Goal: Find specific page/section: Find specific page/section

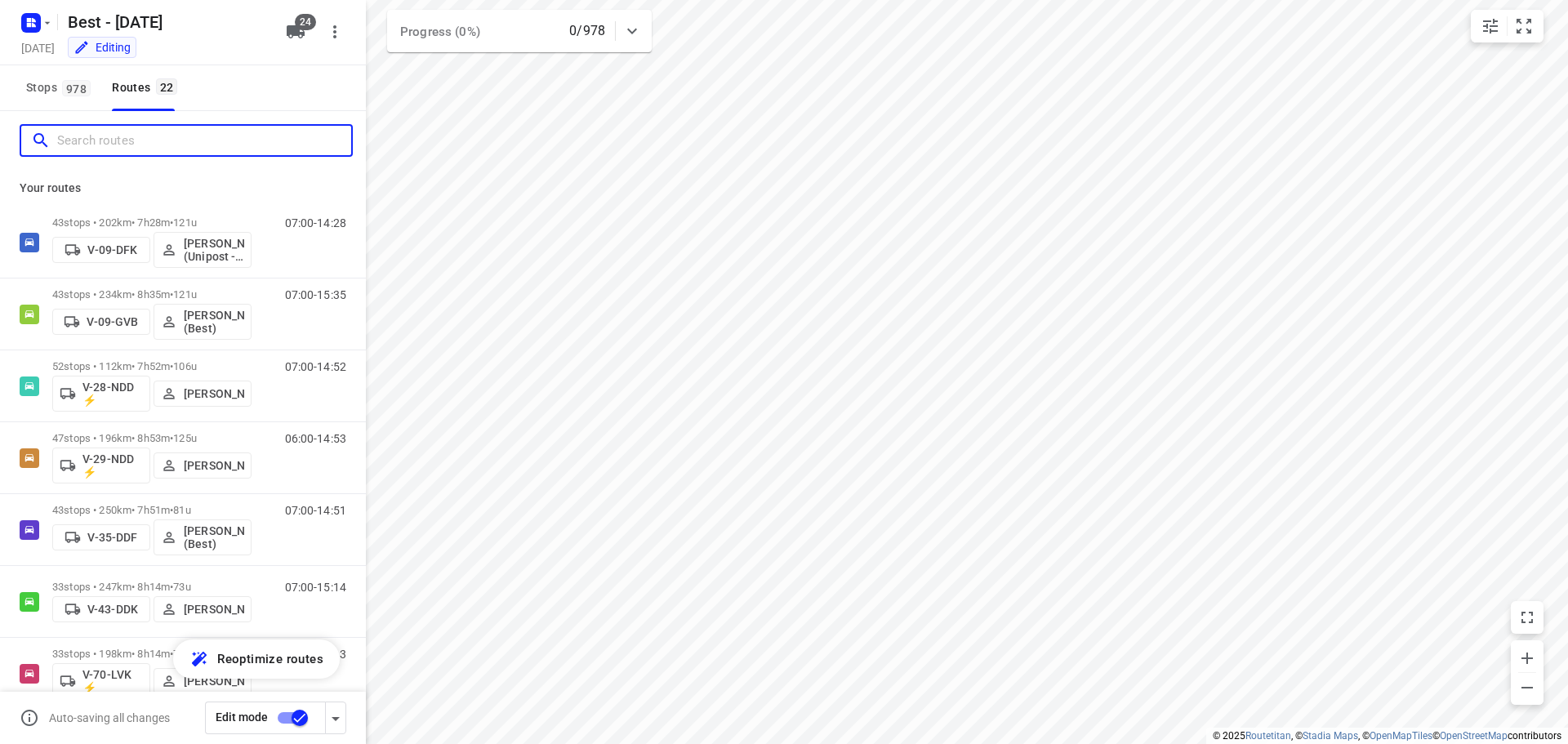
click at [139, 139] on input "Search routes" at bounding box center [204, 141] width 294 height 25
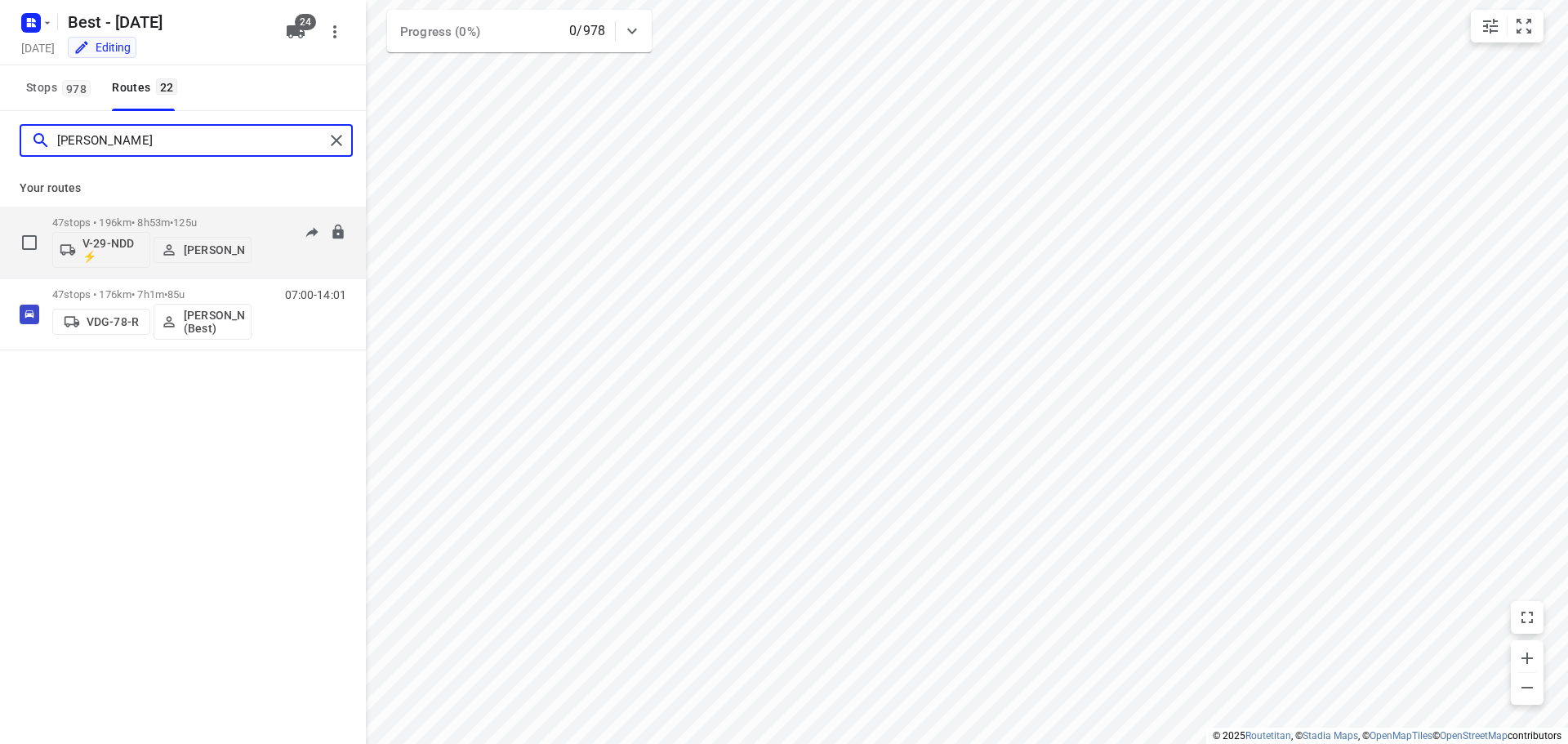
type input "[PERSON_NAME]"
click at [210, 255] on p "[PERSON_NAME]" at bounding box center [214, 249] width 60 height 13
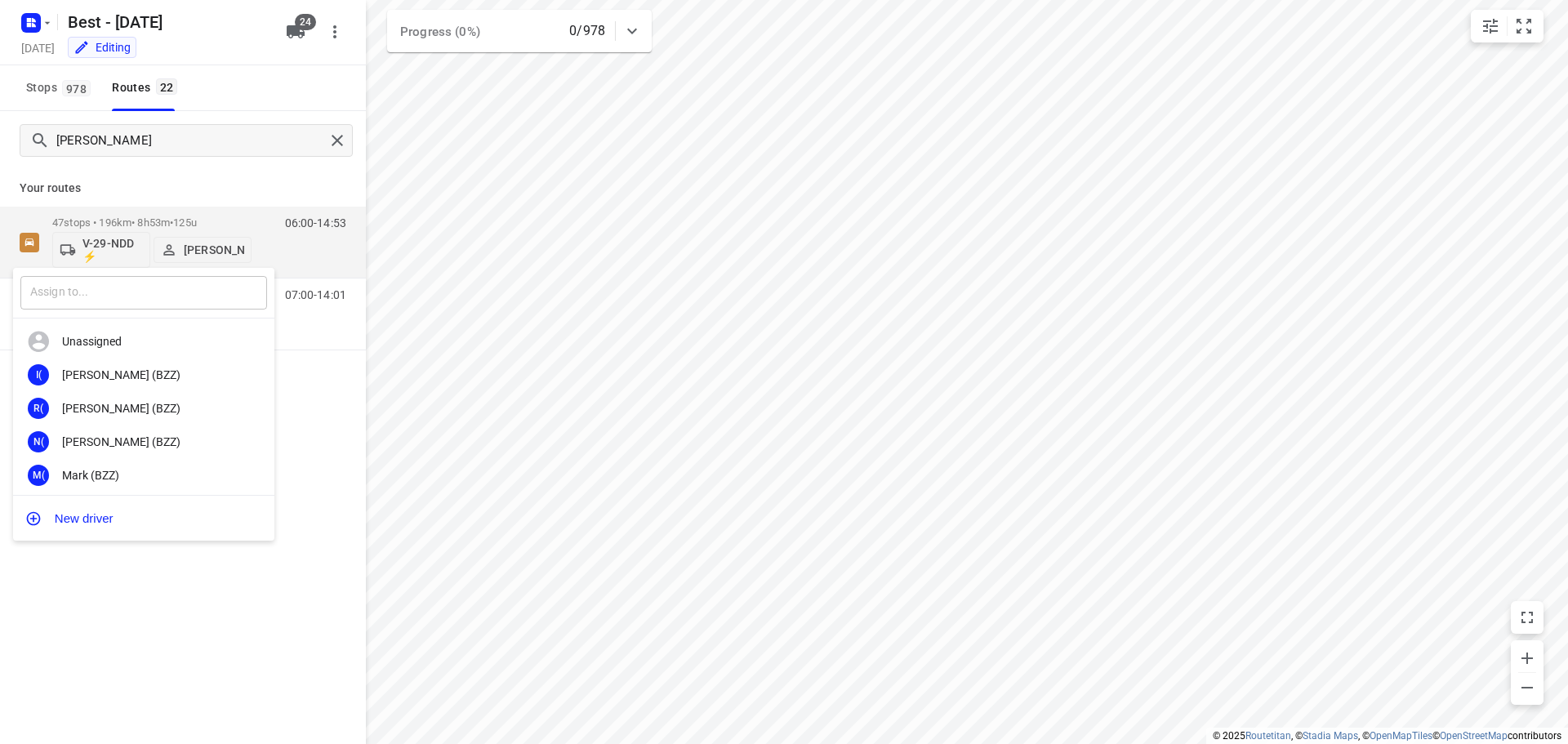
click at [133, 303] on input "text" at bounding box center [143, 293] width 246 height 33
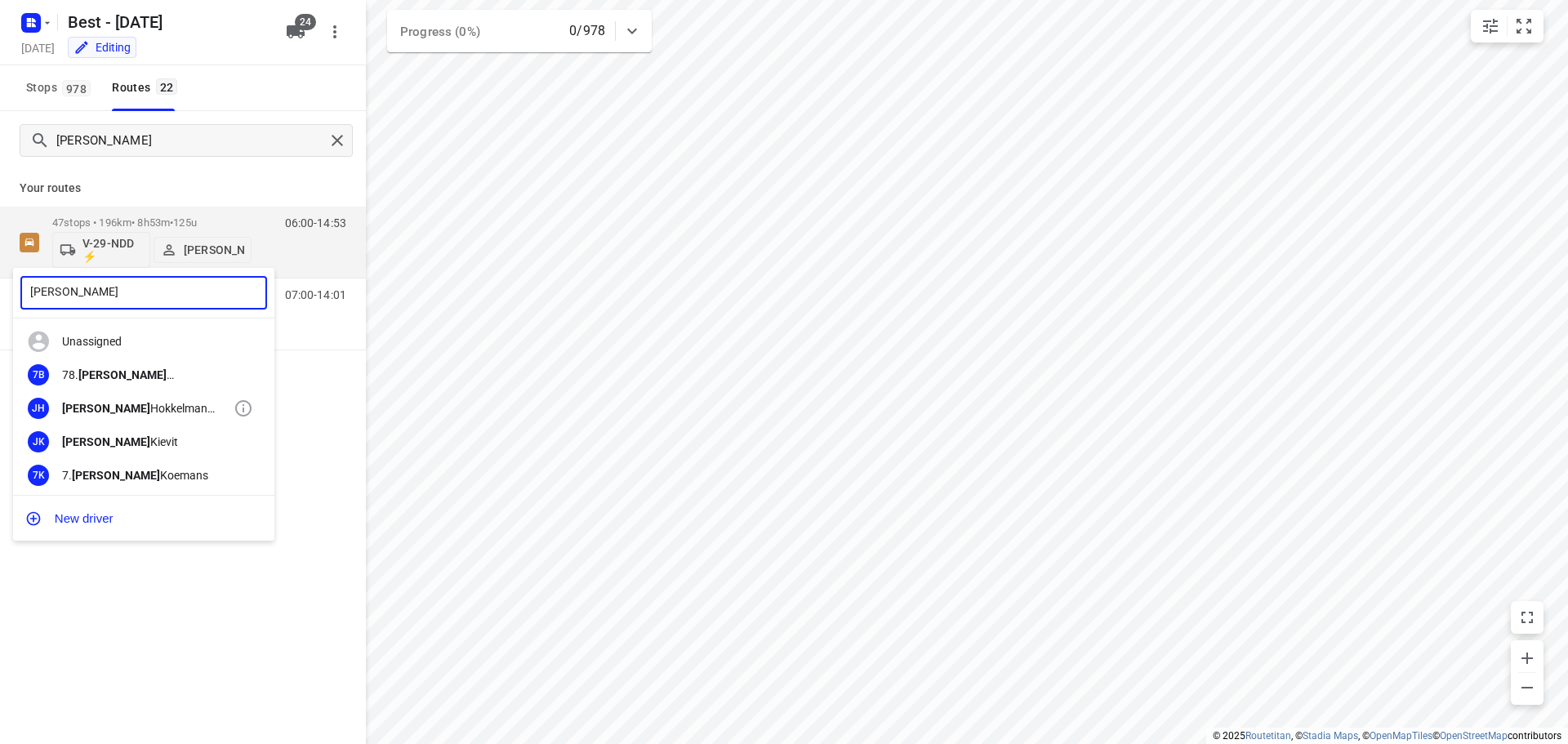
type input "[PERSON_NAME]"
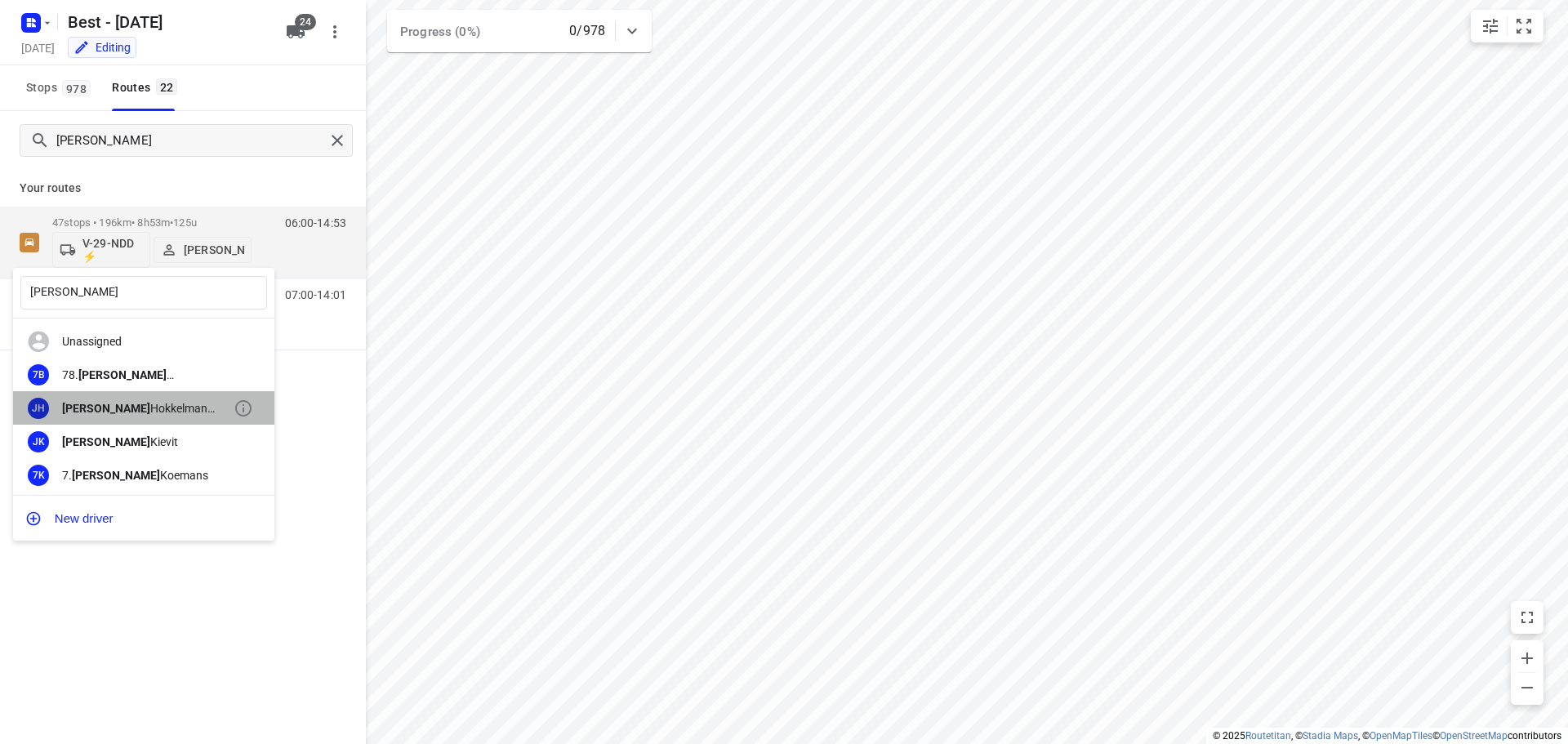
click at [151, 400] on div "JH [PERSON_NAME] (ZZP - Best)" at bounding box center [143, 408] width 261 height 33
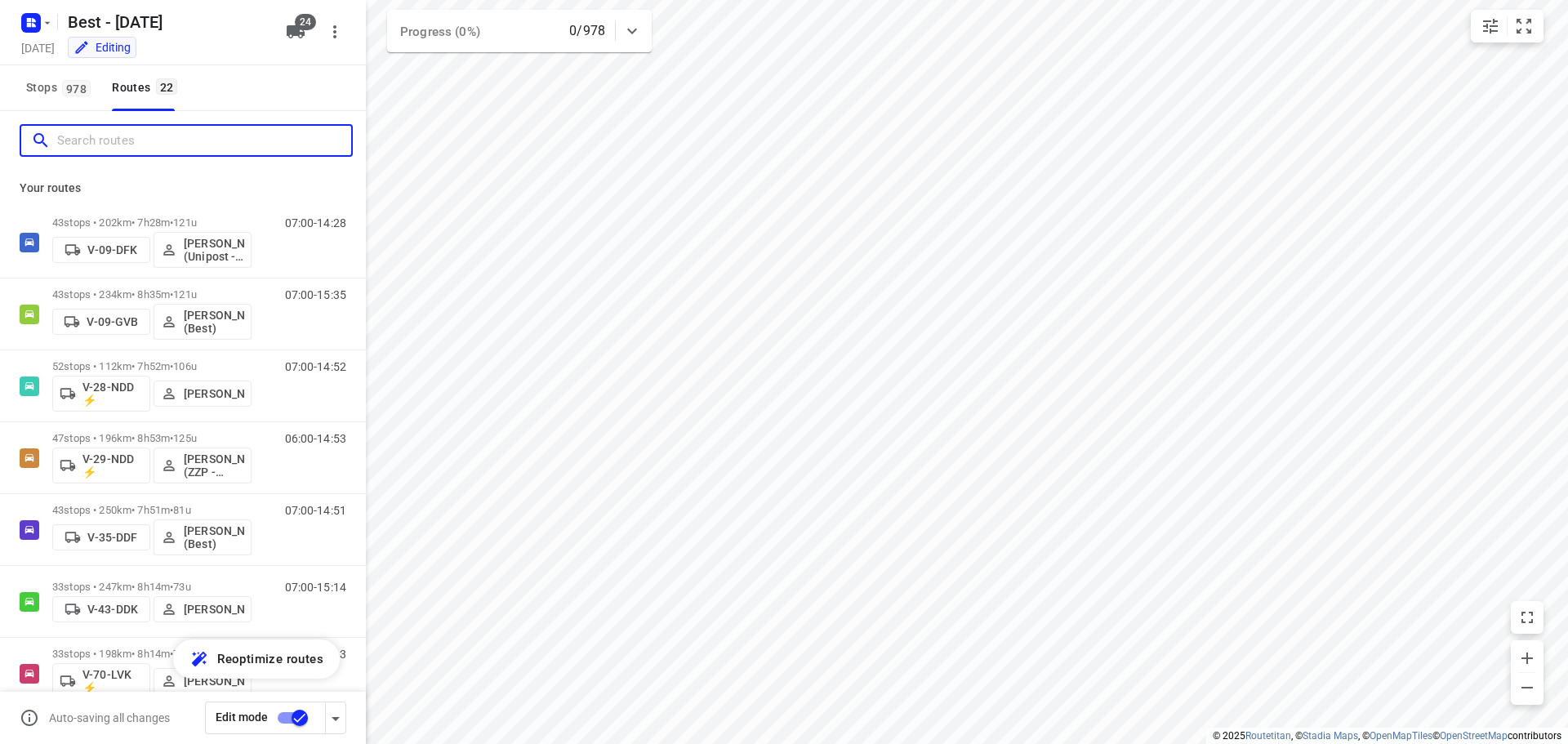
click at [252, 152] on input "Search routes" at bounding box center [204, 141] width 294 height 25
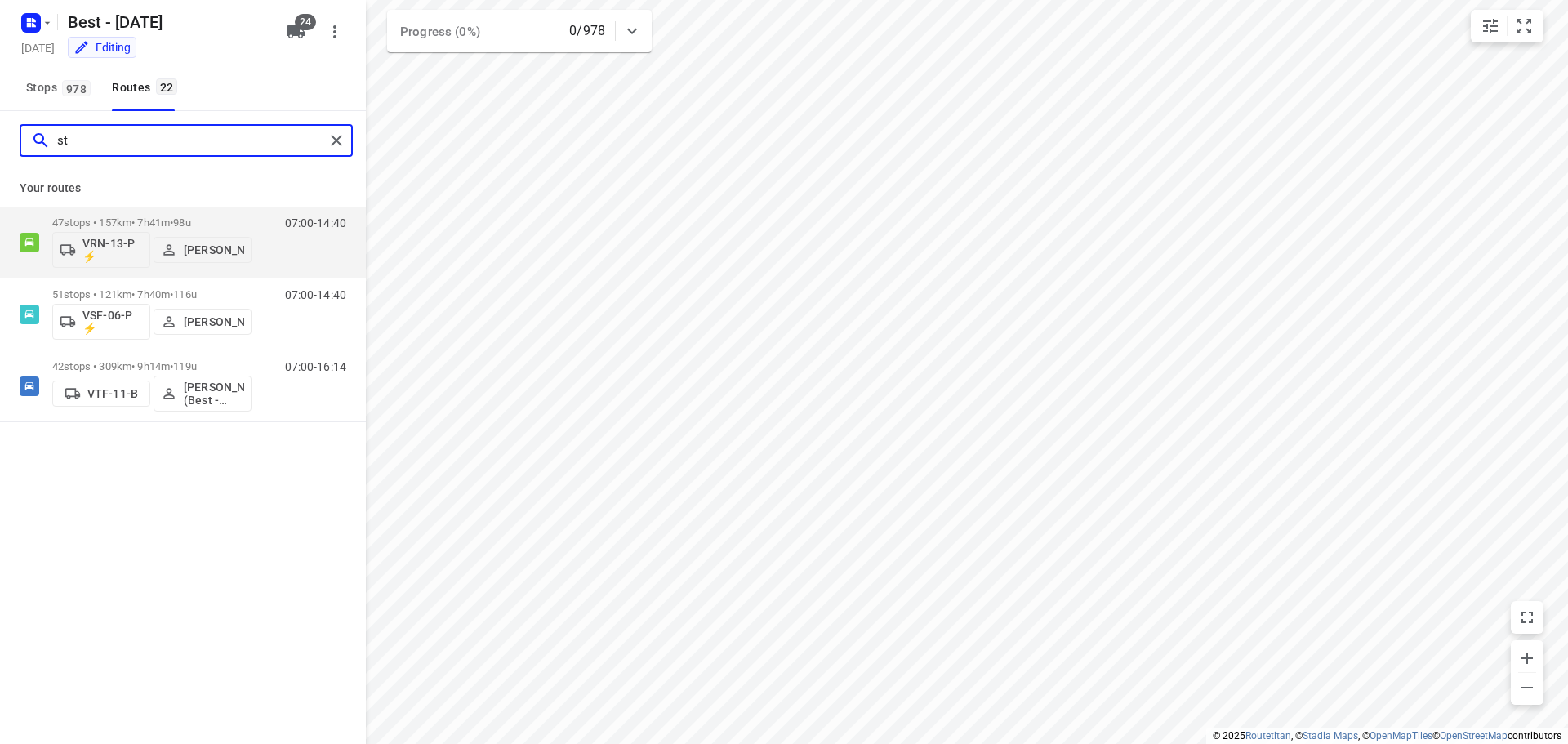
type input "s"
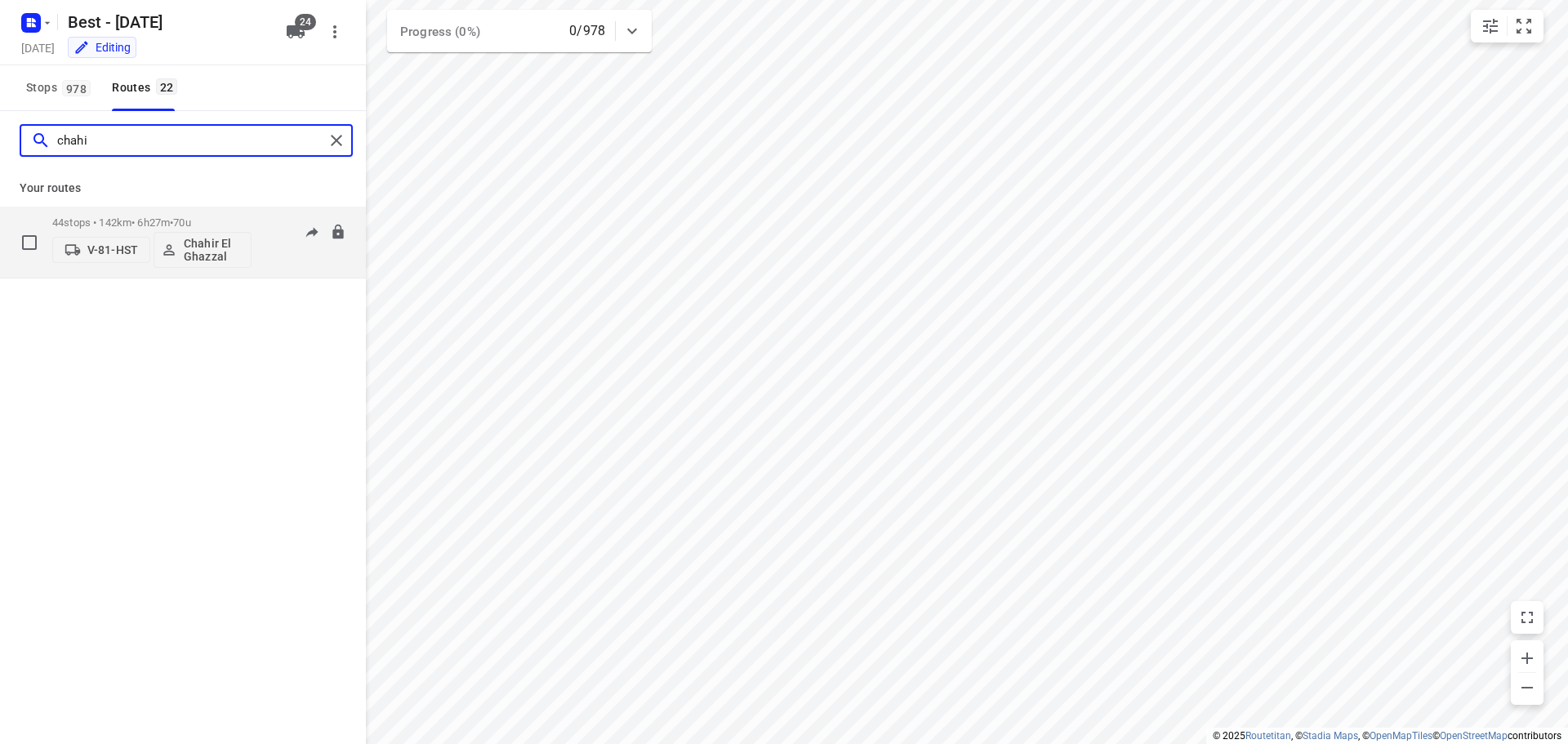
type input "chahi"
click at [299, 248] on div at bounding box center [321, 233] width 51 height 33
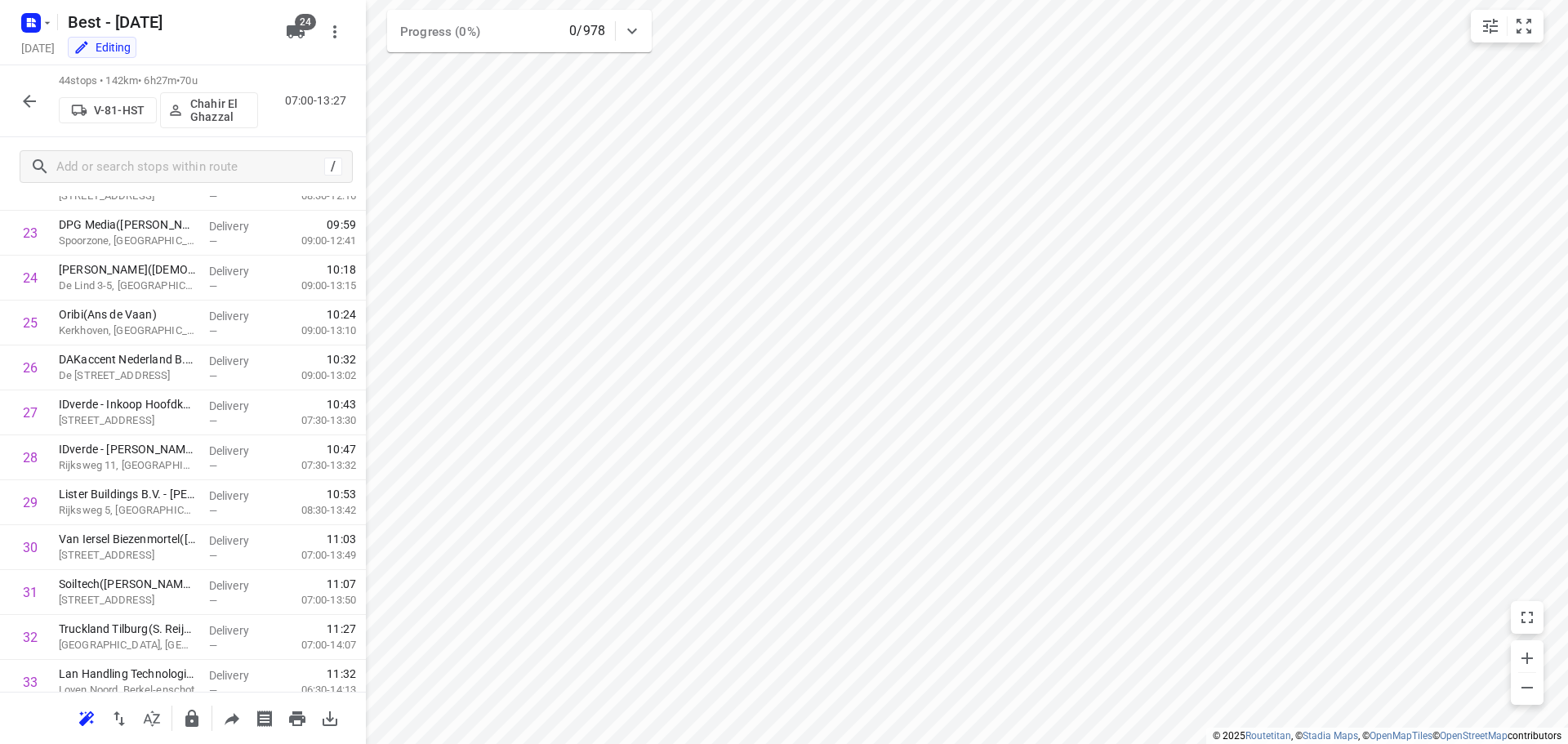
scroll to position [735, 0]
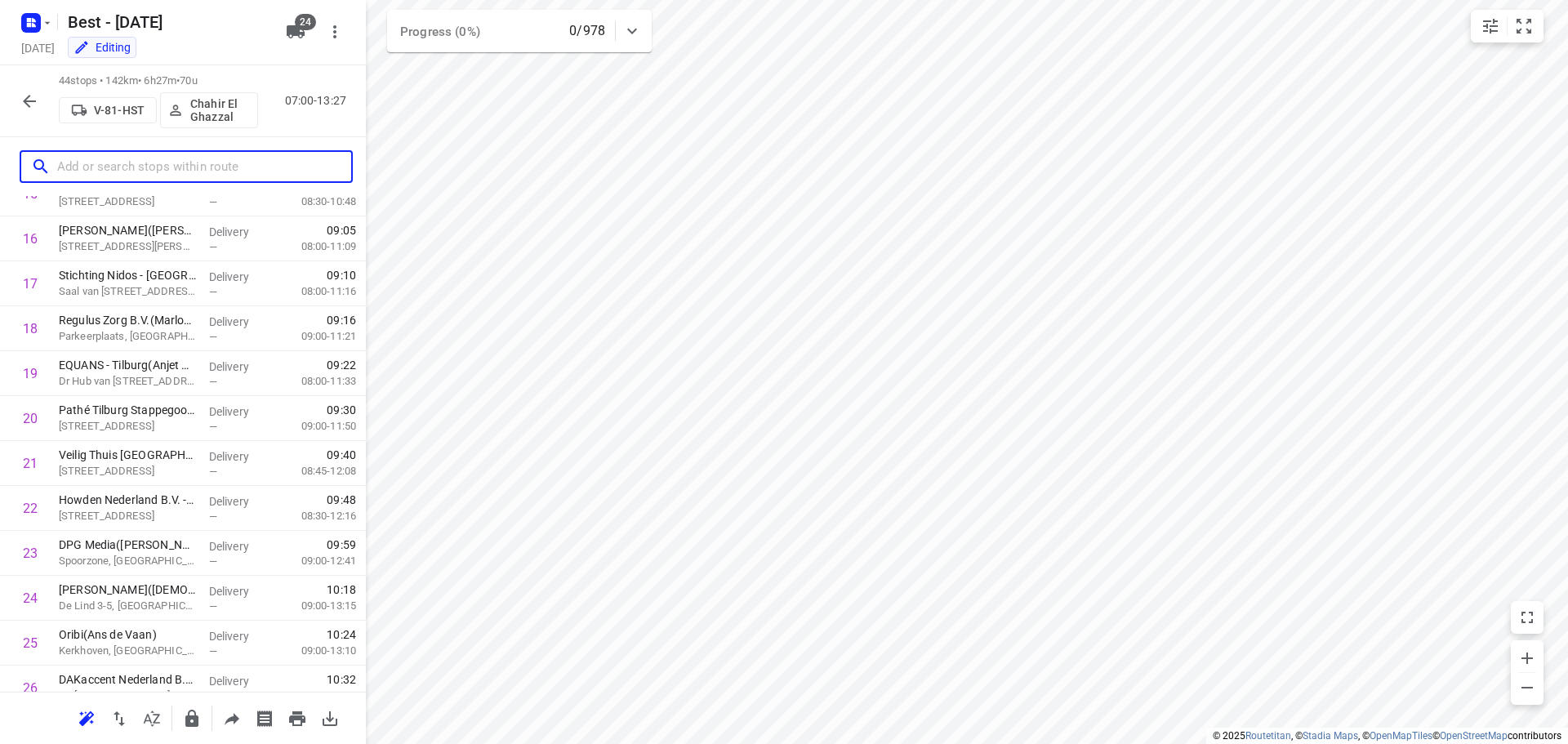
click at [116, 175] on input "text" at bounding box center [204, 167] width 294 height 25
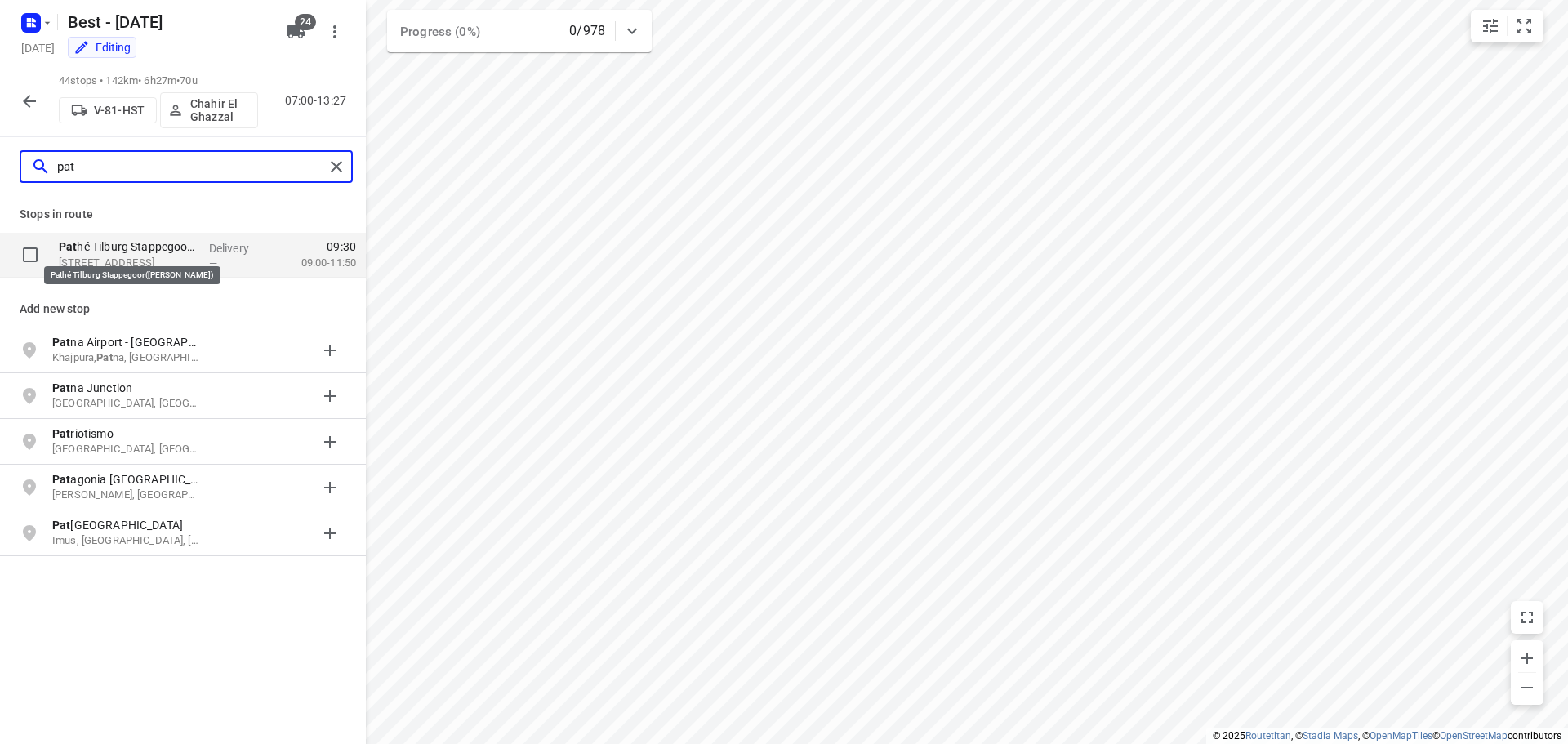
type input "pat"
click at [79, 242] on p "Pat hé Tilburg Stappegoor([PERSON_NAME])" at bounding box center [127, 246] width 137 height 17
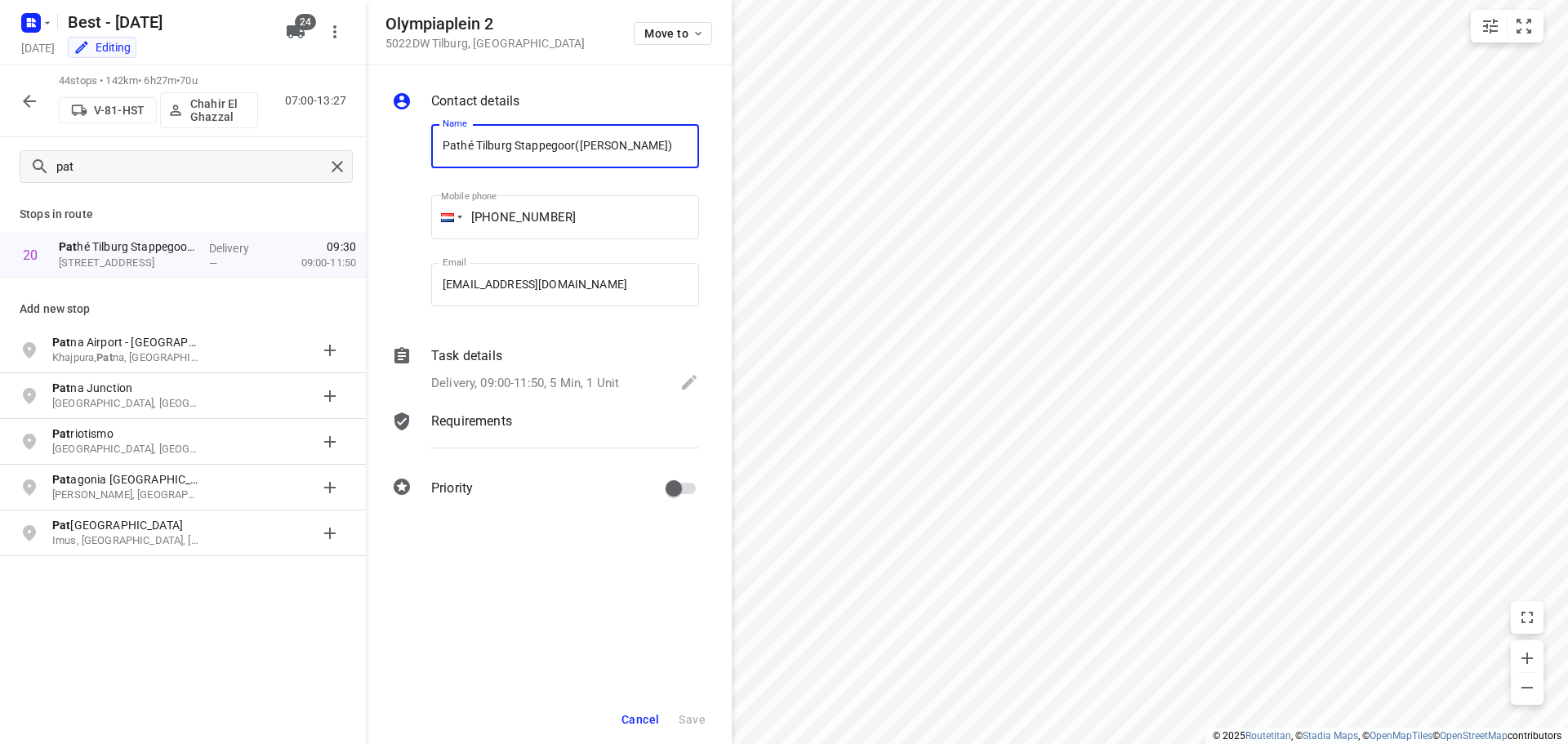
click at [619, 711] on button "Cancel" at bounding box center [640, 720] width 51 height 29
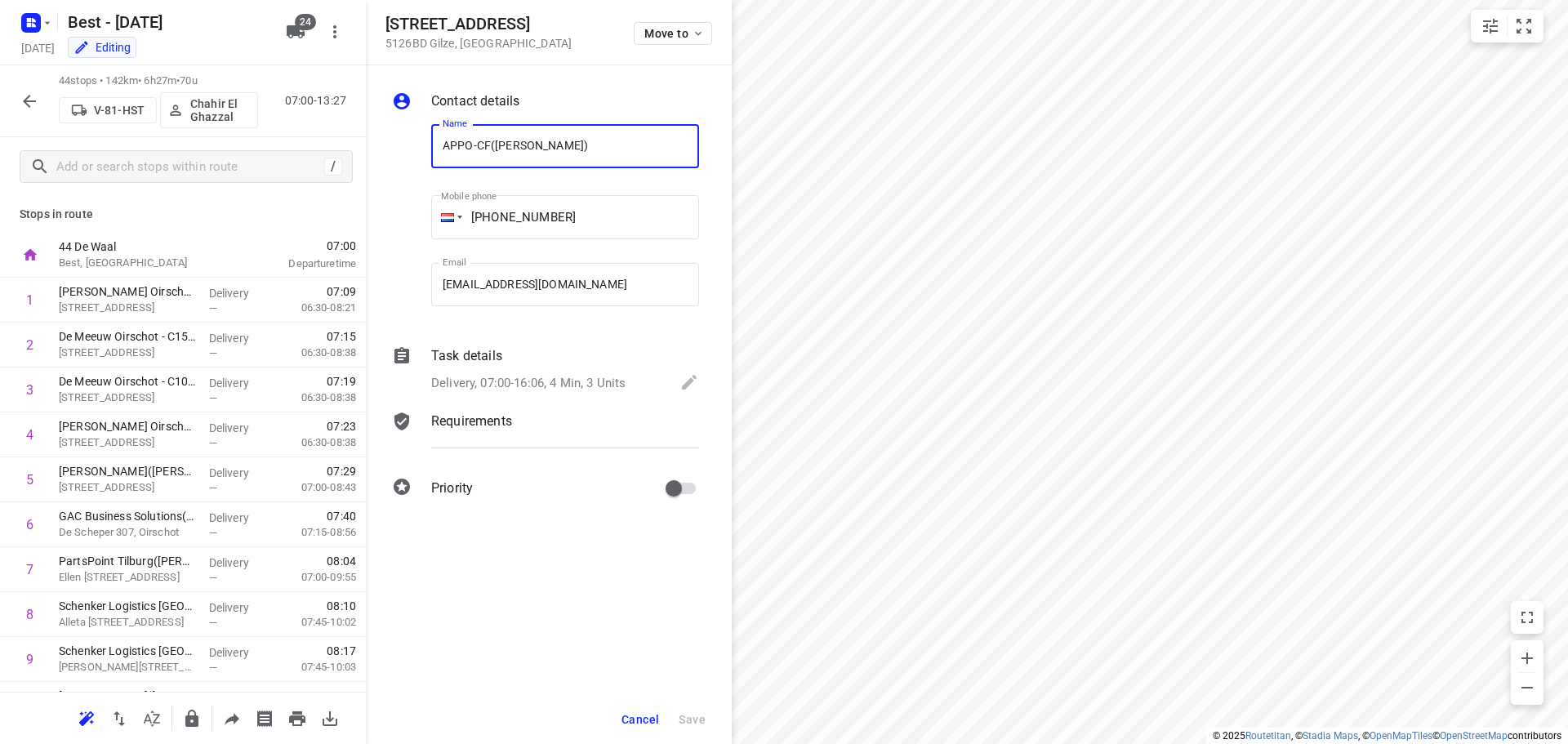
click at [639, 730] on button "Cancel" at bounding box center [640, 720] width 51 height 29
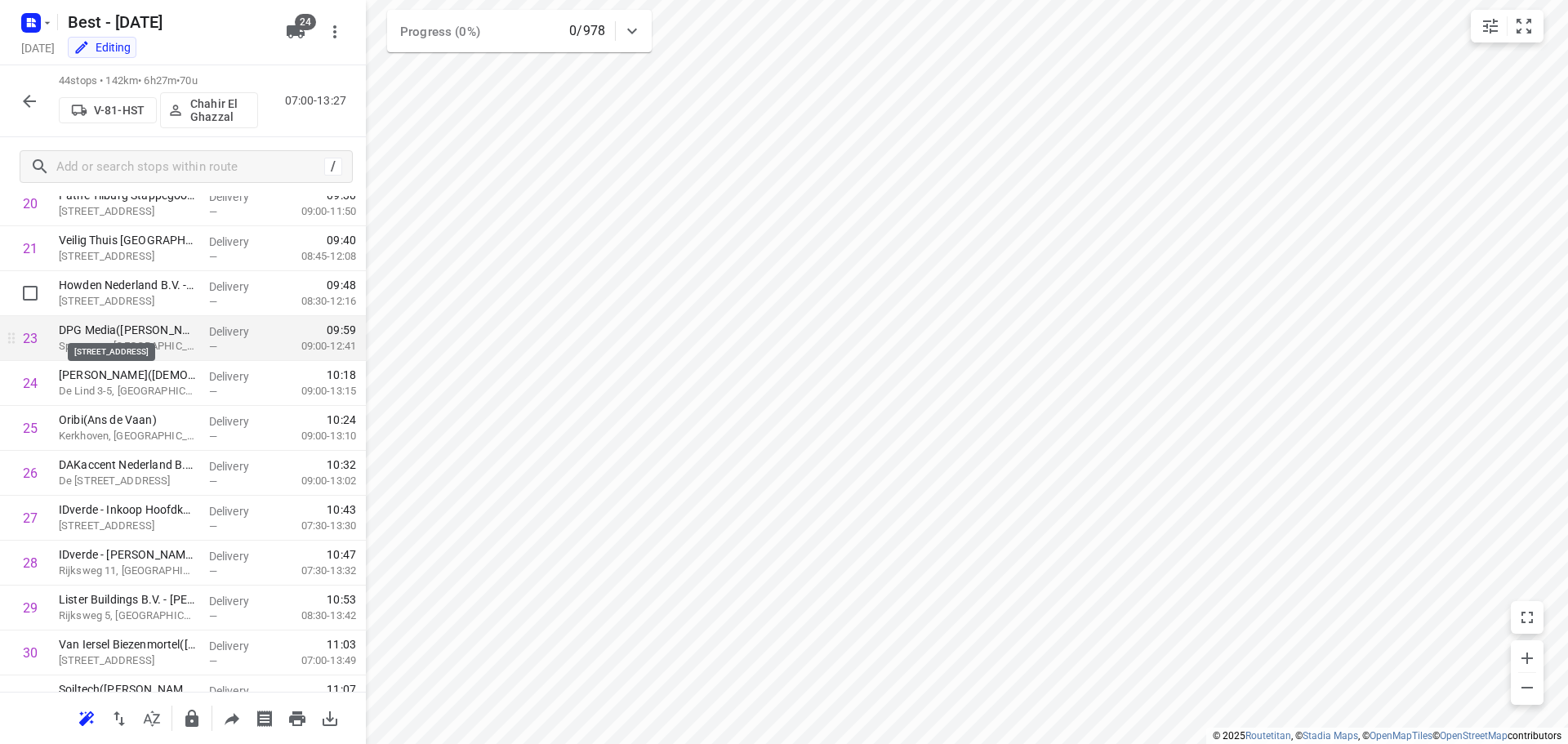
scroll to position [869, 0]
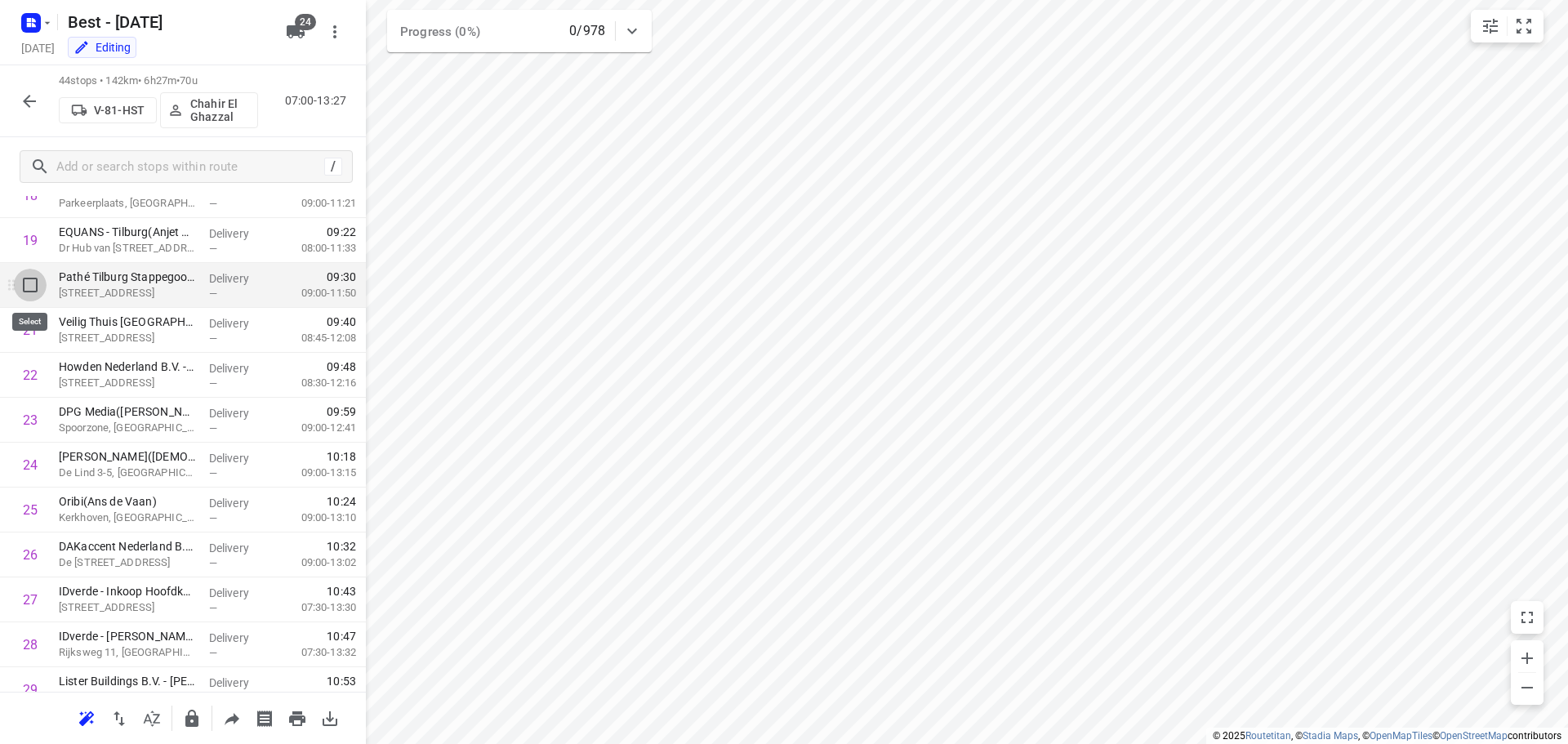
click at [26, 282] on input "checkbox" at bounding box center [30, 285] width 33 height 33
checkbox input "true"
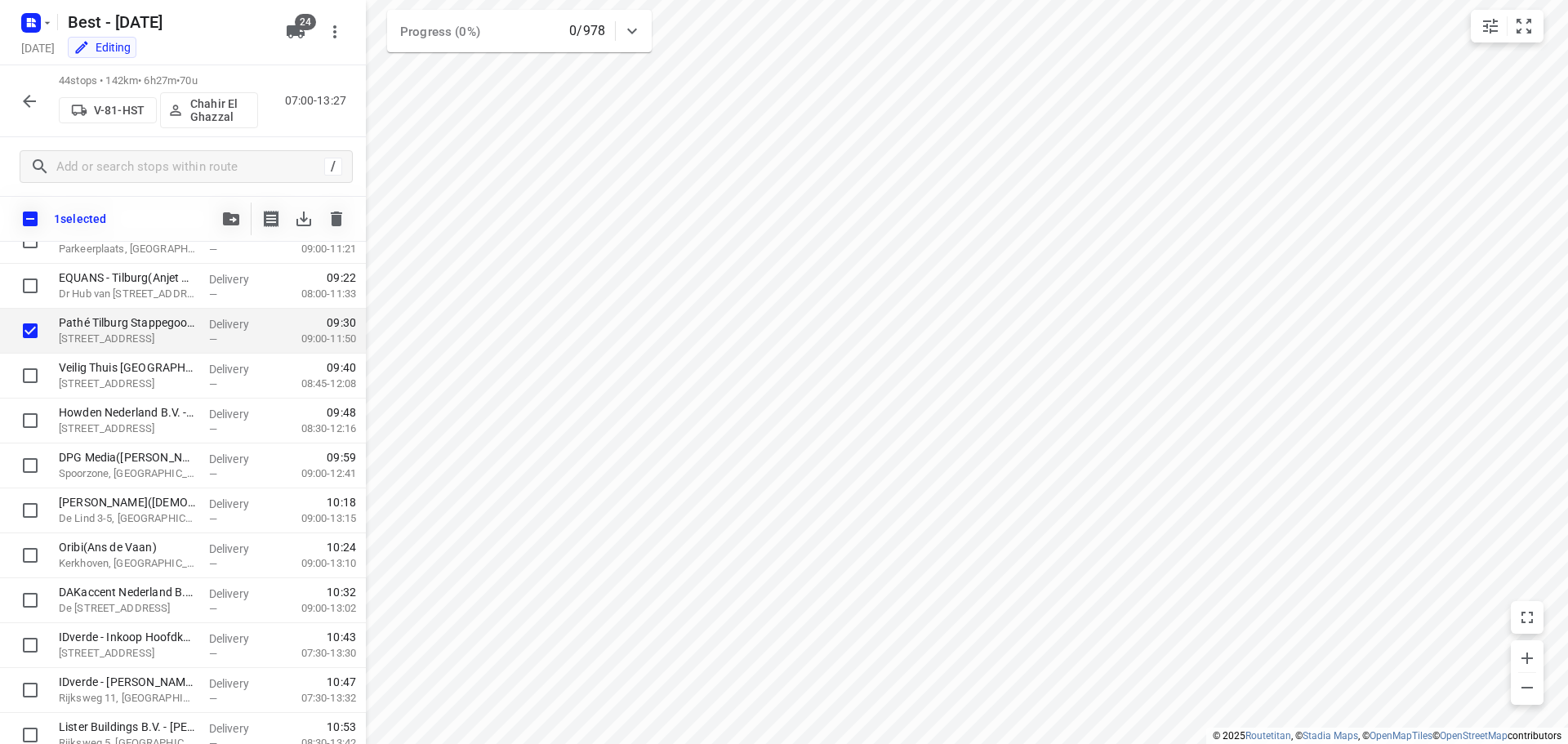
click at [34, 96] on icon "button" at bounding box center [29, 101] width 19 height 19
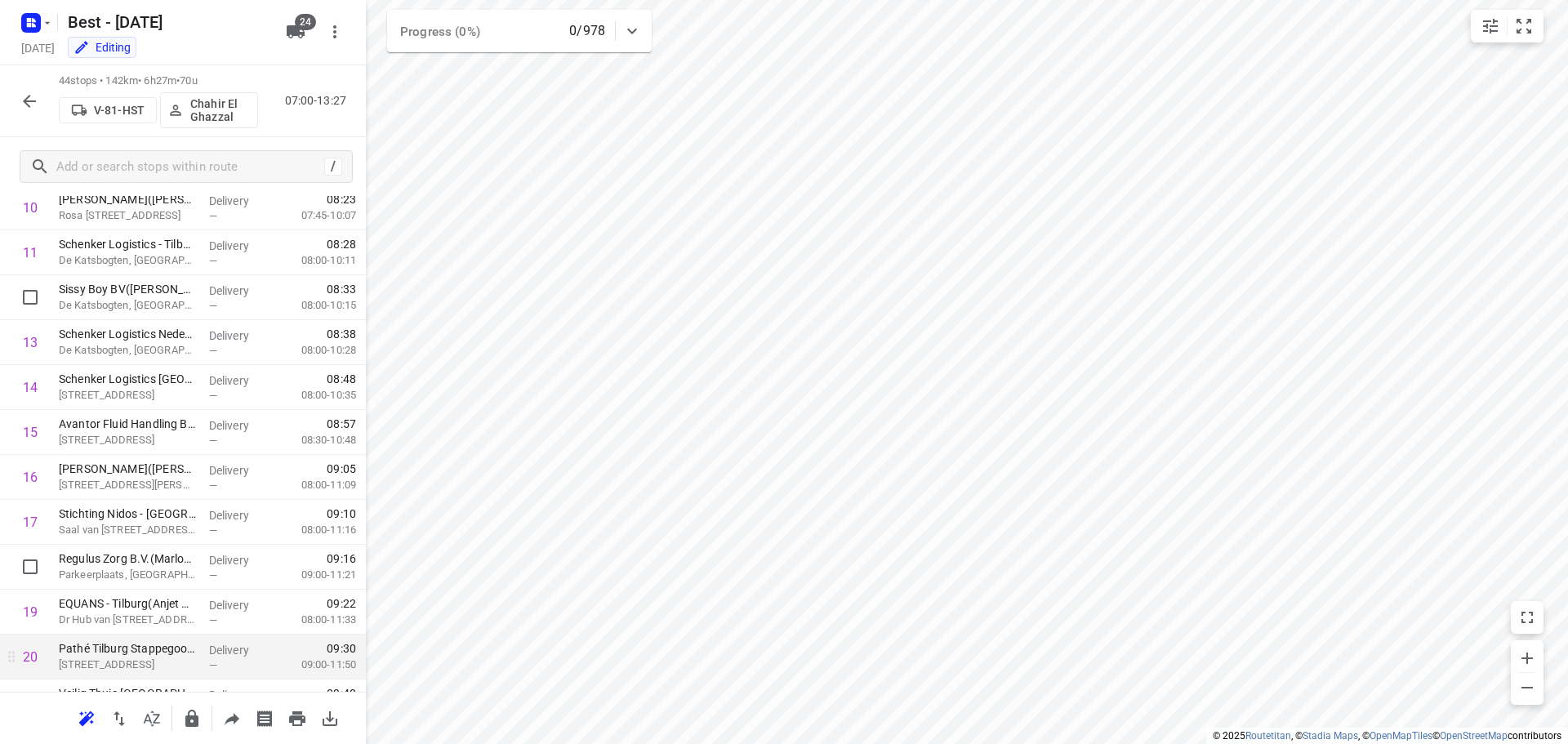
scroll to position [572, 0]
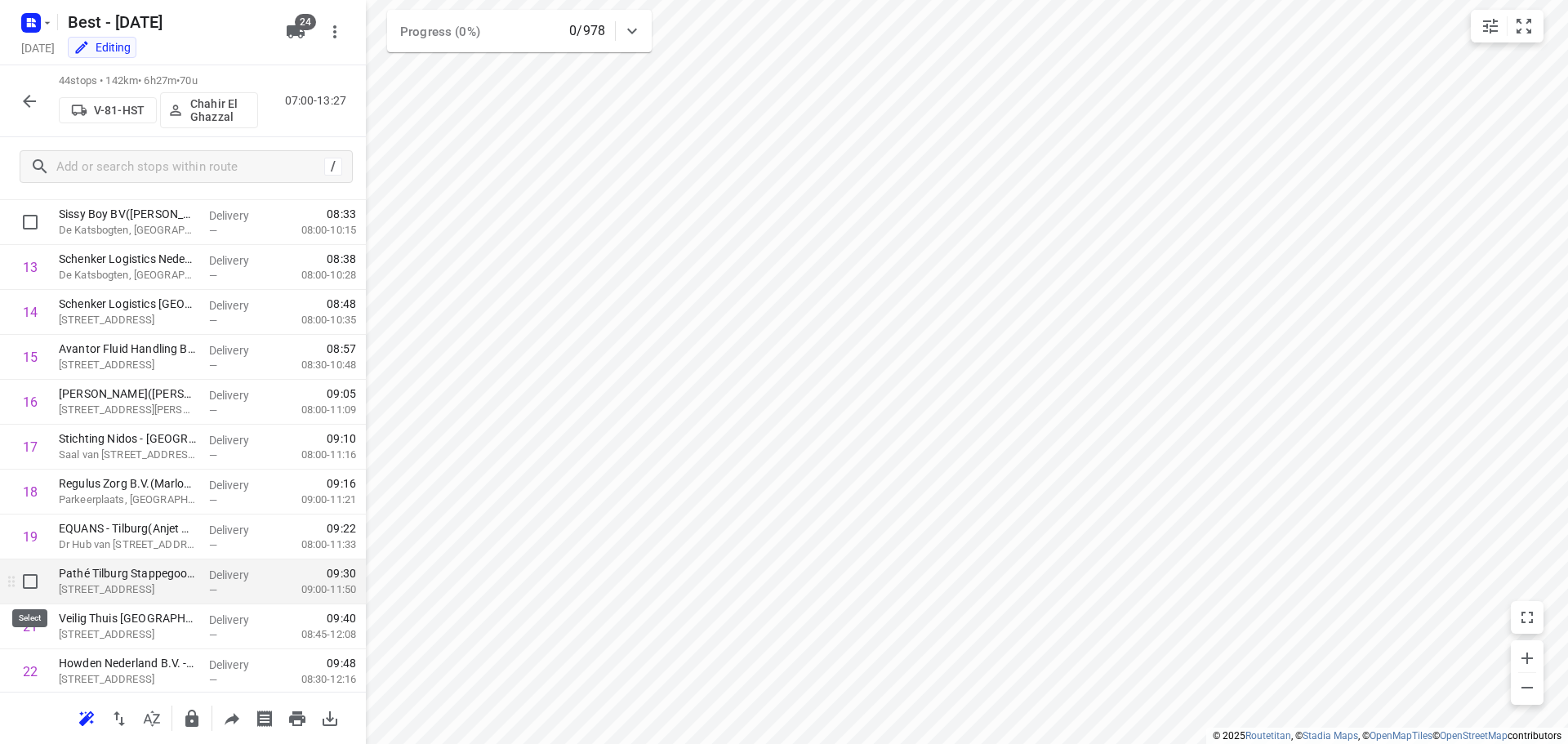
click at [35, 581] on input "checkbox" at bounding box center [30, 582] width 33 height 33
checkbox input "true"
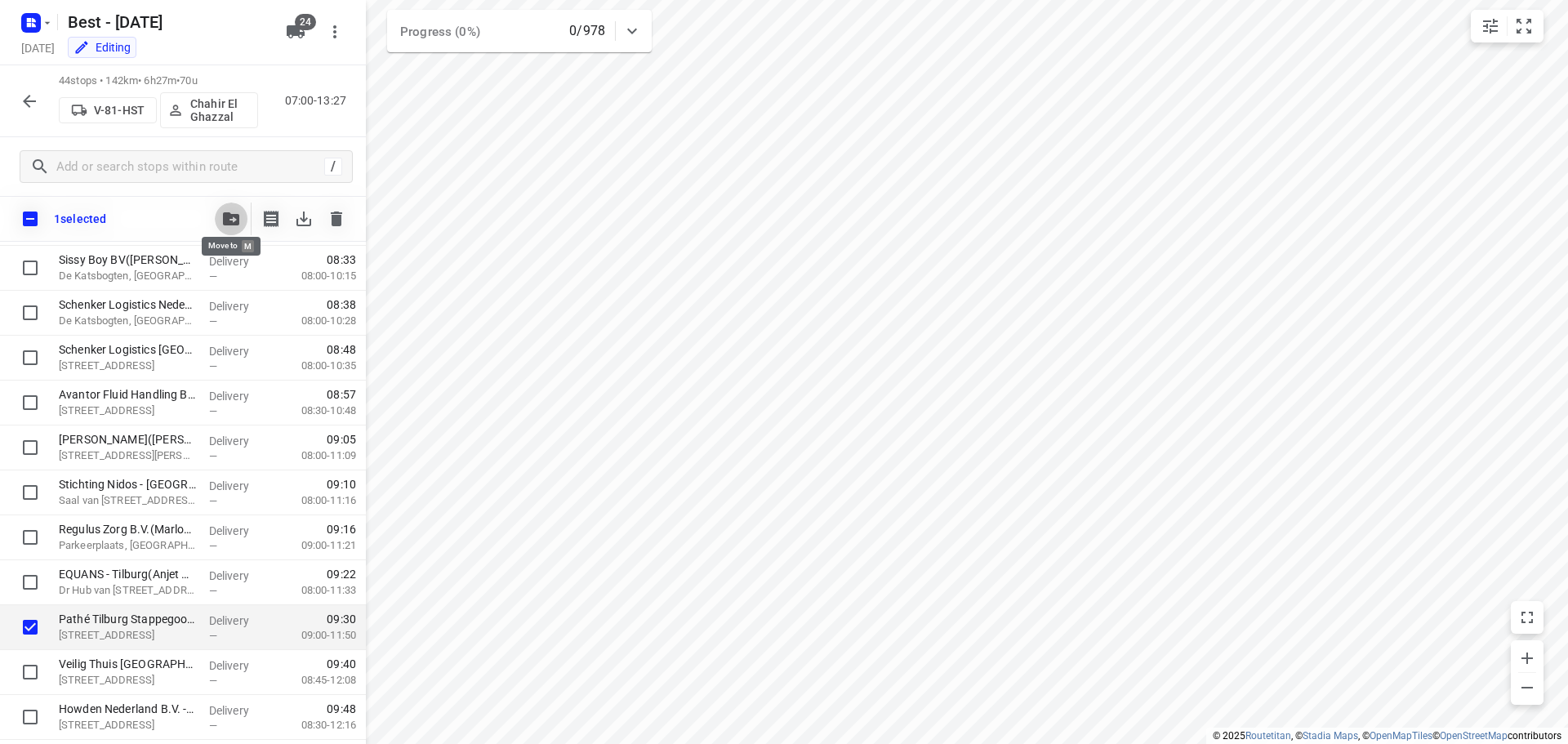
click at [231, 216] on icon "button" at bounding box center [231, 218] width 17 height 13
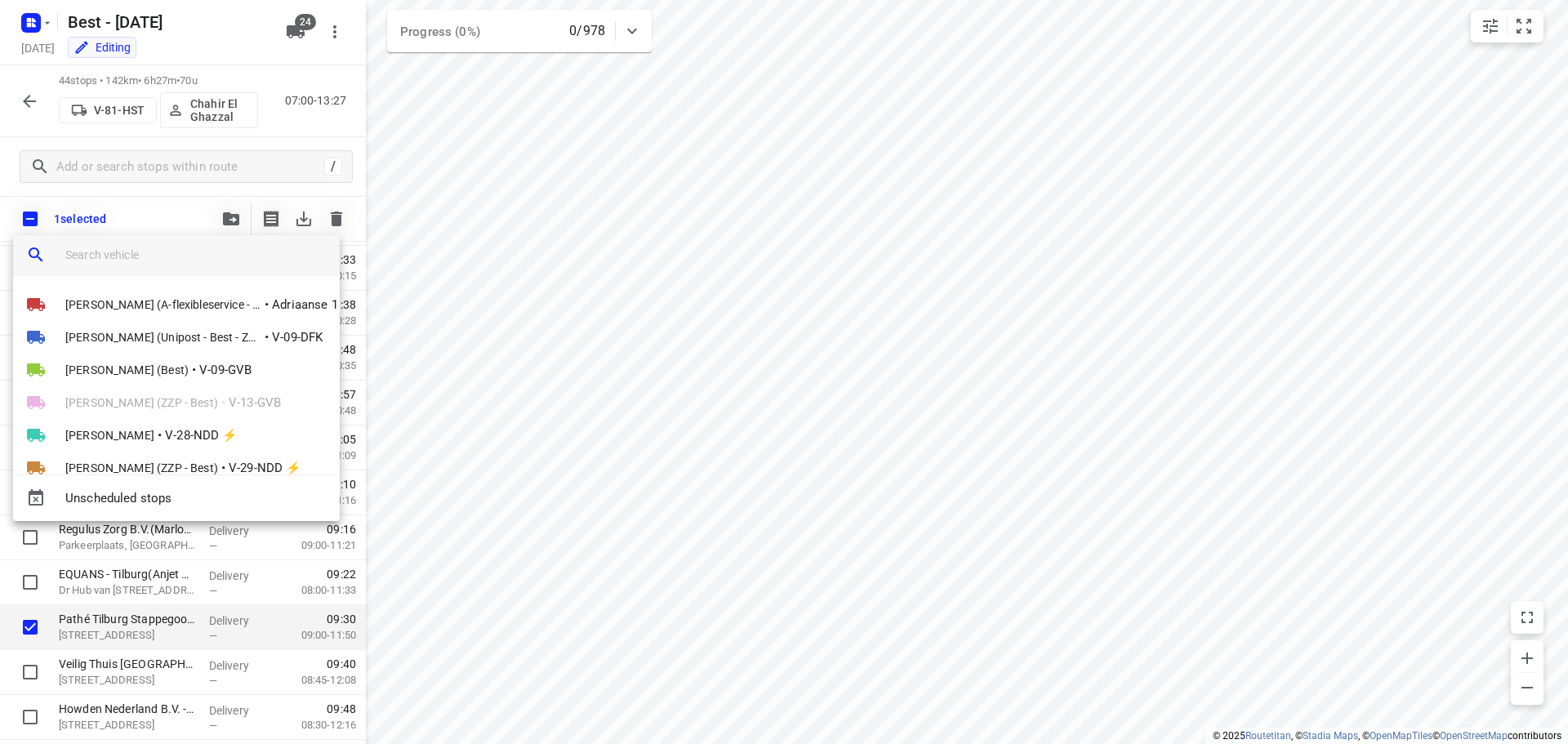
click at [185, 250] on input "search vehicle" at bounding box center [196, 254] width 261 height 24
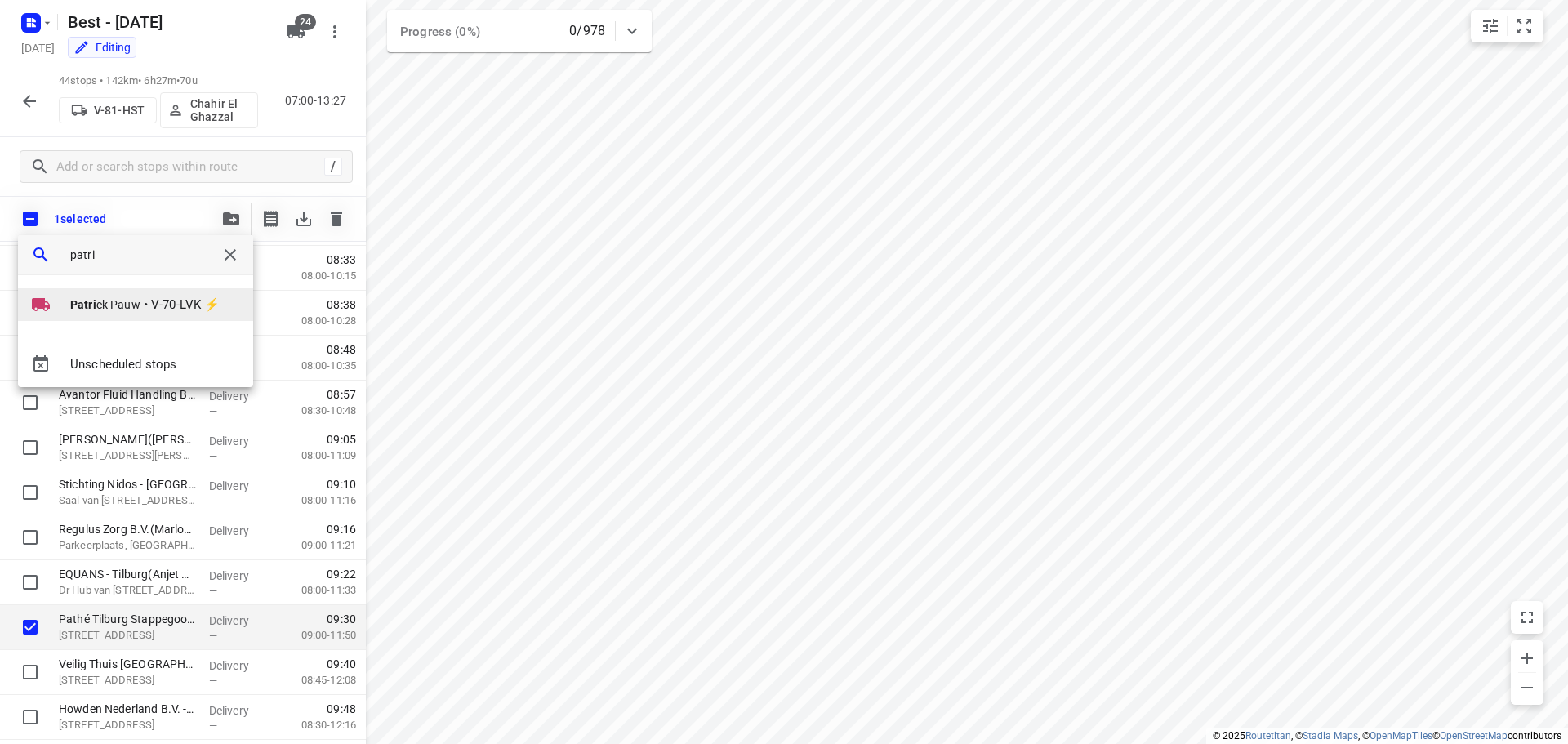
type input "patri"
click at [74, 302] on b "Patri" at bounding box center [83, 304] width 26 height 13
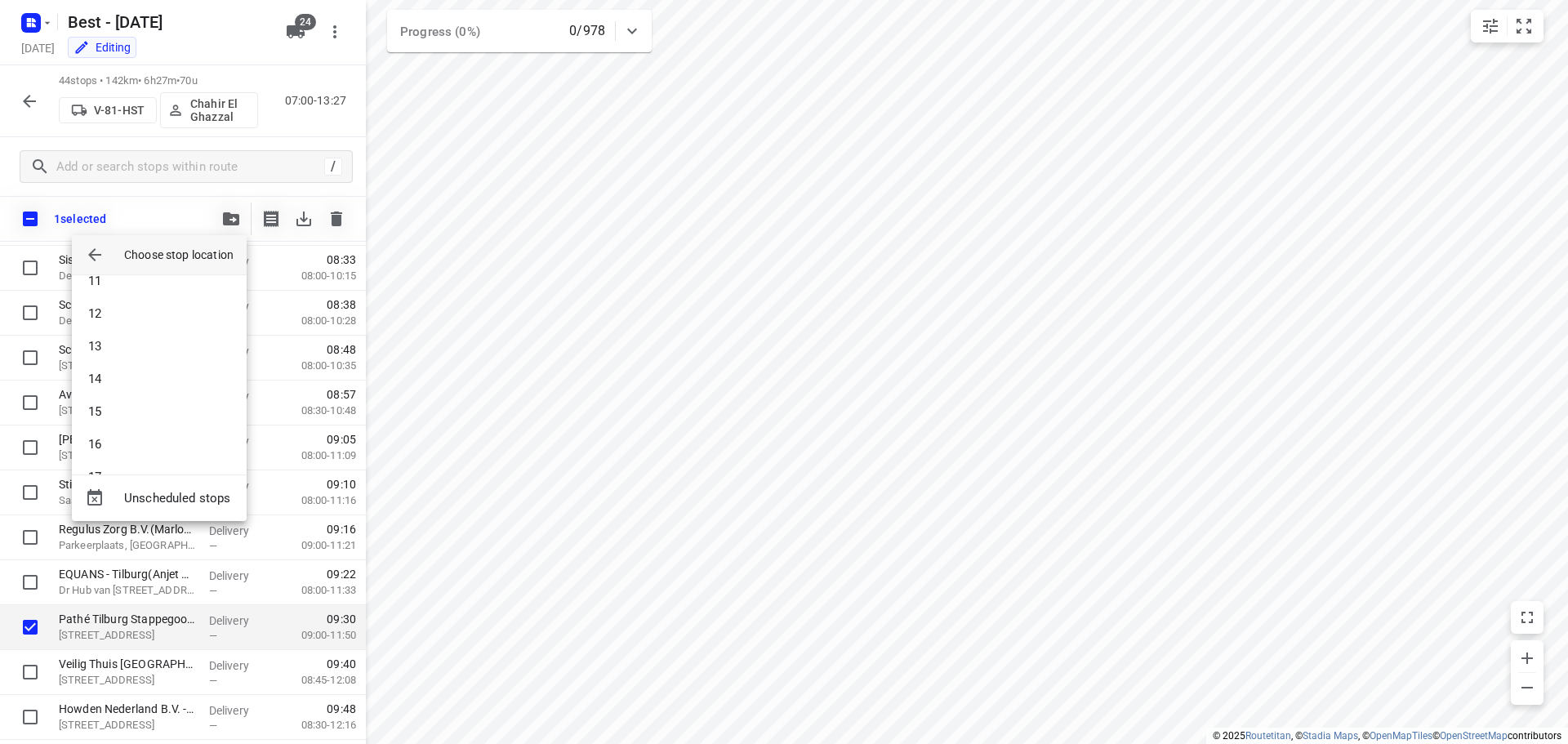
scroll to position [899, 0]
click at [116, 449] on li "33" at bounding box center [160, 446] width 175 height 33
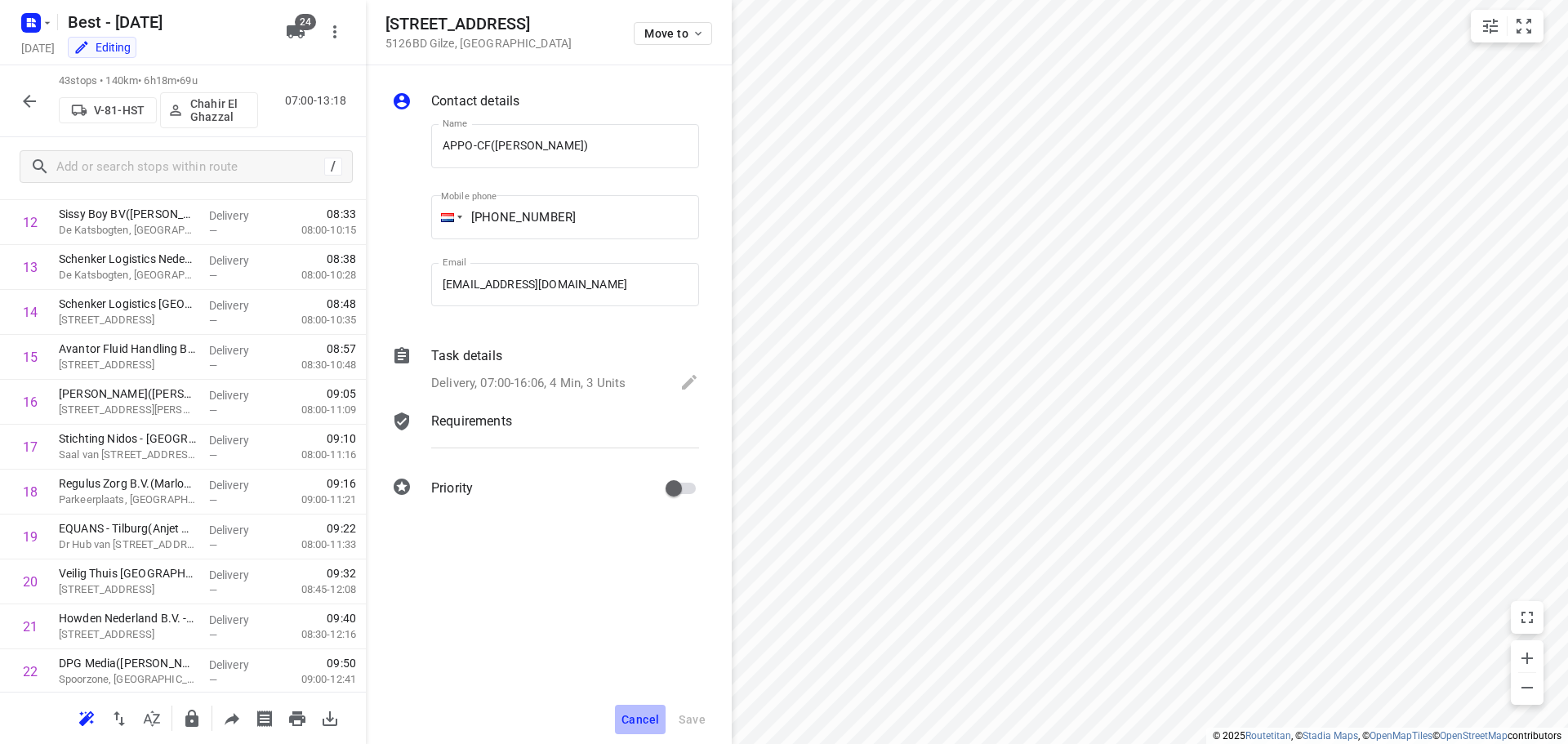
click at [631, 721] on span "Cancel" at bounding box center [640, 719] width 38 height 13
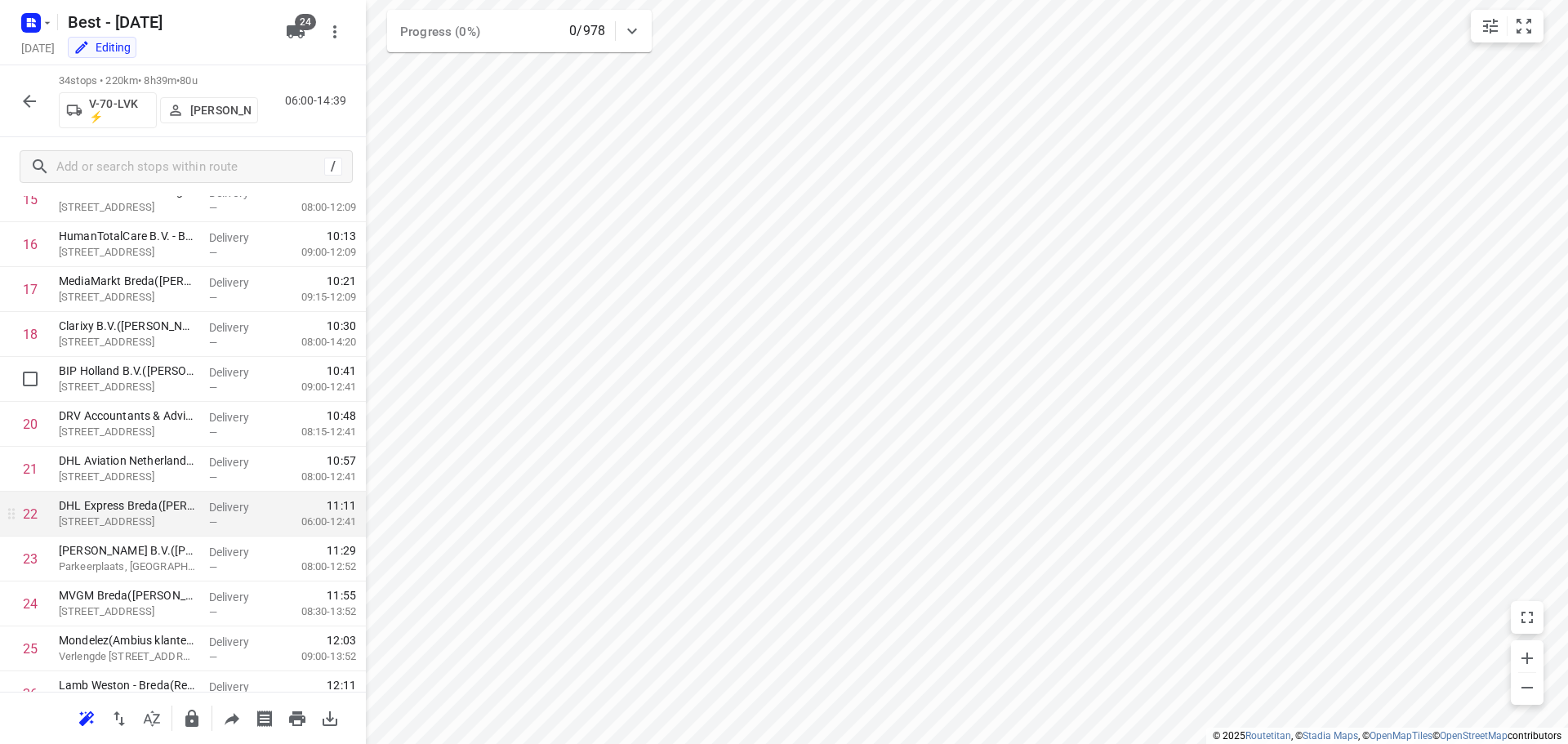
scroll to position [1159, 0]
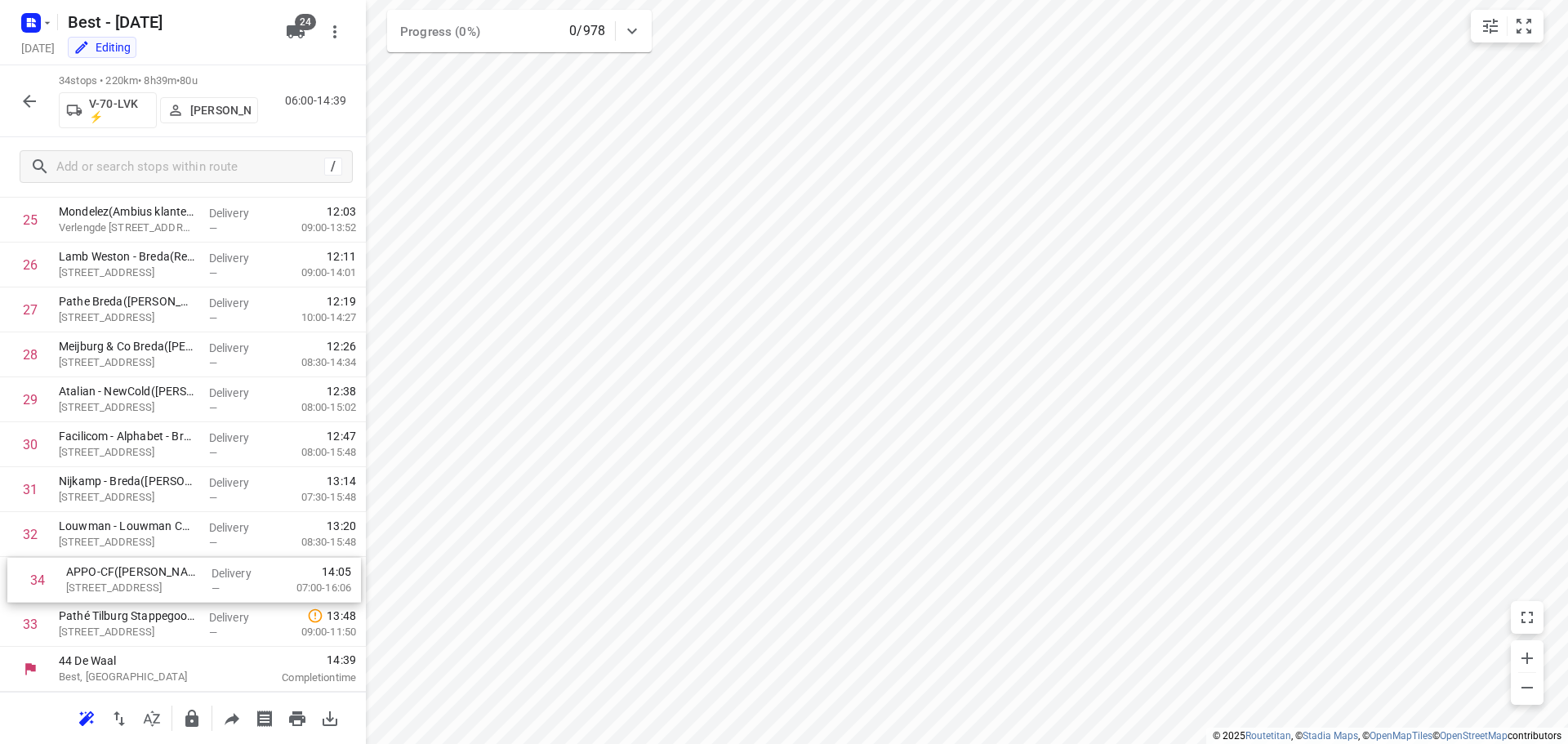
drag, startPoint x: 93, startPoint y: 616, endPoint x: 101, endPoint y: 562, distance: 54.6
click at [33, 93] on icon "button" at bounding box center [29, 101] width 19 height 19
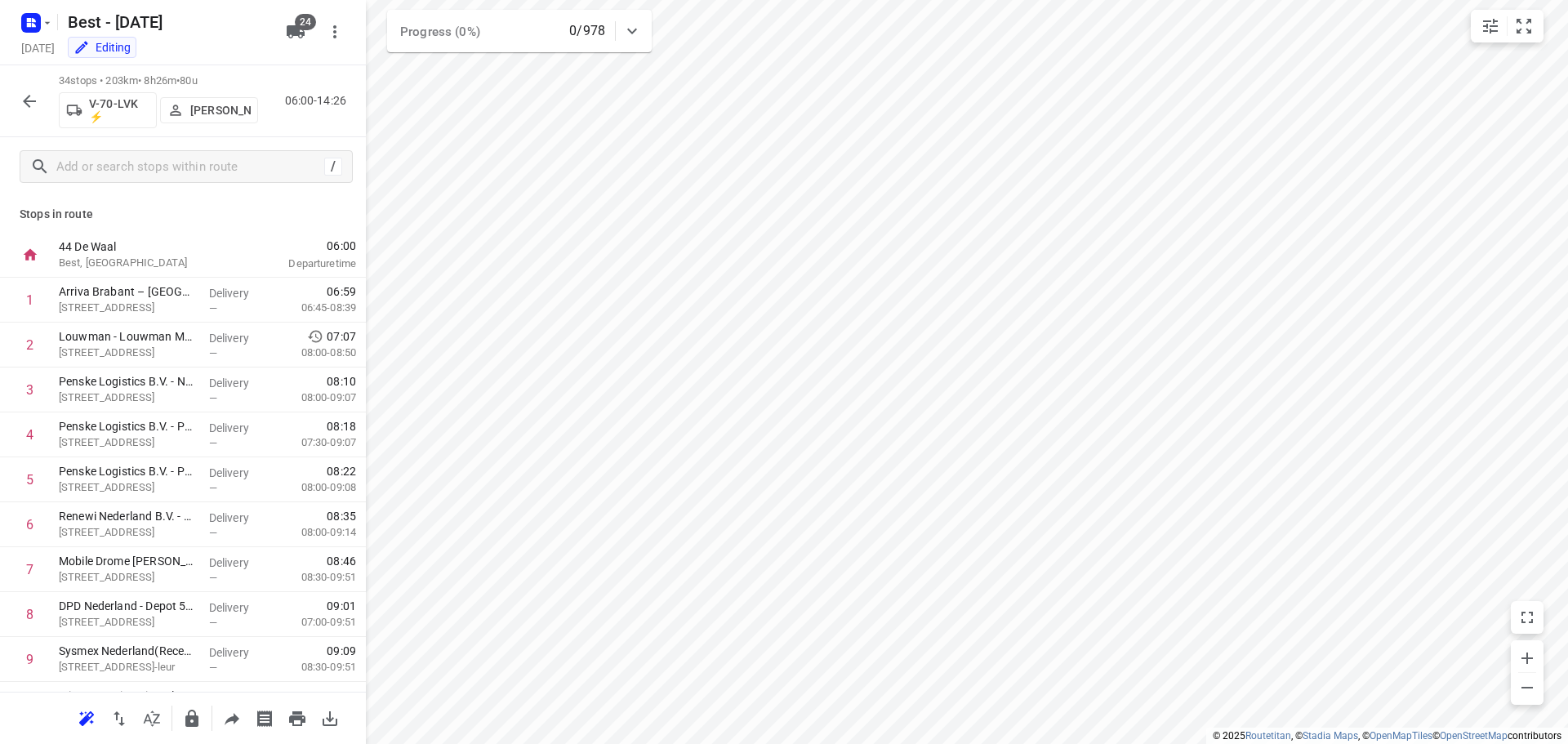
click at [33, 100] on icon "button" at bounding box center [28, 100] width 13 height 13
click at [31, 101] on icon "button" at bounding box center [29, 101] width 19 height 19
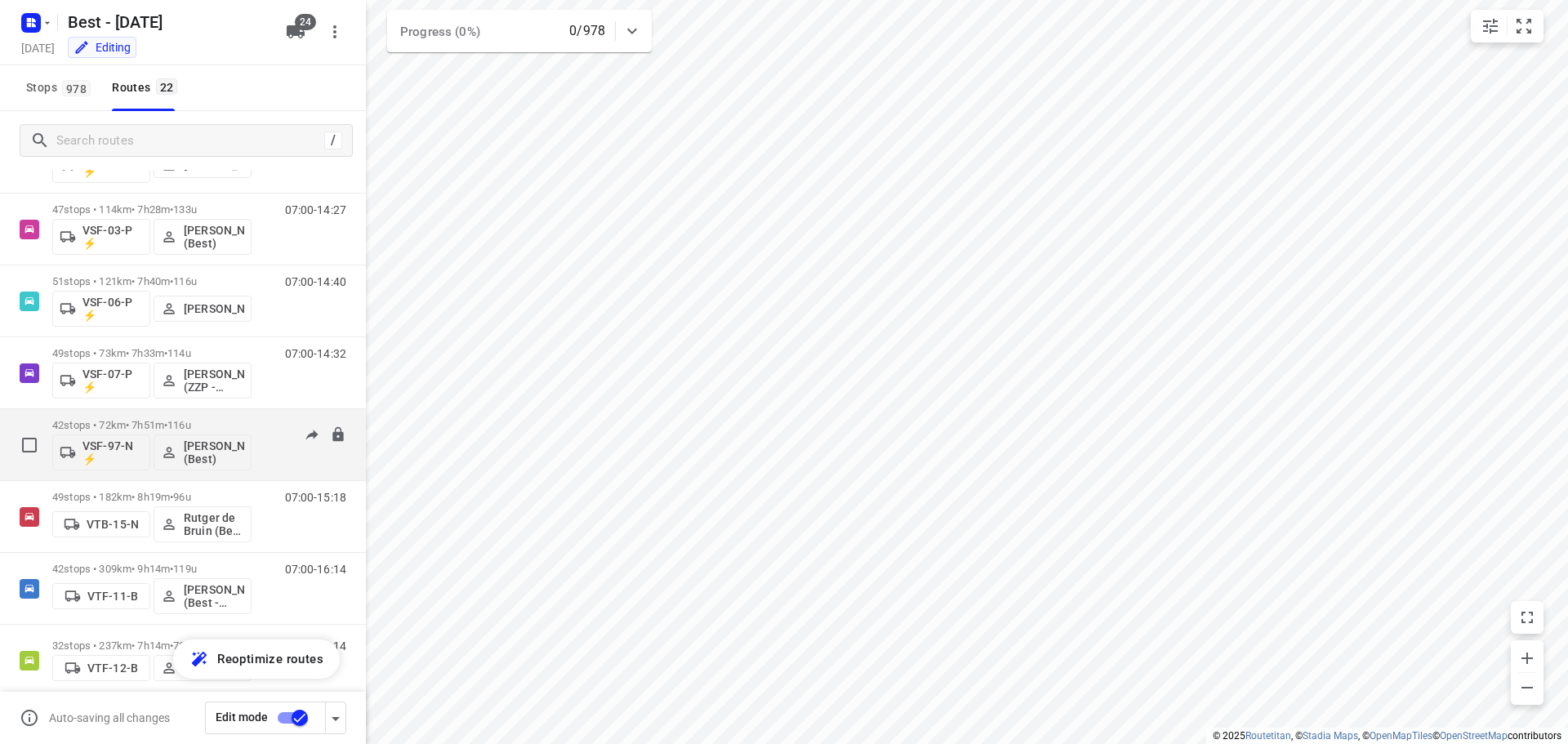
scroll to position [981, 0]
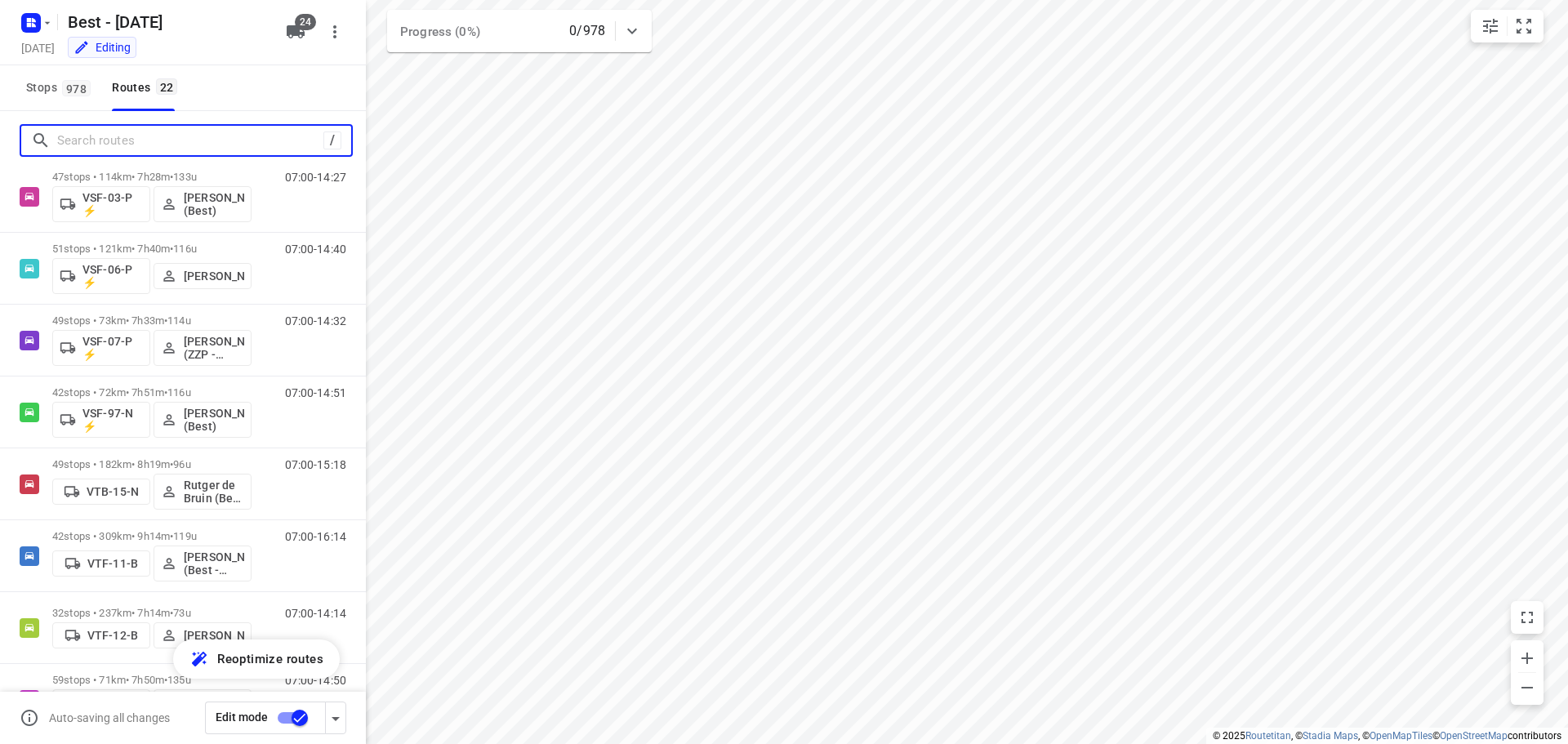
click at [143, 145] on input "Search routes" at bounding box center [191, 141] width 267 height 25
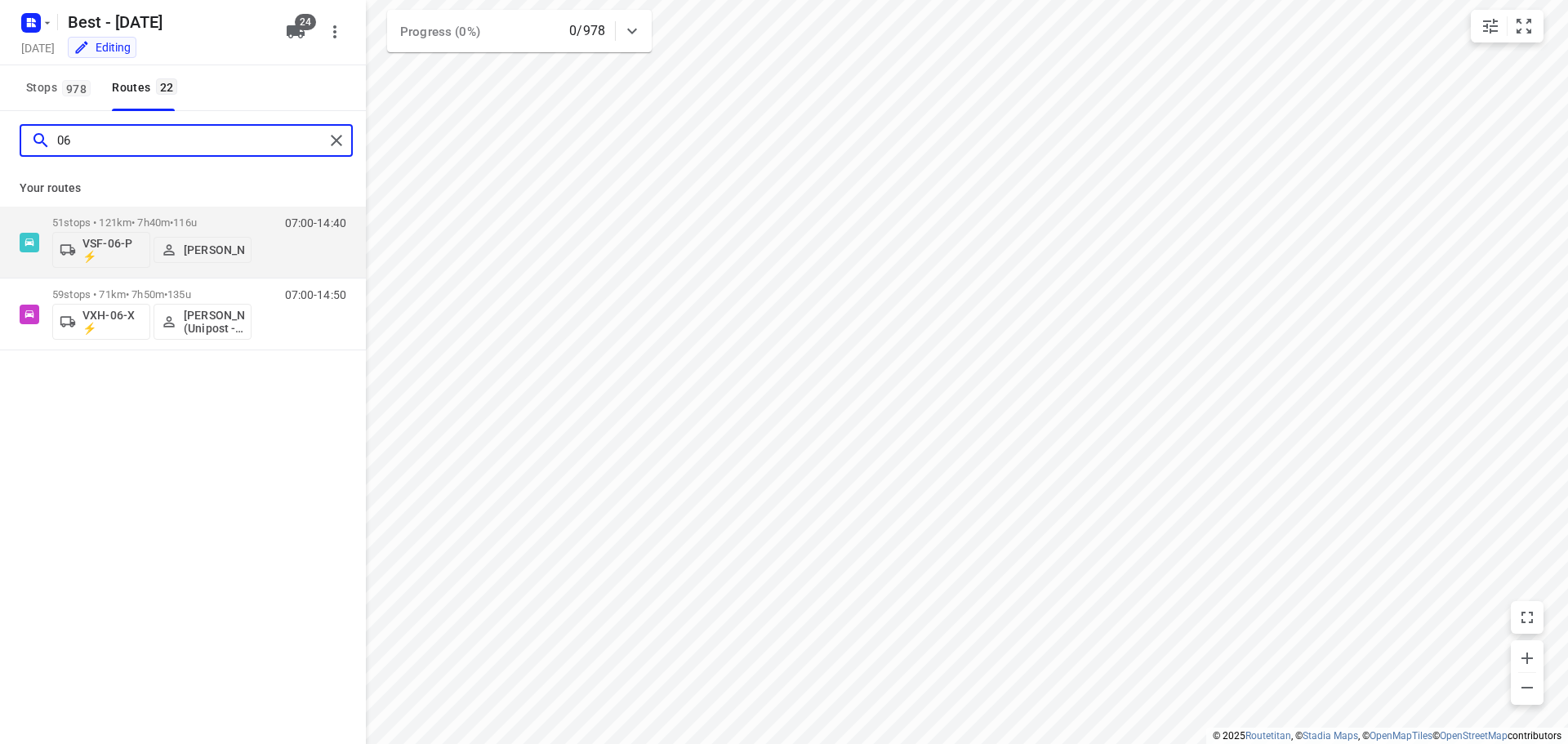
scroll to position [0, 0]
type input "0"
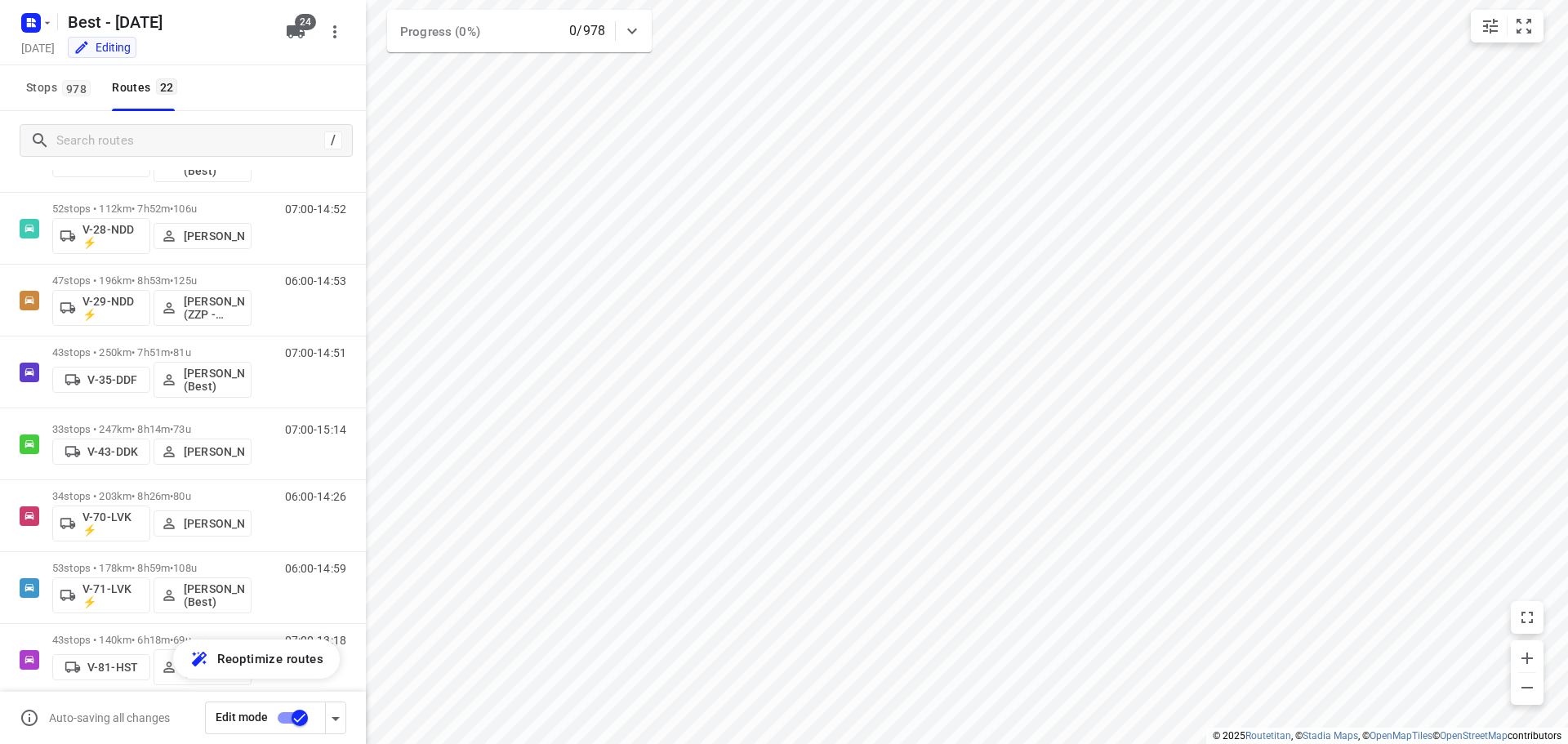
scroll to position [132, 0]
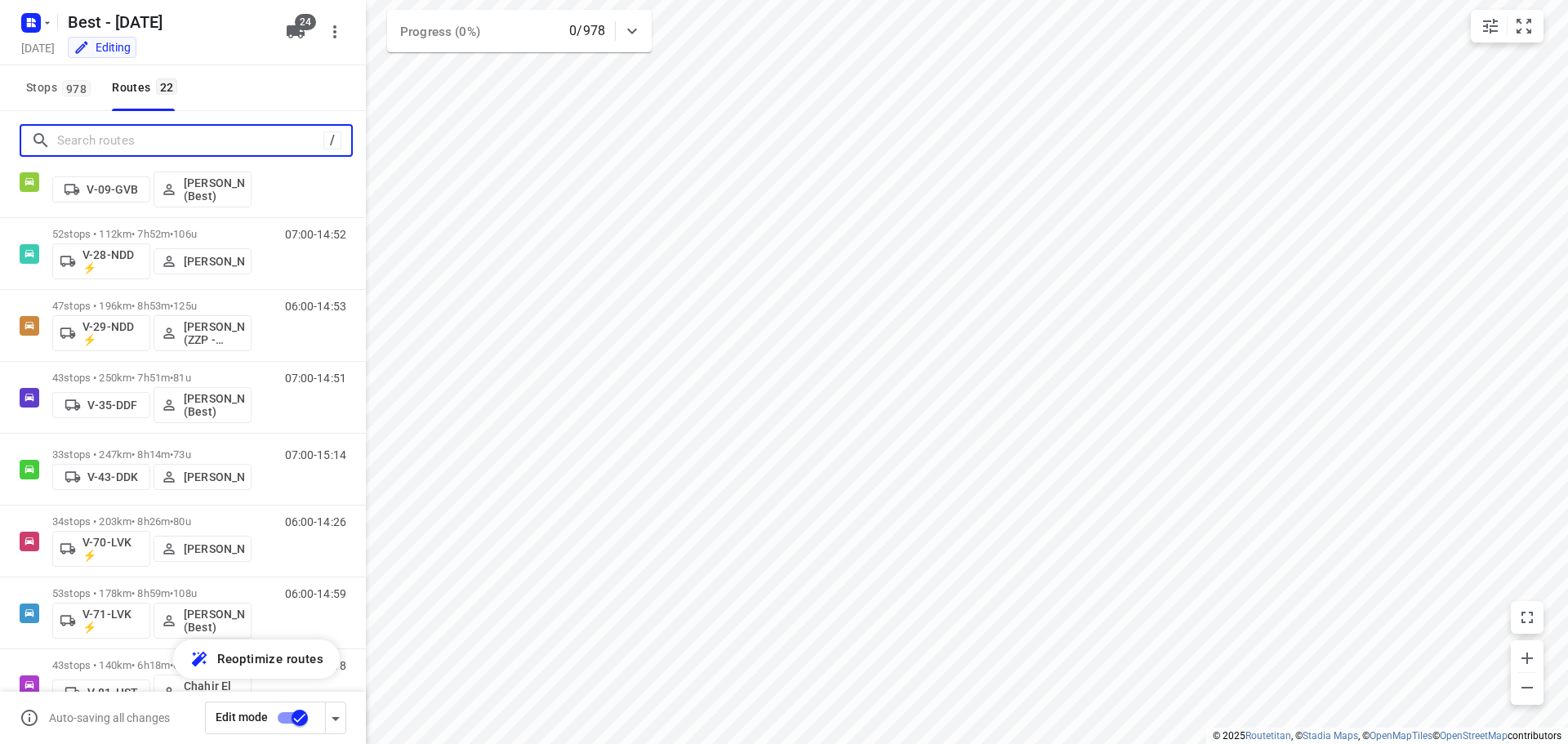
click at [103, 134] on input "Search routes" at bounding box center [191, 141] width 267 height 25
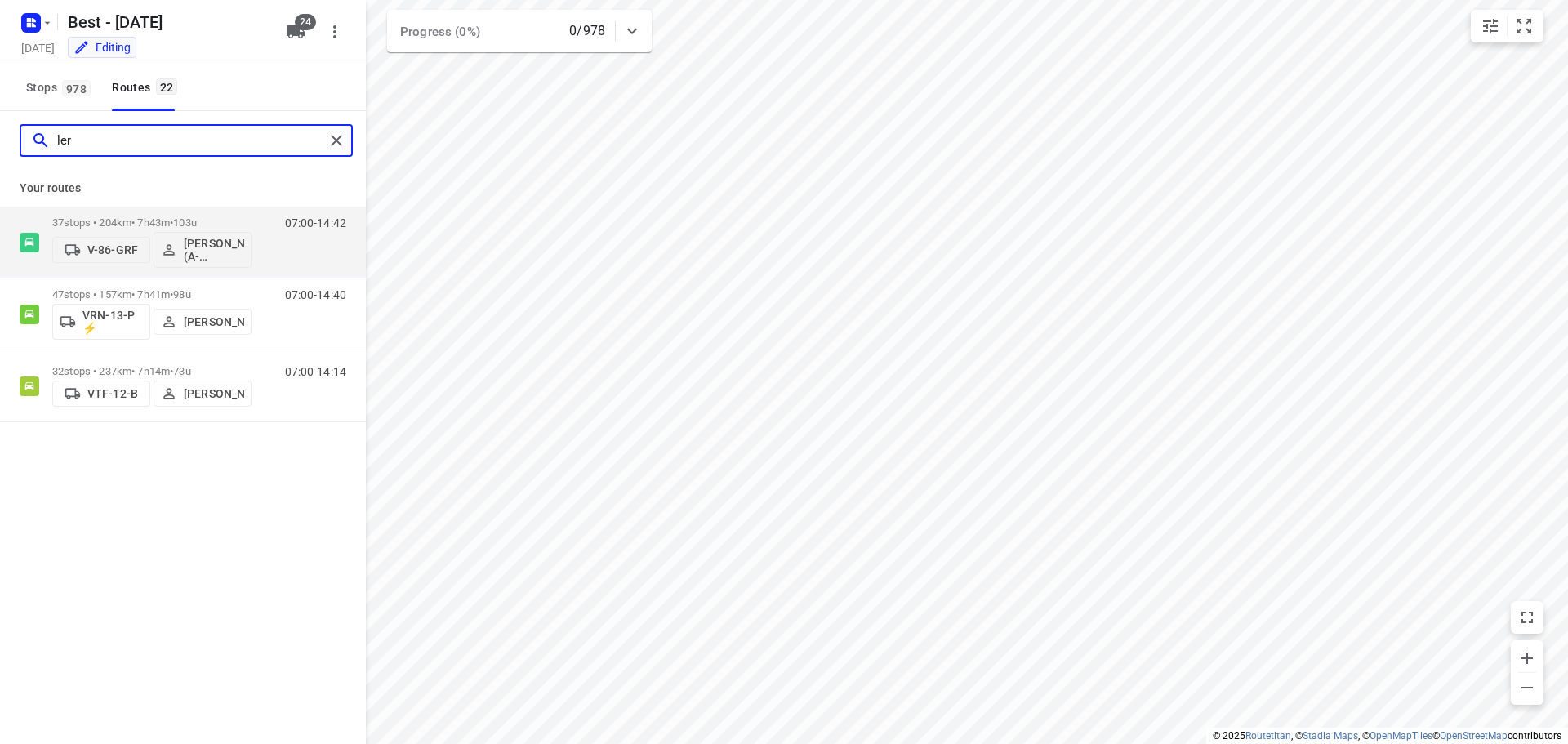
scroll to position [0, 0]
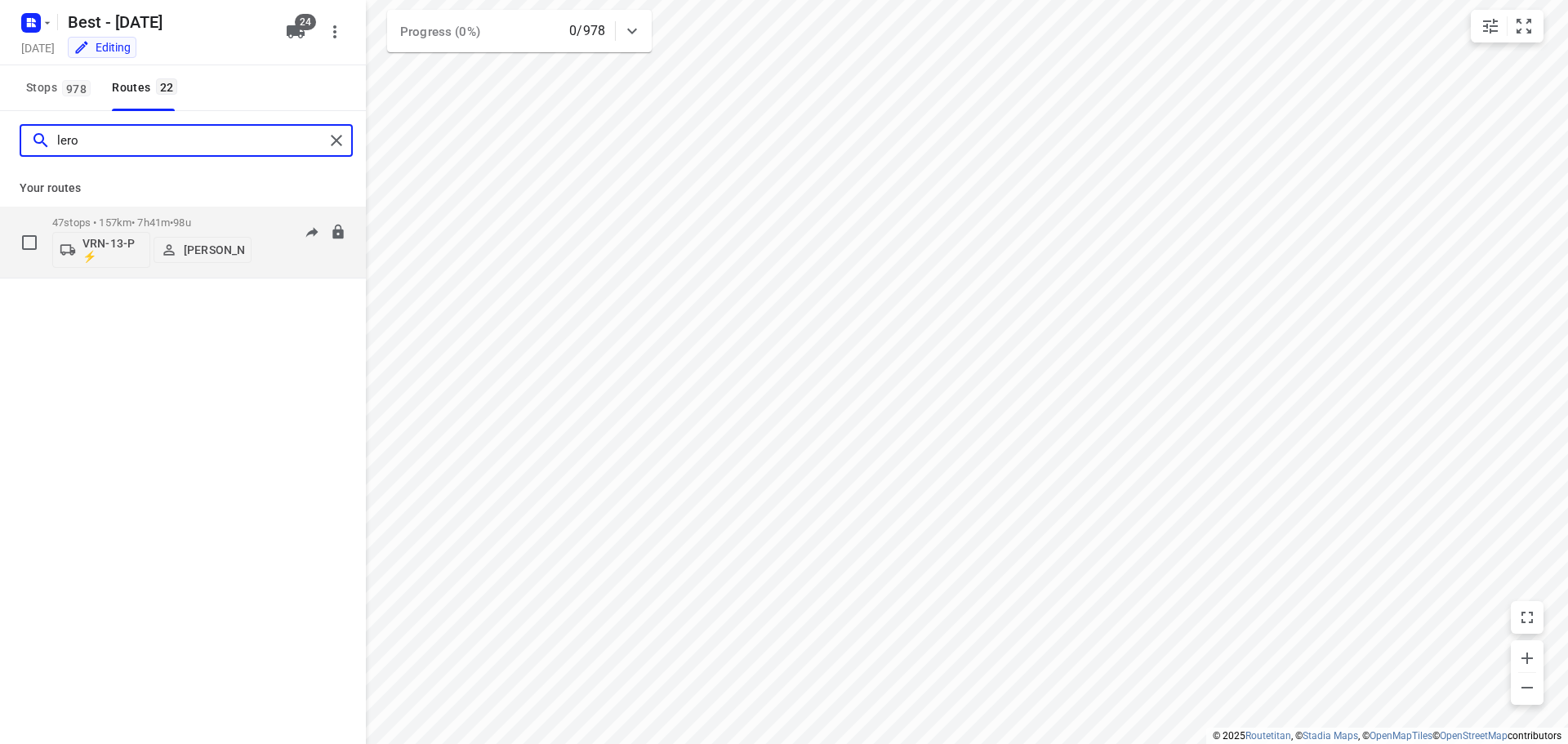
type input "lero"
click at [114, 258] on p "VRN-13-P ⚡" at bounding box center [113, 249] width 60 height 26
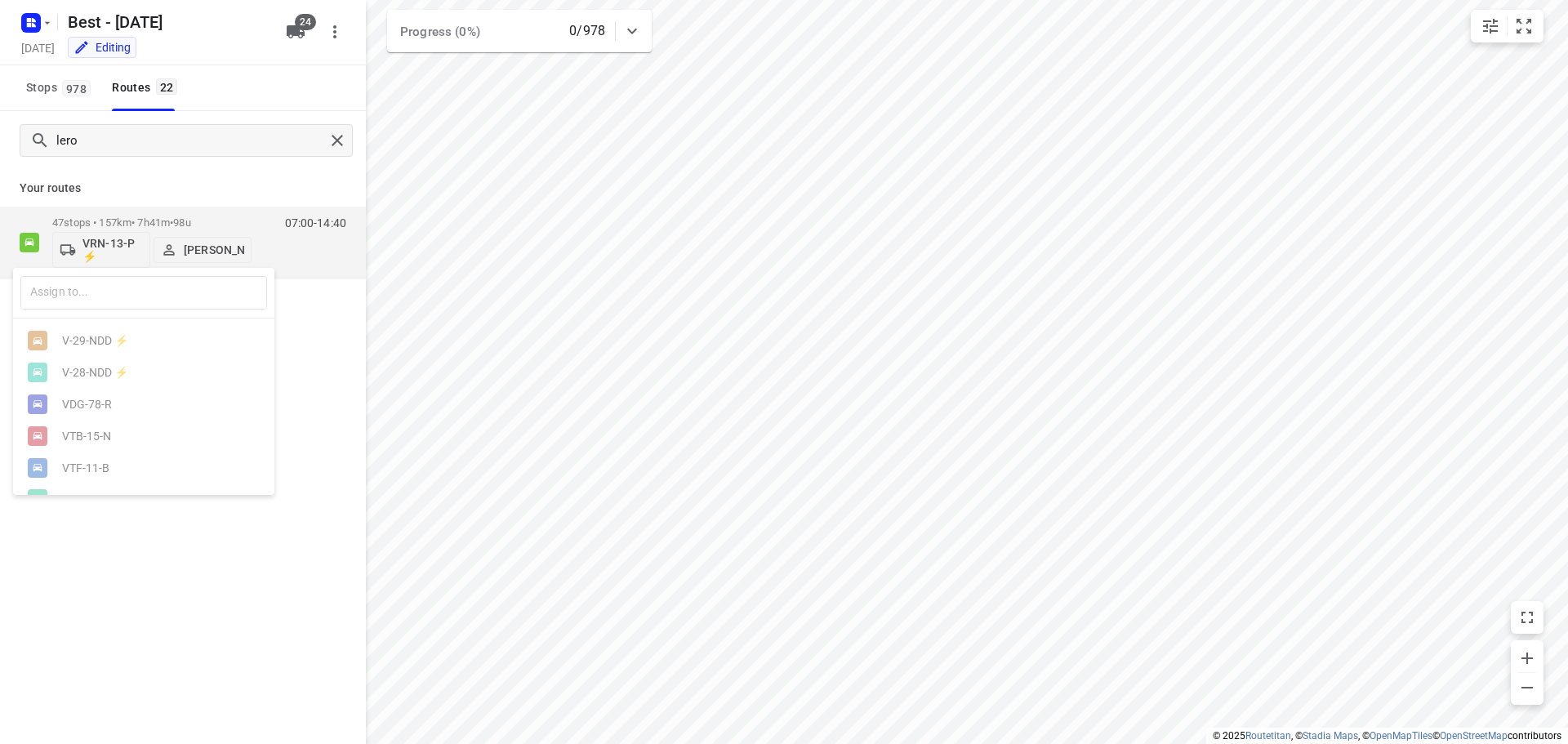
click at [305, 46] on div at bounding box center [784, 372] width 1568 height 744
click at [294, 31] on div "​ V-29-NDD ⚡ V-28-NDD ⚡ VDG-78-R VTB-15-N VTF-11-B VZD-17-G VRN-13-P ⚡ V-13-GVB…" at bounding box center [784, 372] width 1568 height 744
click at [293, 31] on icon "button" at bounding box center [296, 31] width 18 height 13
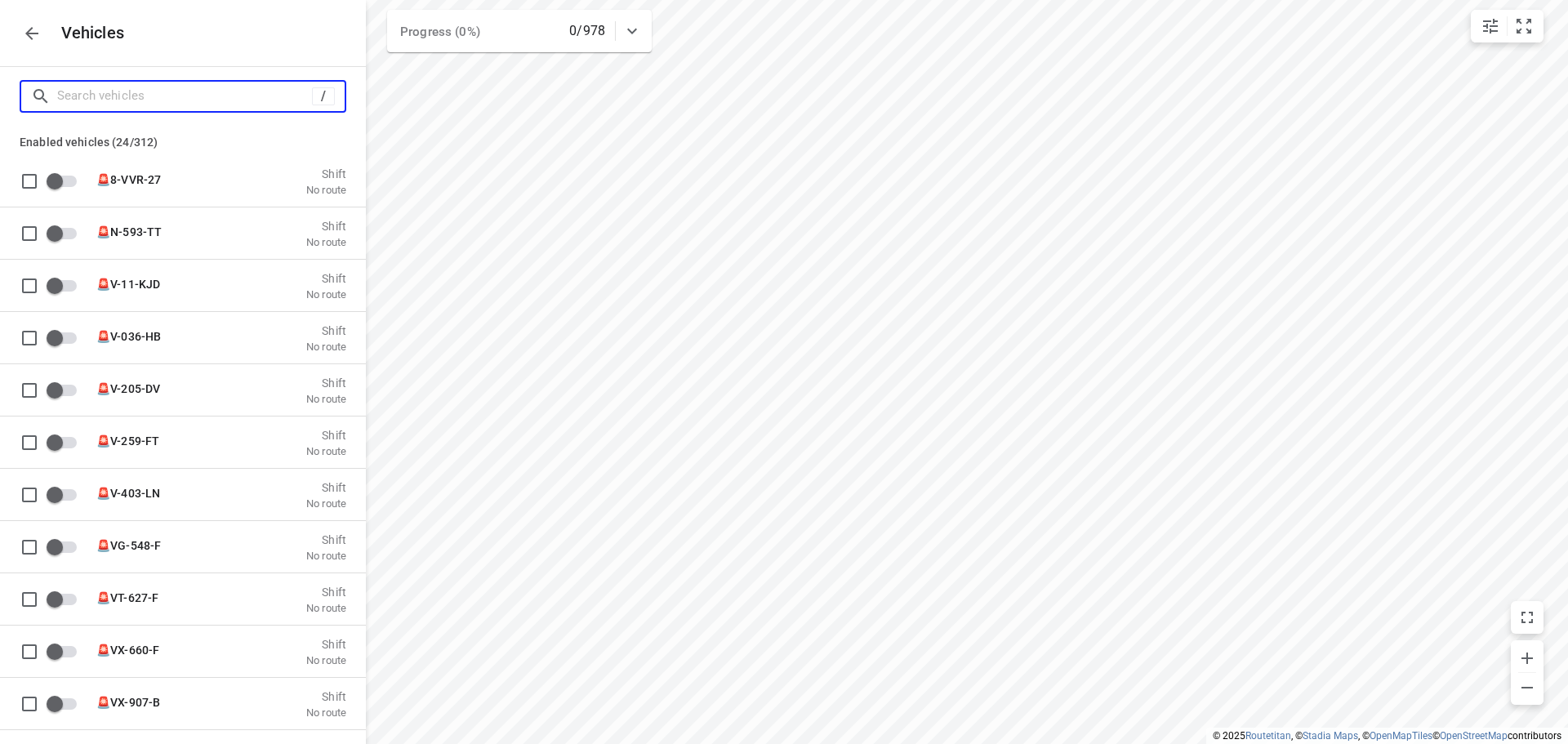
click at [139, 97] on input "Search vehicles" at bounding box center [185, 96] width 255 height 25
type input "13"
checkbox input "true"
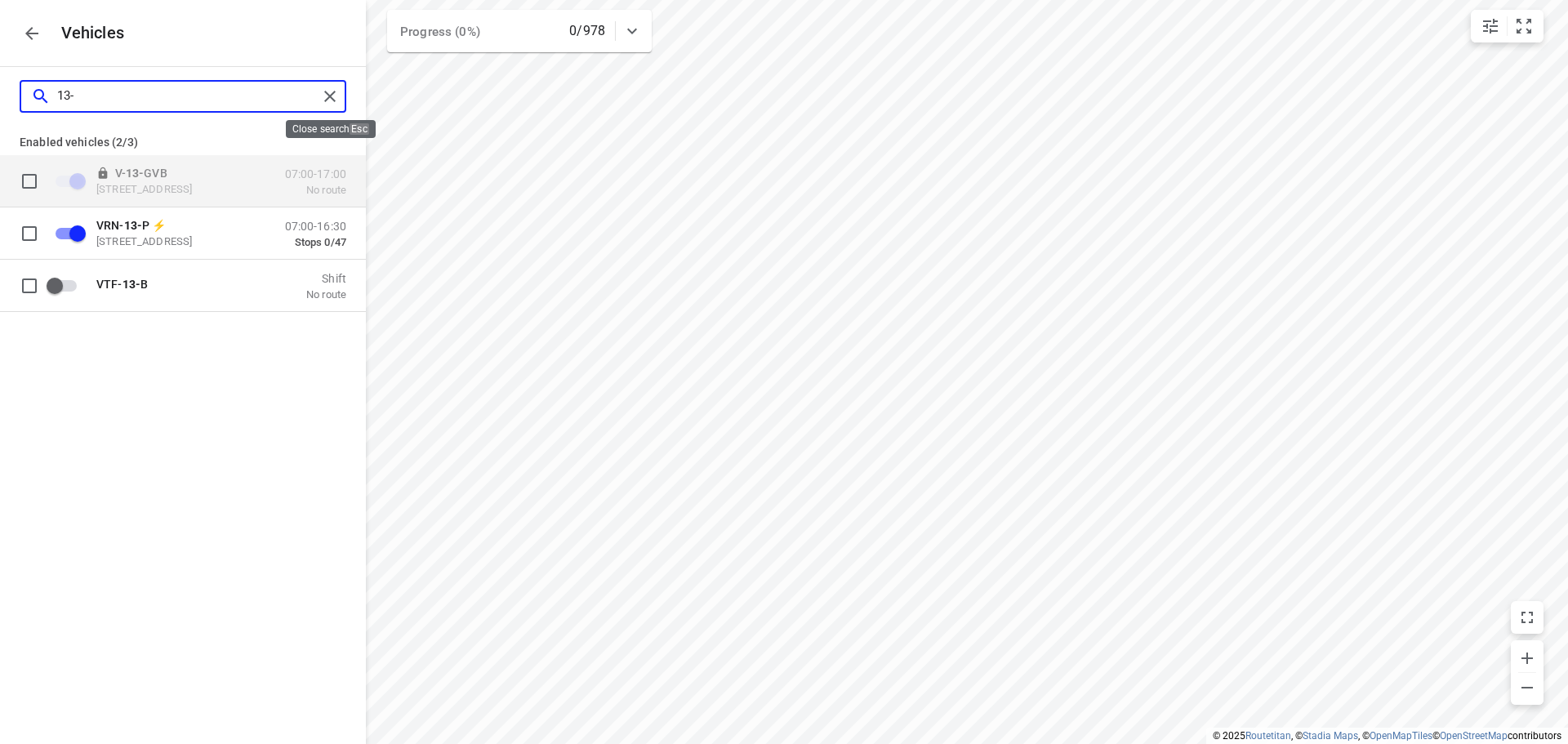
type input "13-"
checkbox input "false"
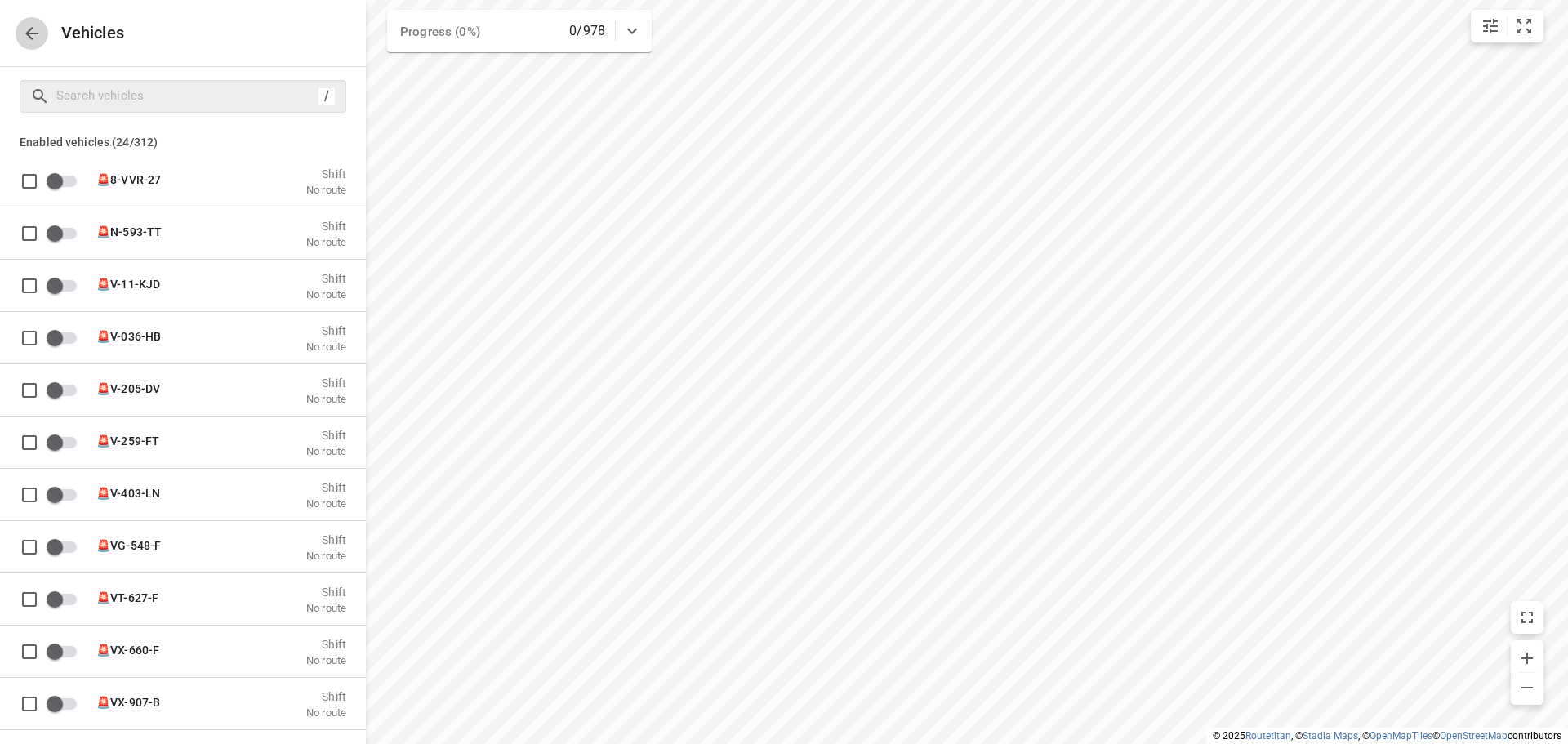
click at [32, 24] on icon "button" at bounding box center [32, 33] width 19 height 19
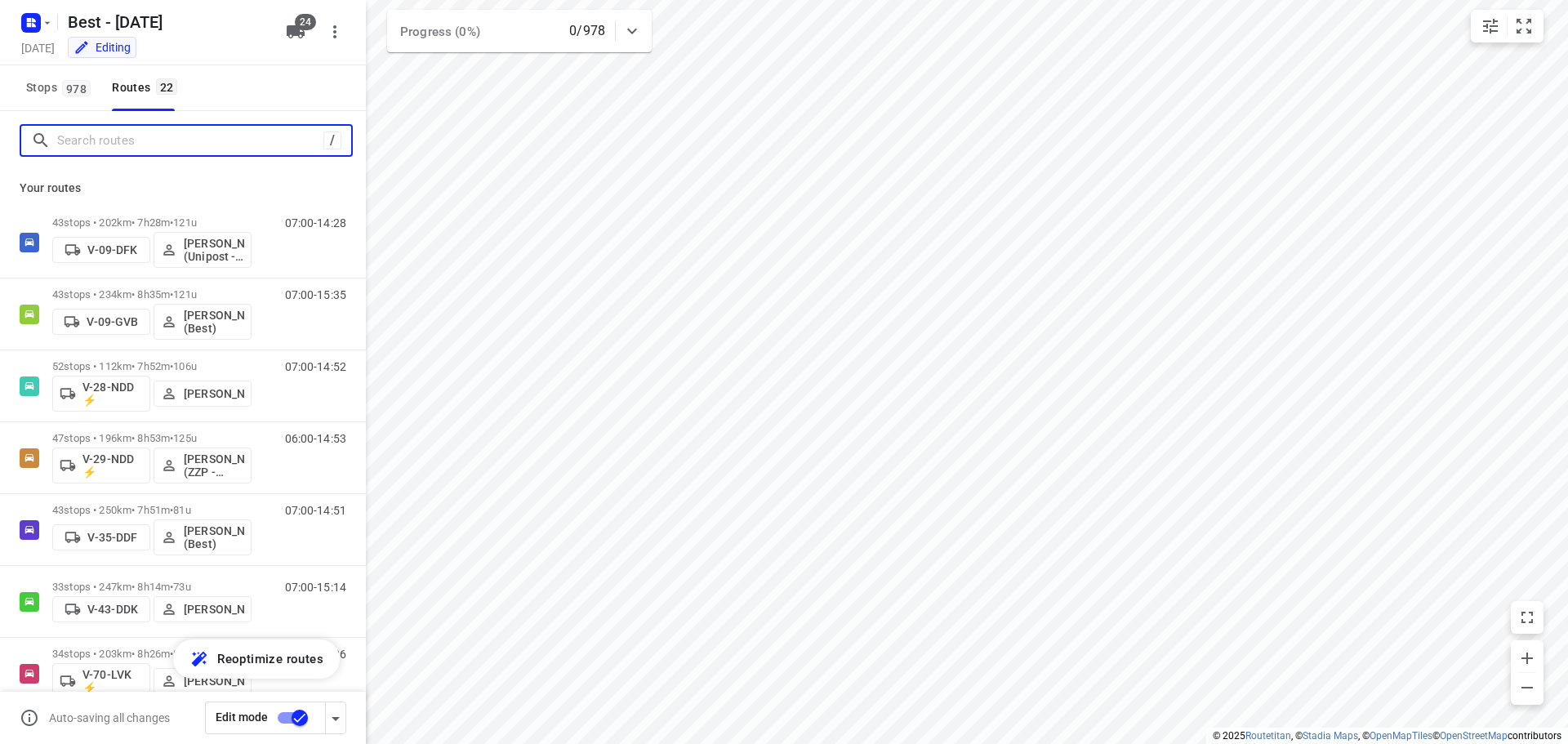
click at [107, 140] on input "Search routes" at bounding box center [191, 141] width 267 height 25
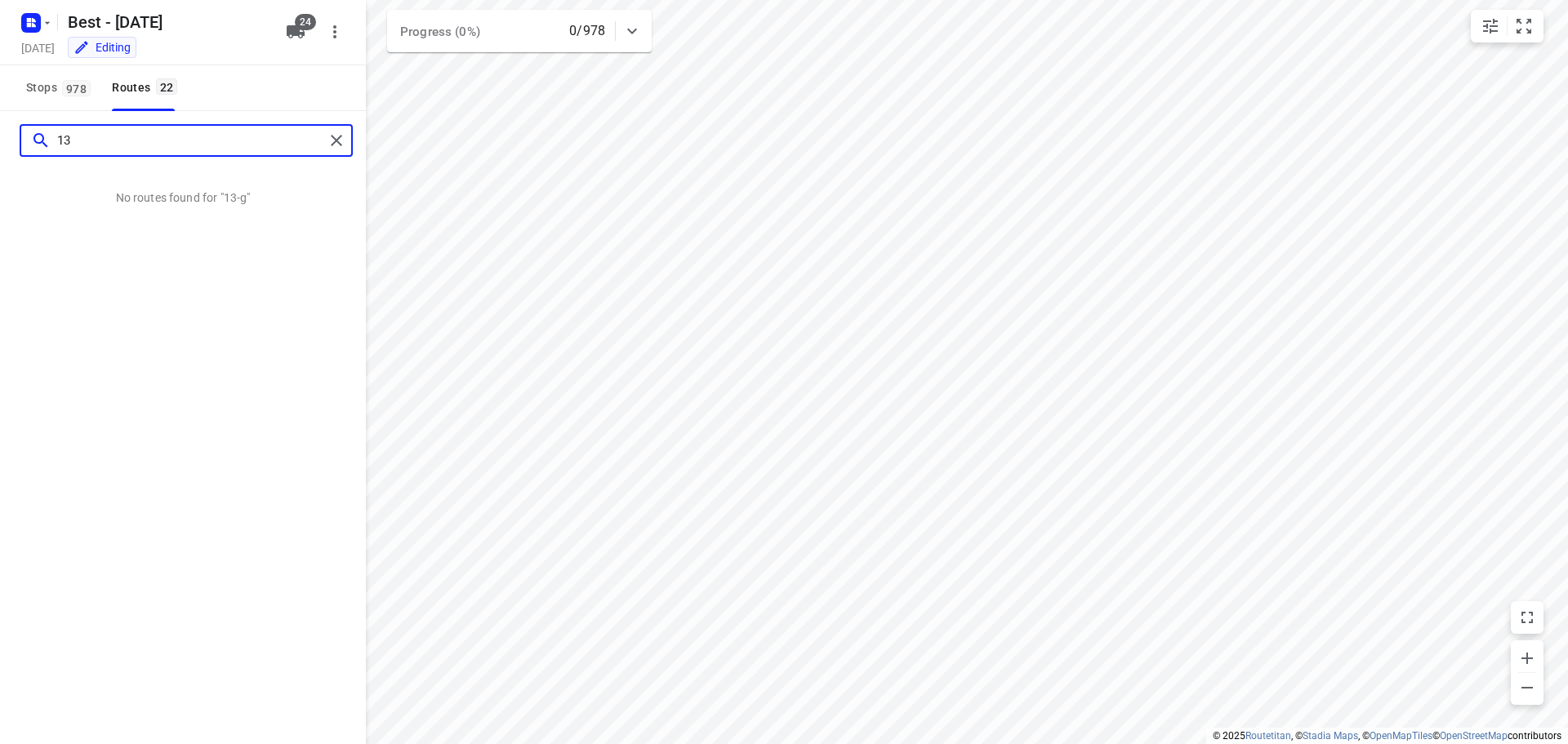
type input "1"
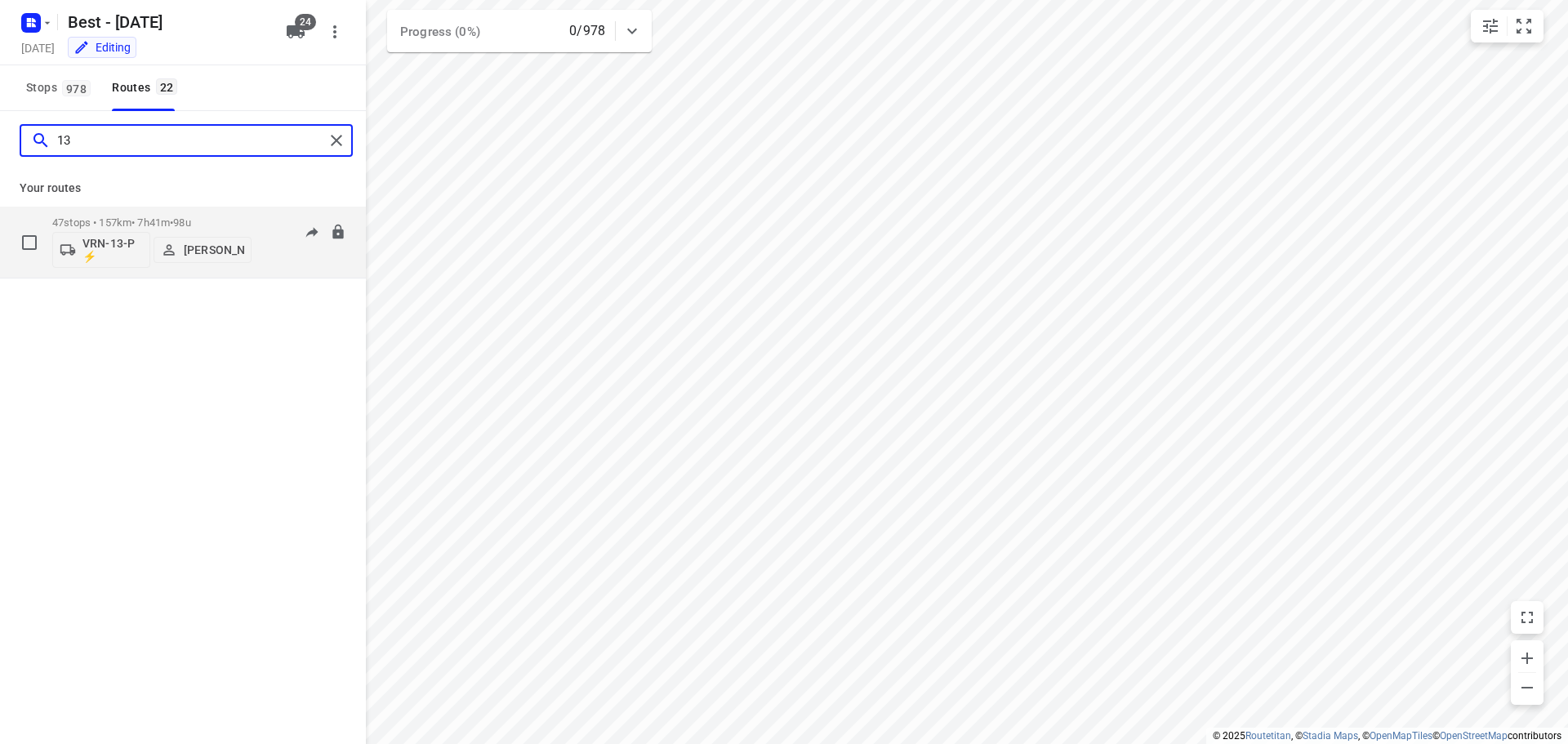
type input "13"
click at [106, 250] on p "VRN-13-P ⚡" at bounding box center [113, 249] width 60 height 26
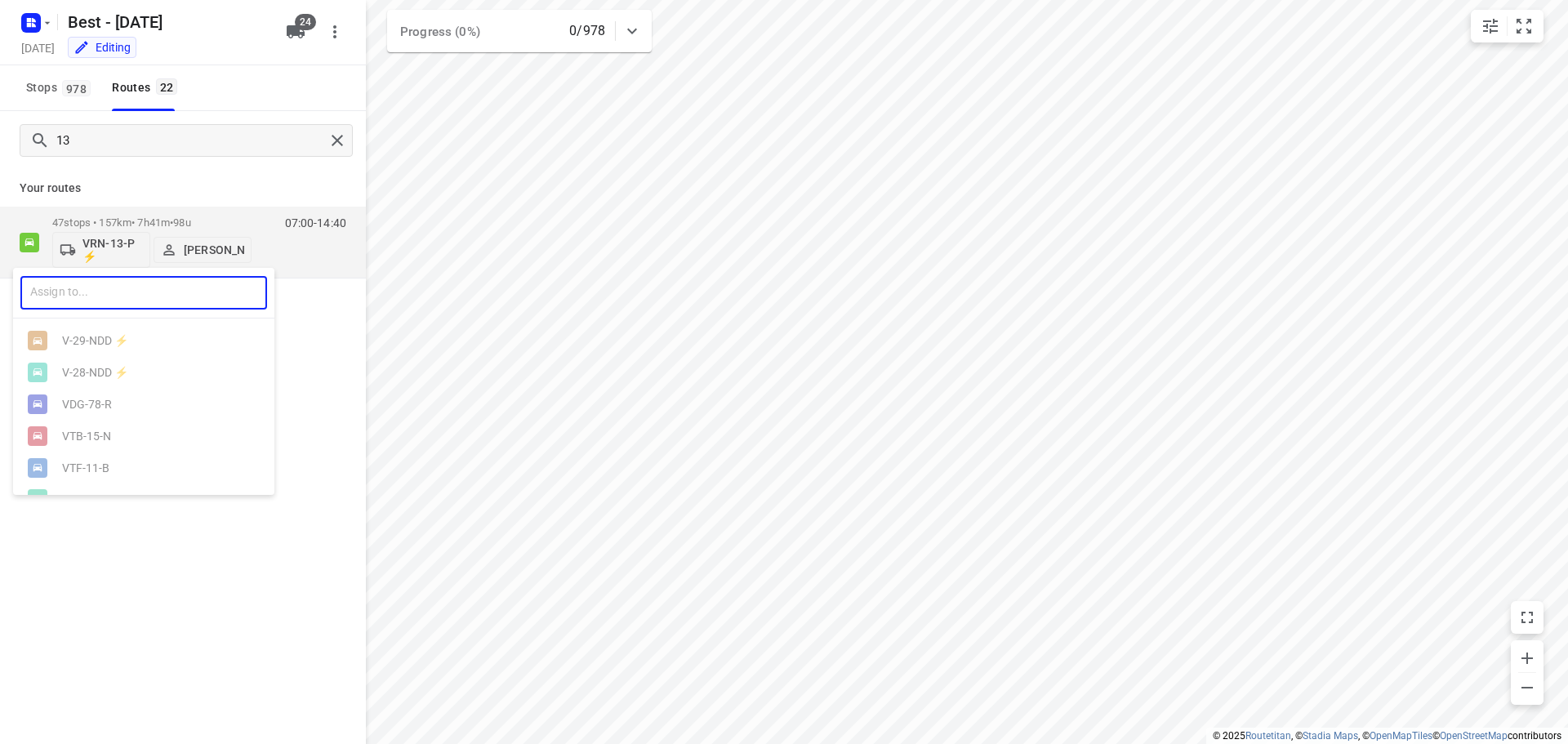
click at [99, 297] on input "text" at bounding box center [143, 293] width 246 height 33
type input "13-"
click at [110, 379] on div "V- 13- GVB" at bounding box center [148, 372] width 171 height 13
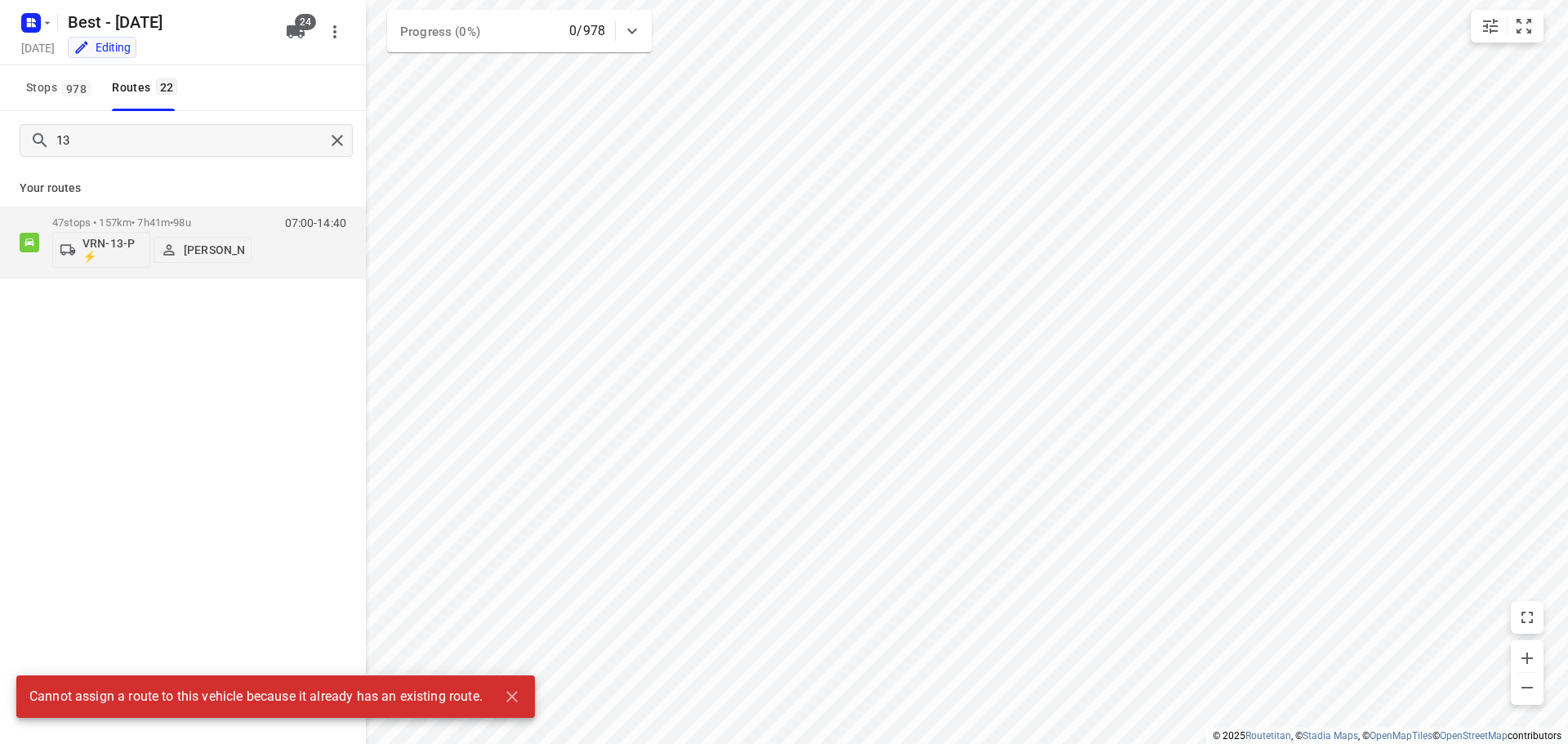
click at [175, 411] on div "13 Your routes 47 stops • 157km • 7h41m • 98u VRN-13-P ⚡ [PERSON_NAME] 07:00-14…" at bounding box center [183, 450] width 366 height 679
click at [519, 702] on icon "button" at bounding box center [512, 697] width 19 height 19
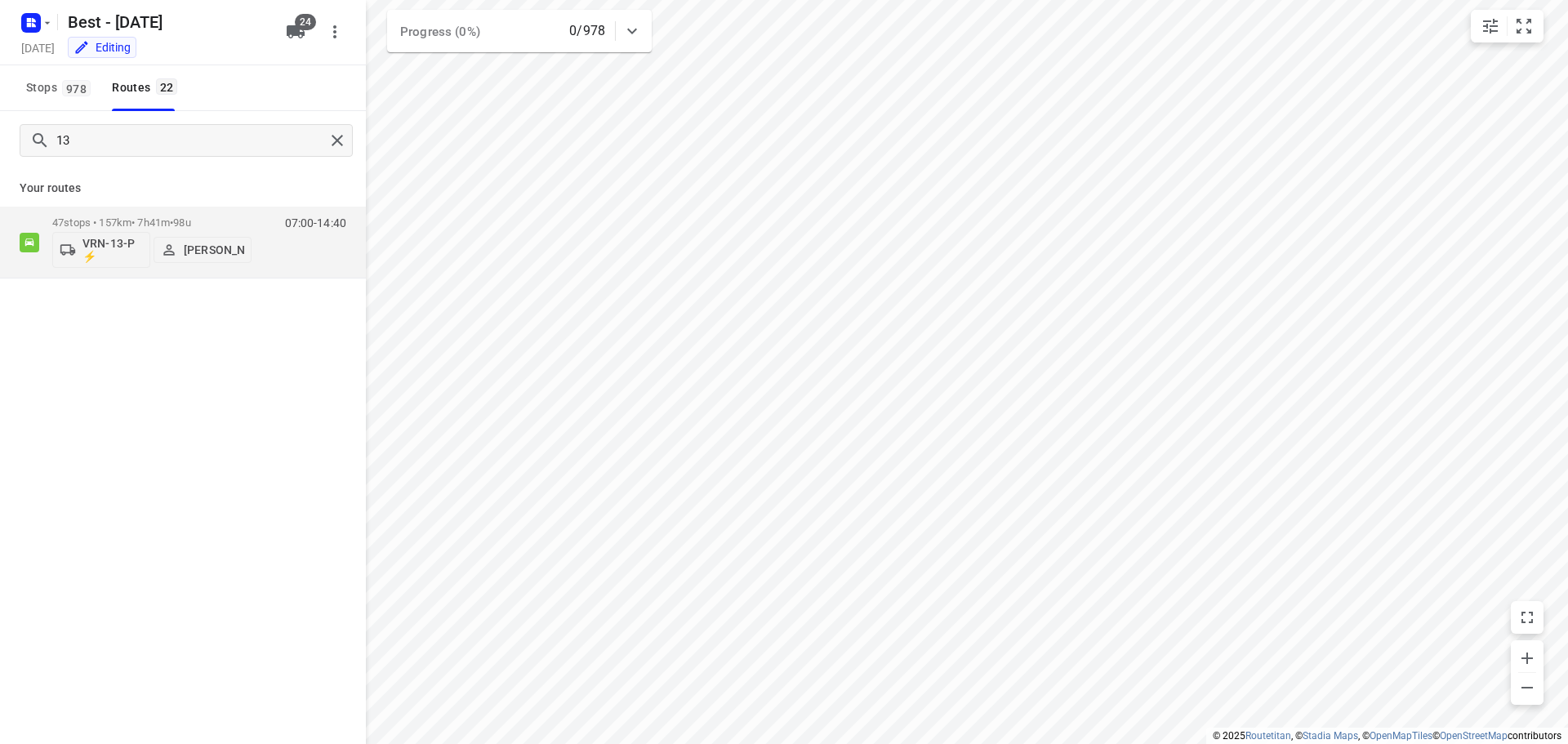
click at [129, 370] on div "13 Your routes 47 stops • 157km • 7h41m • 98u VRN-13-P ⚡ [PERSON_NAME] 07:00-14…" at bounding box center [183, 450] width 366 height 679
click at [348, 133] on div at bounding box center [340, 140] width 29 height 24
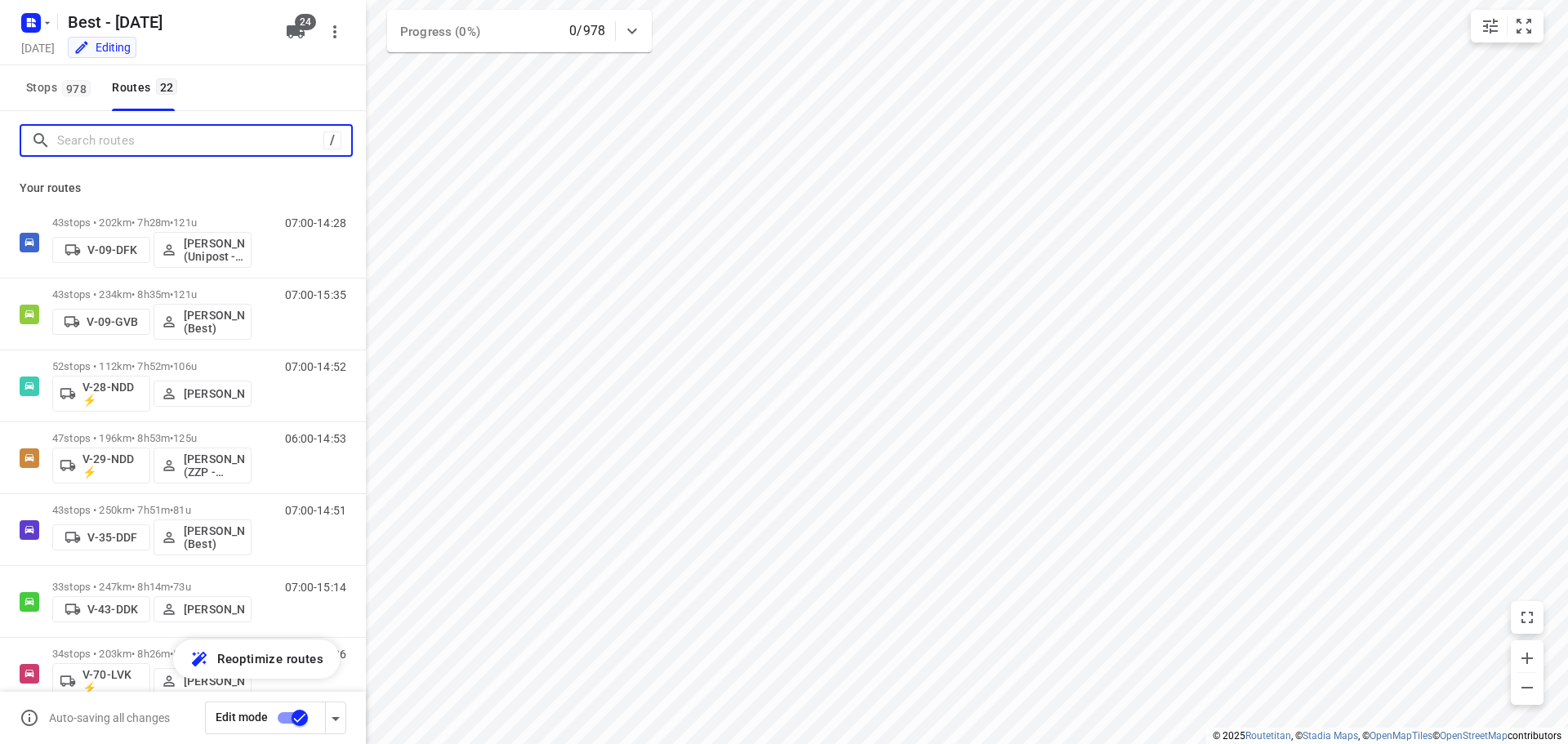
click at [212, 145] on input "Search routes" at bounding box center [191, 141] width 267 height 25
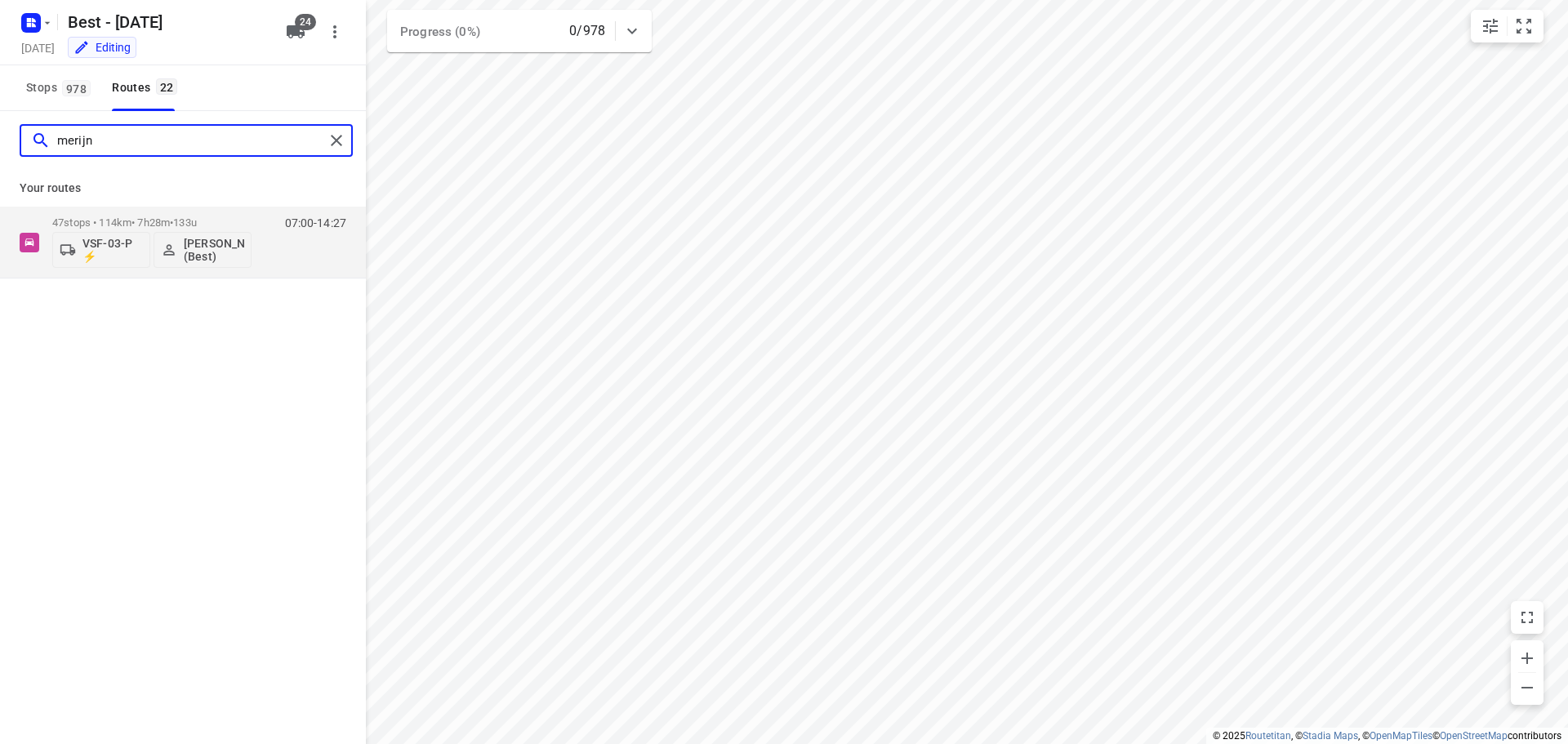
type input "merijn"
drag, startPoint x: 272, startPoint y: 372, endPoint x: 144, endPoint y: 167, distance: 241.7
click at [144, 166] on div "merijn" at bounding box center [183, 140] width 366 height 58
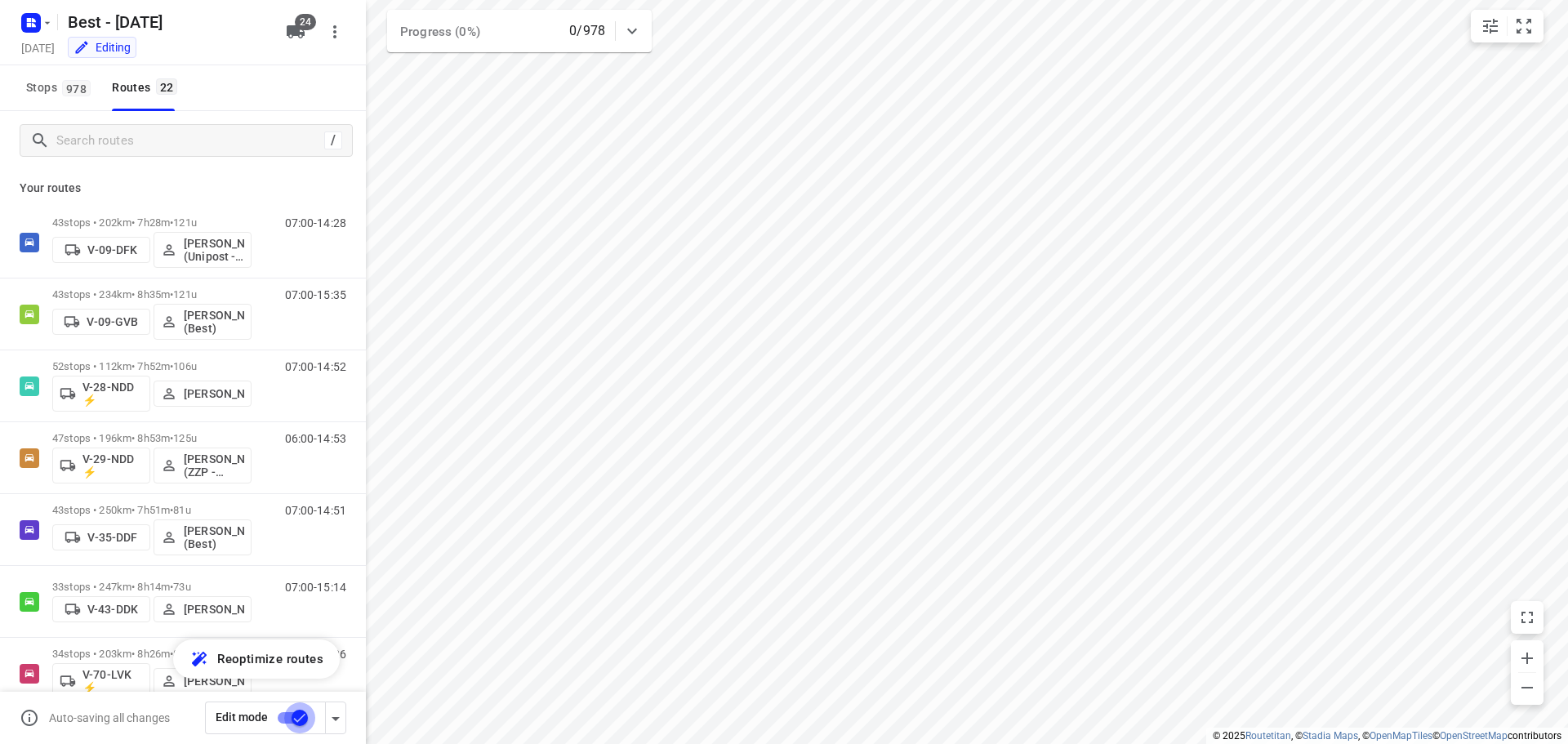
click at [302, 723] on input "checkbox" at bounding box center [300, 719] width 93 height 31
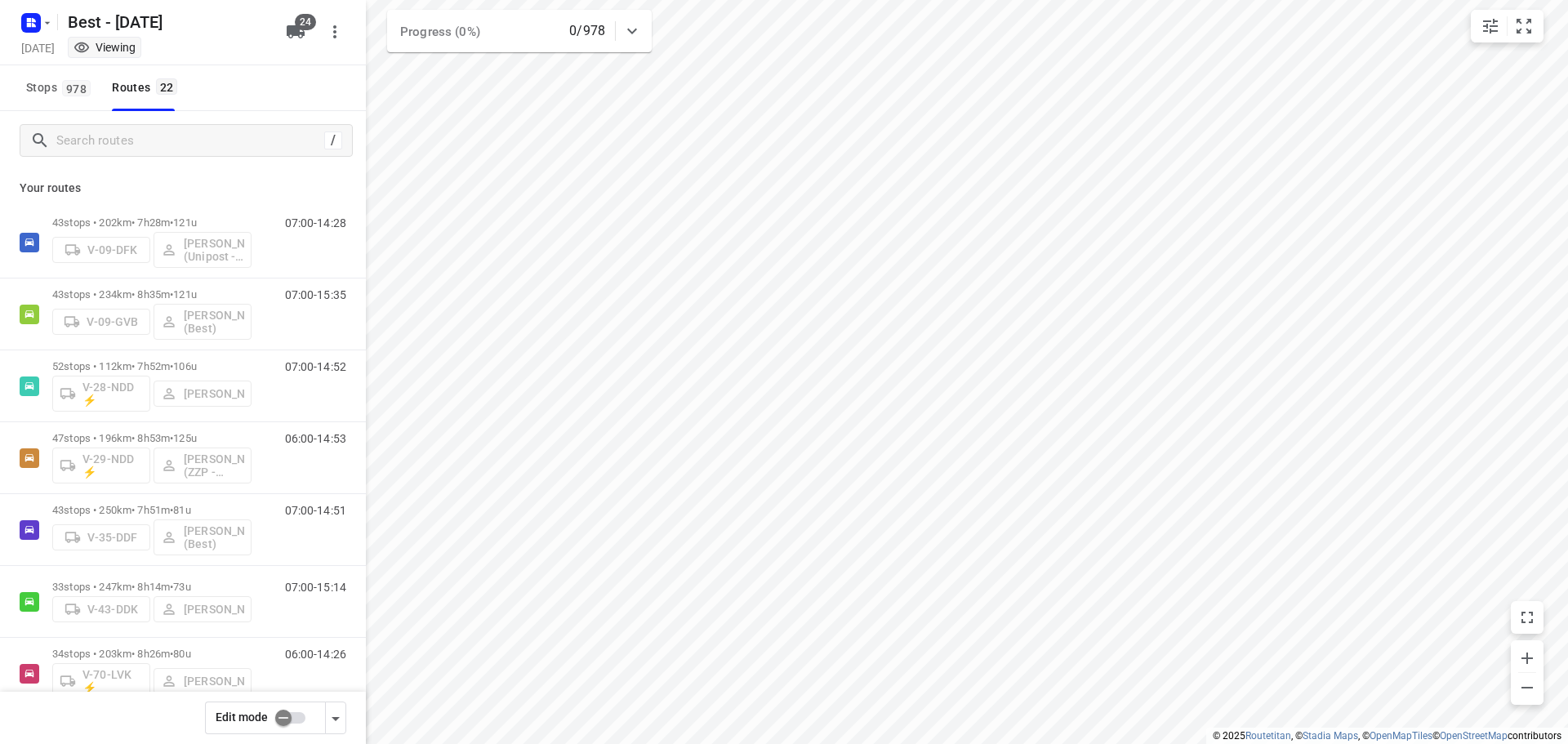
click at [285, 728] on input "checkbox" at bounding box center [283, 719] width 93 height 31
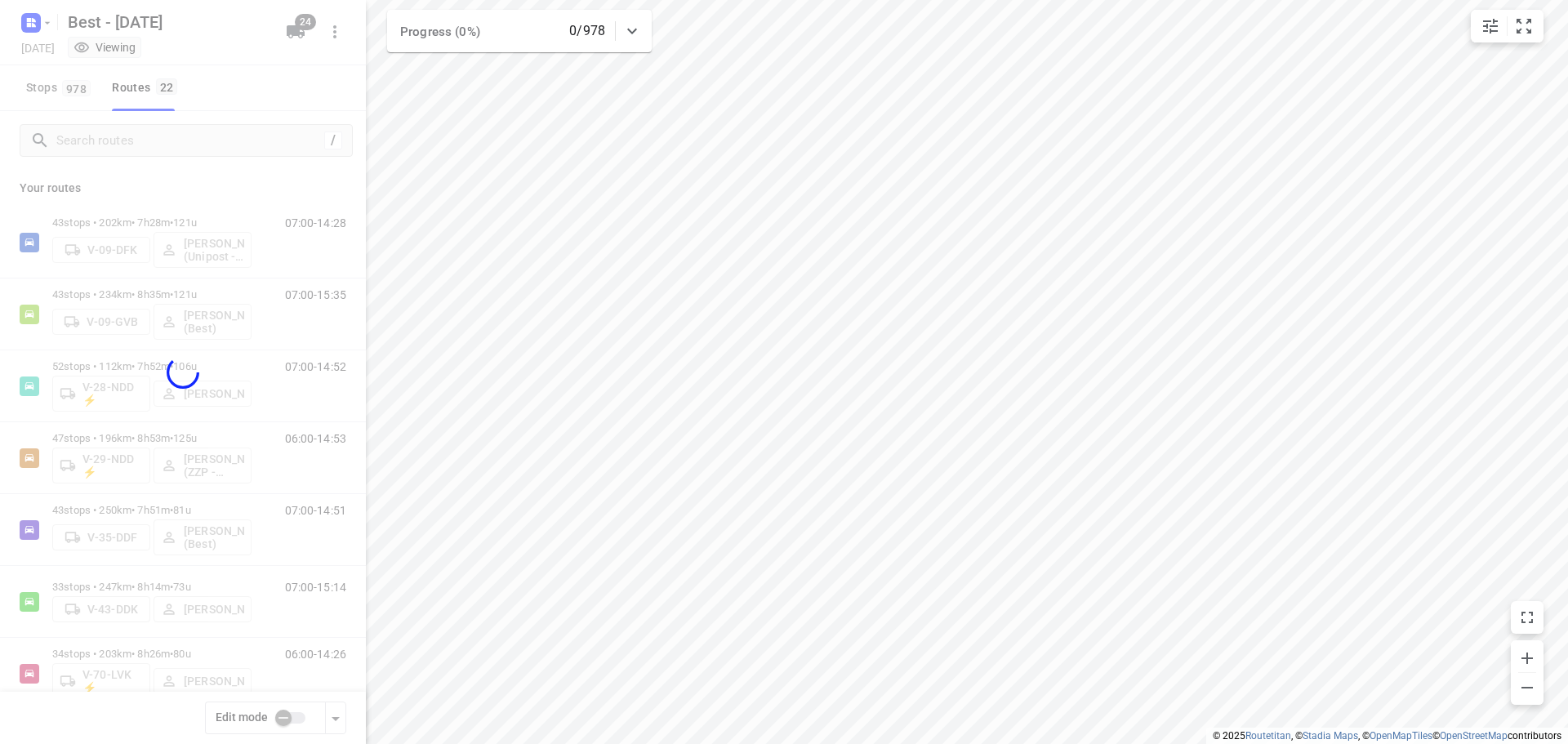
checkbox input "true"
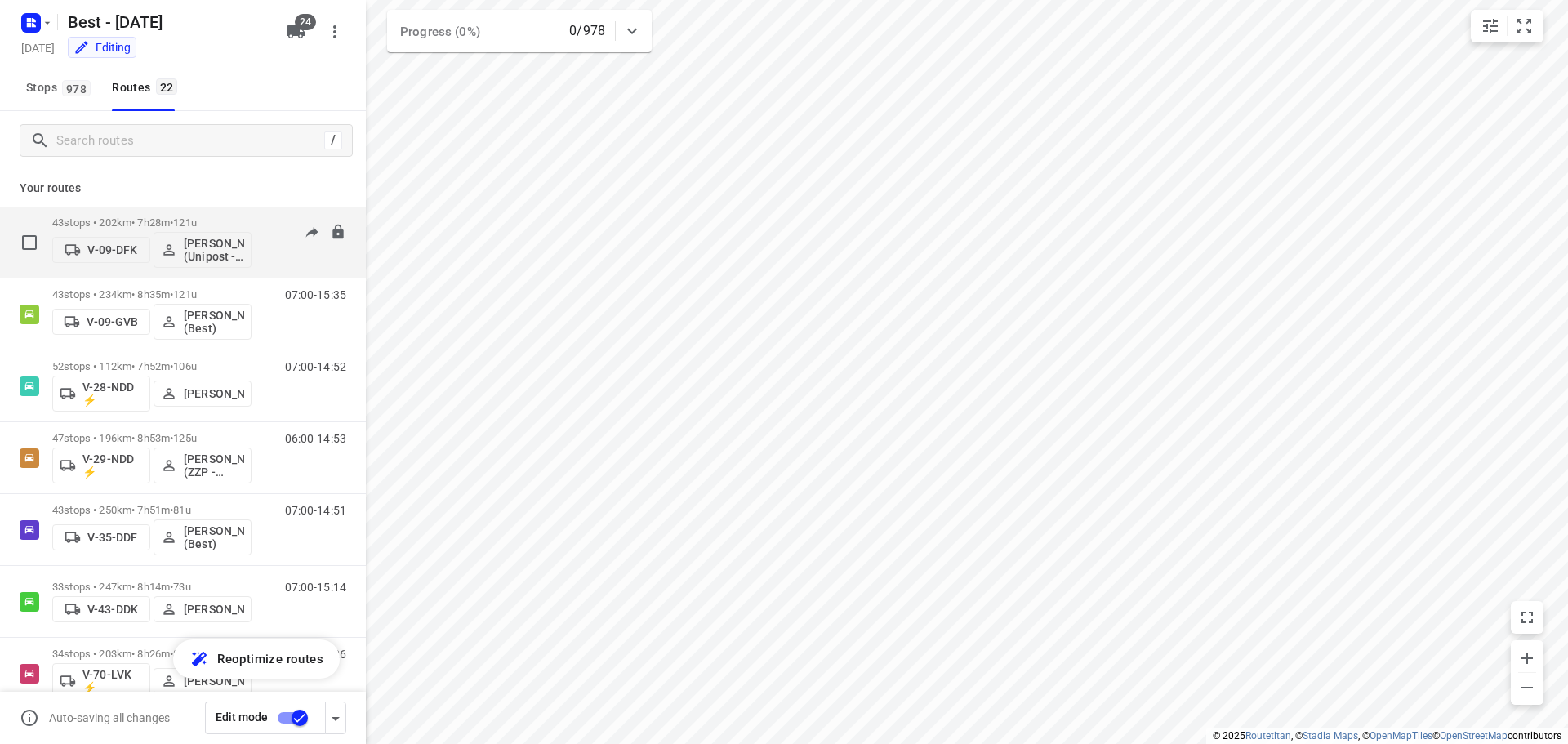
click at [221, 216] on p "43 stops • 202km • 7h28m • 121u" at bounding box center [152, 222] width 200 height 13
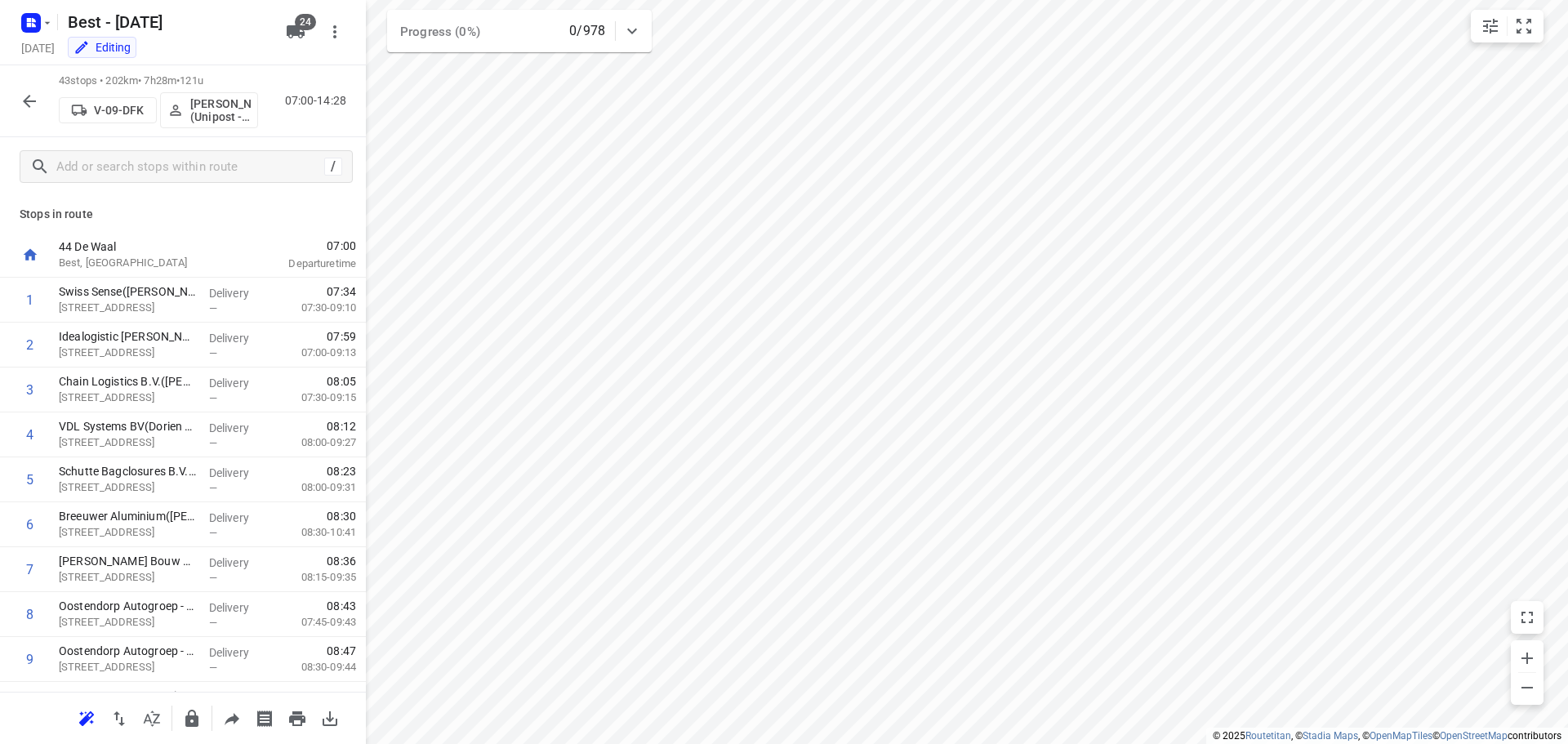
click at [37, 102] on icon "button" at bounding box center [29, 101] width 19 height 19
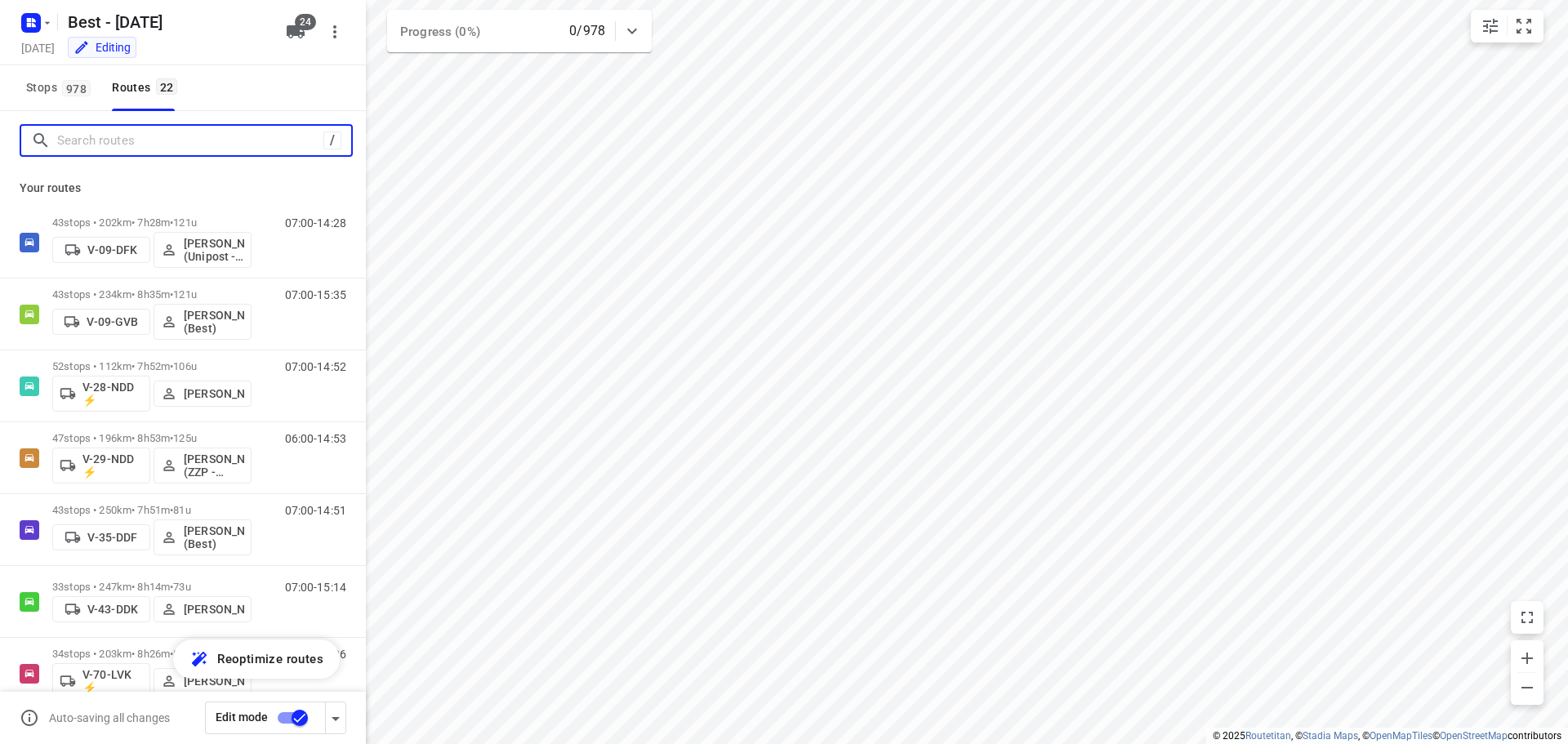
click at [149, 152] on input "Search routes" at bounding box center [191, 141] width 267 height 25
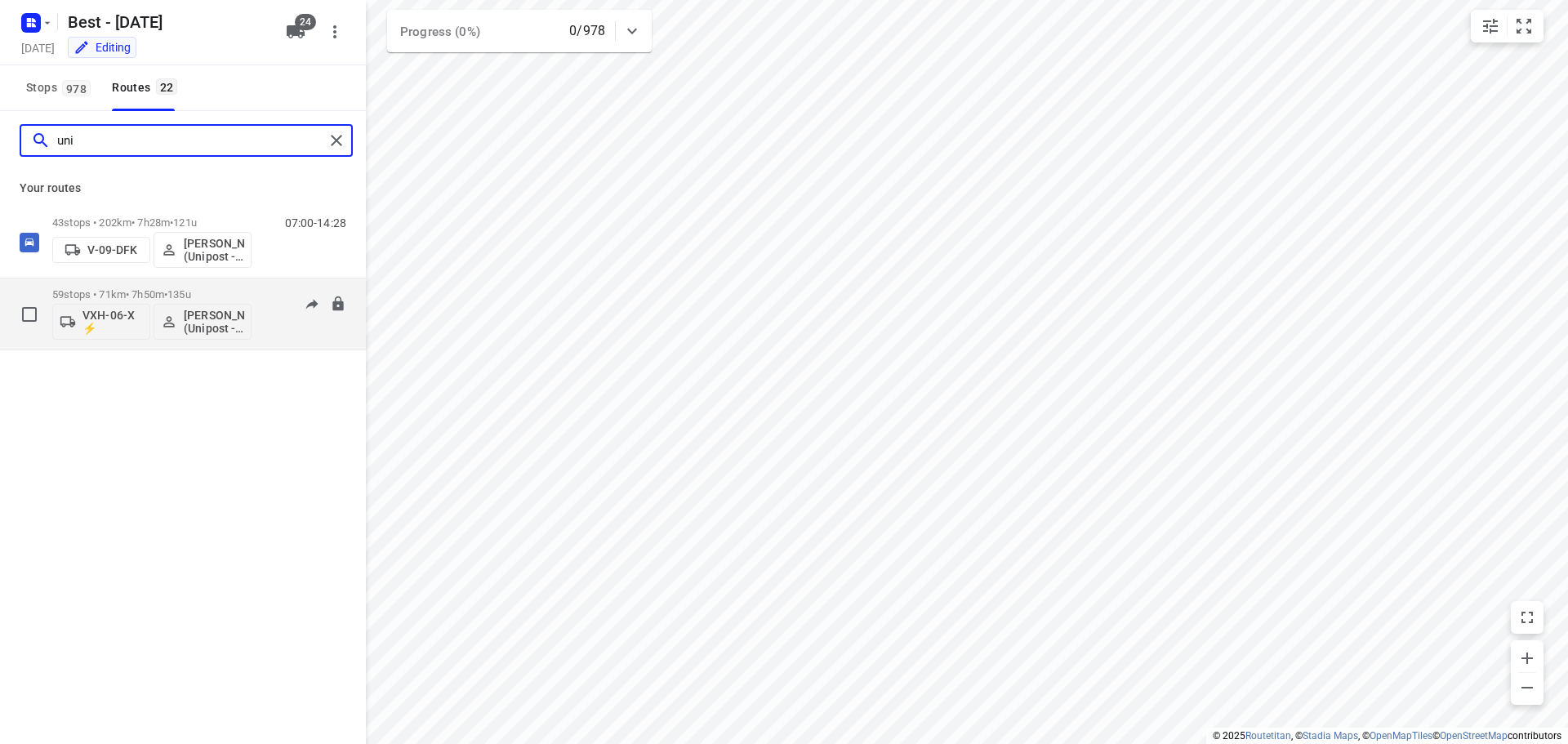
type input "uni"
click at [280, 314] on div "07:00-14:50" at bounding box center [306, 317] width 82 height 59
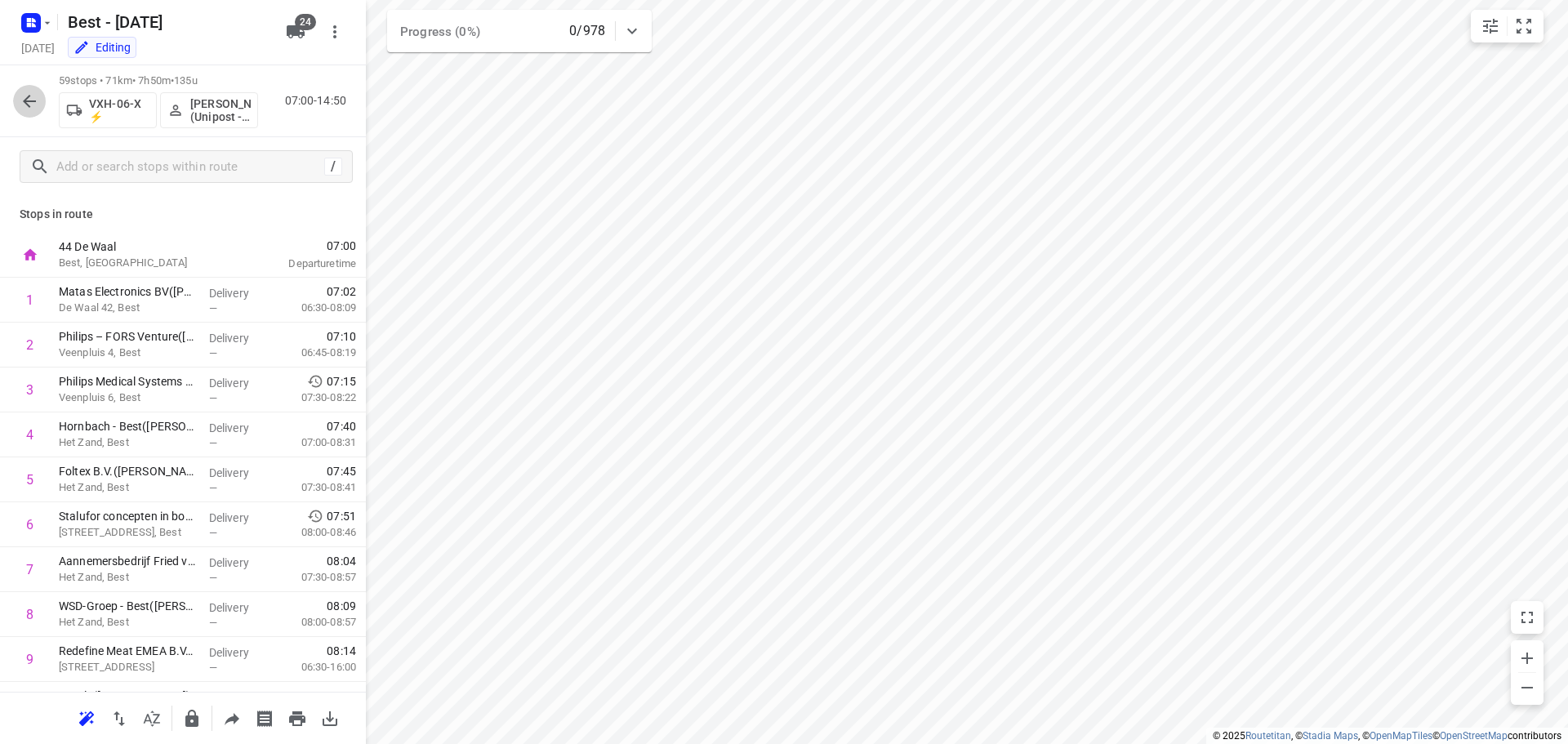
click at [33, 101] on icon "button" at bounding box center [28, 100] width 13 height 13
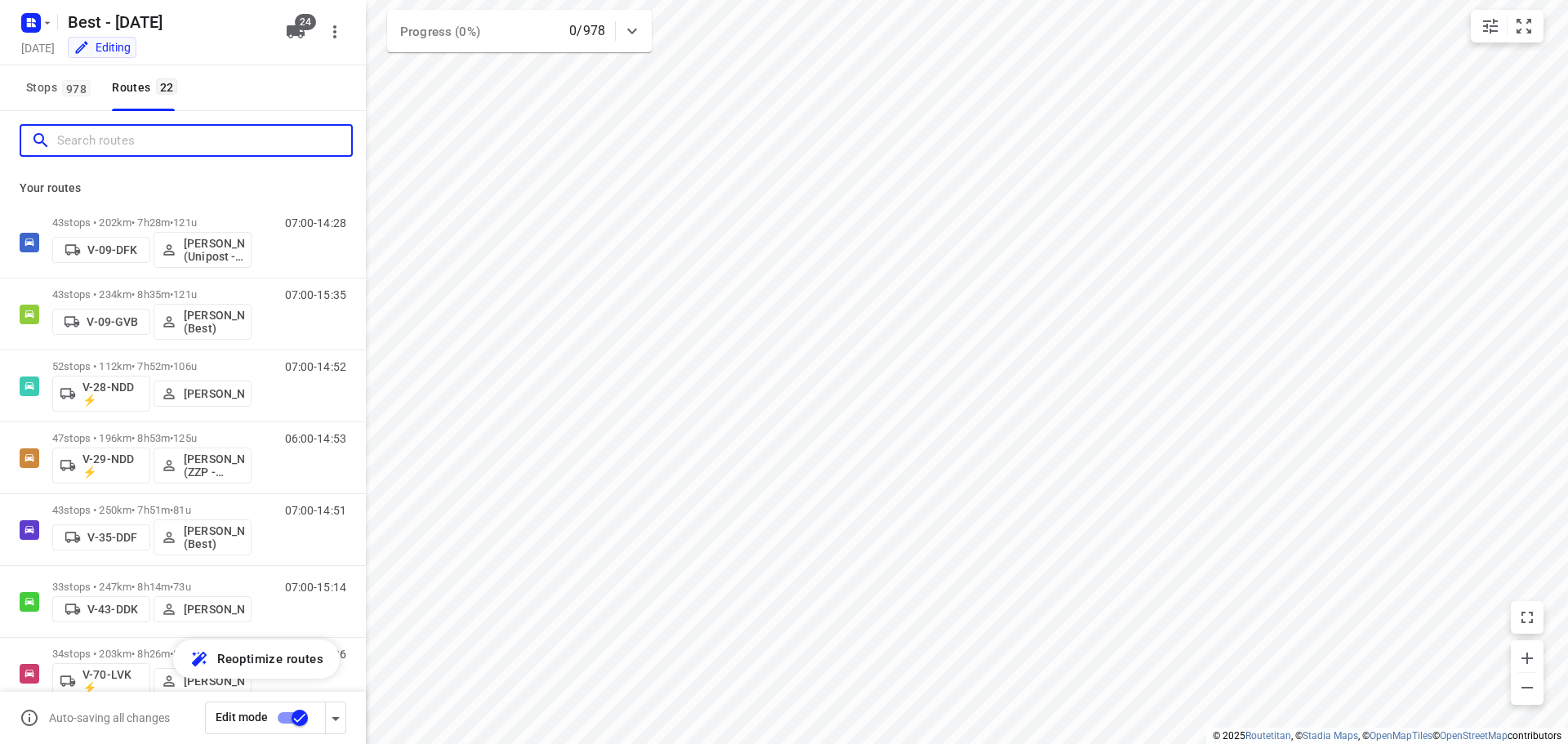
click at [153, 148] on input "Search routes" at bounding box center [204, 141] width 294 height 25
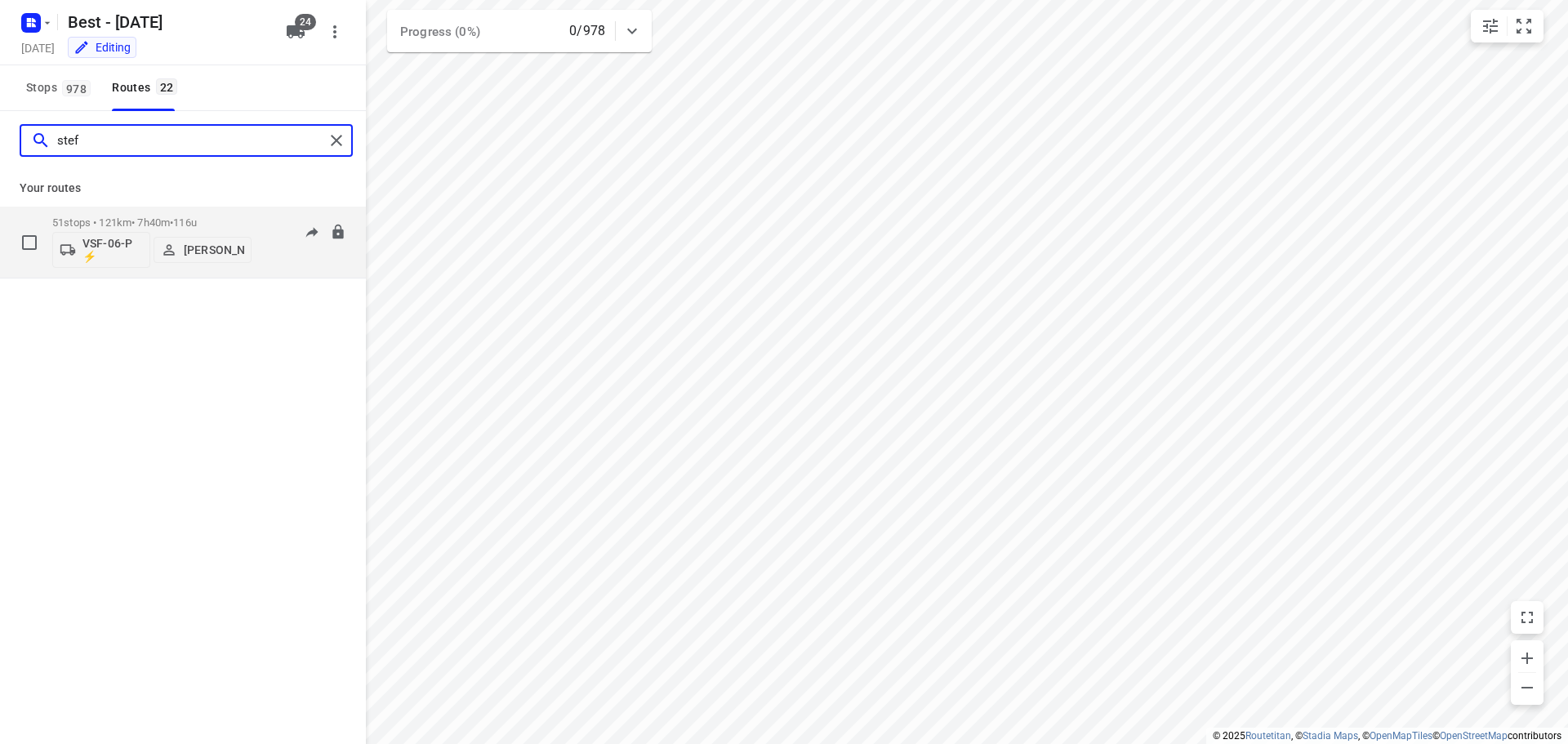
type input "stef"
click at [227, 221] on p "51 stops • 121km • 7h40m • 116u" at bounding box center [152, 222] width 200 height 13
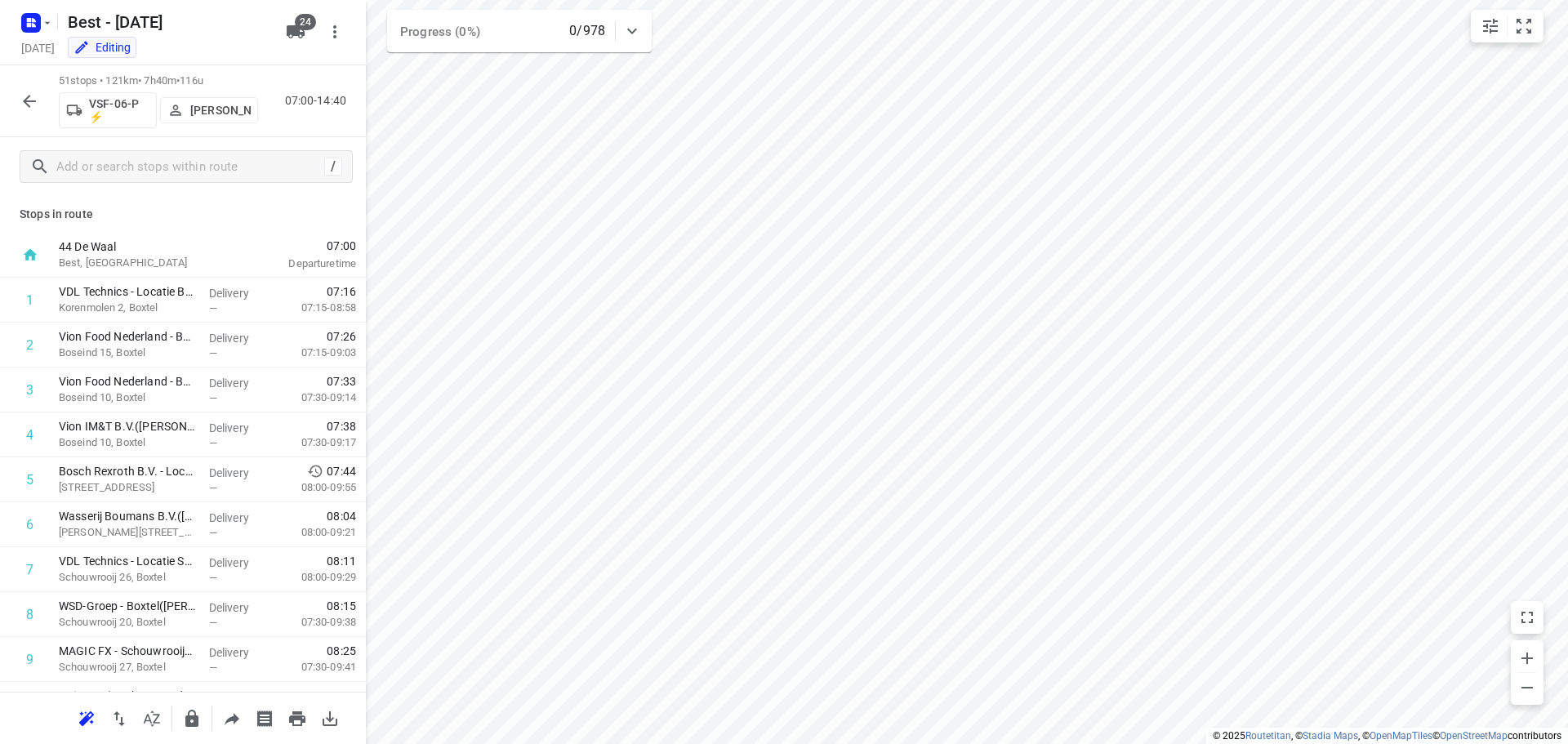
click at [197, 108] on p "[PERSON_NAME]" at bounding box center [220, 110] width 60 height 13
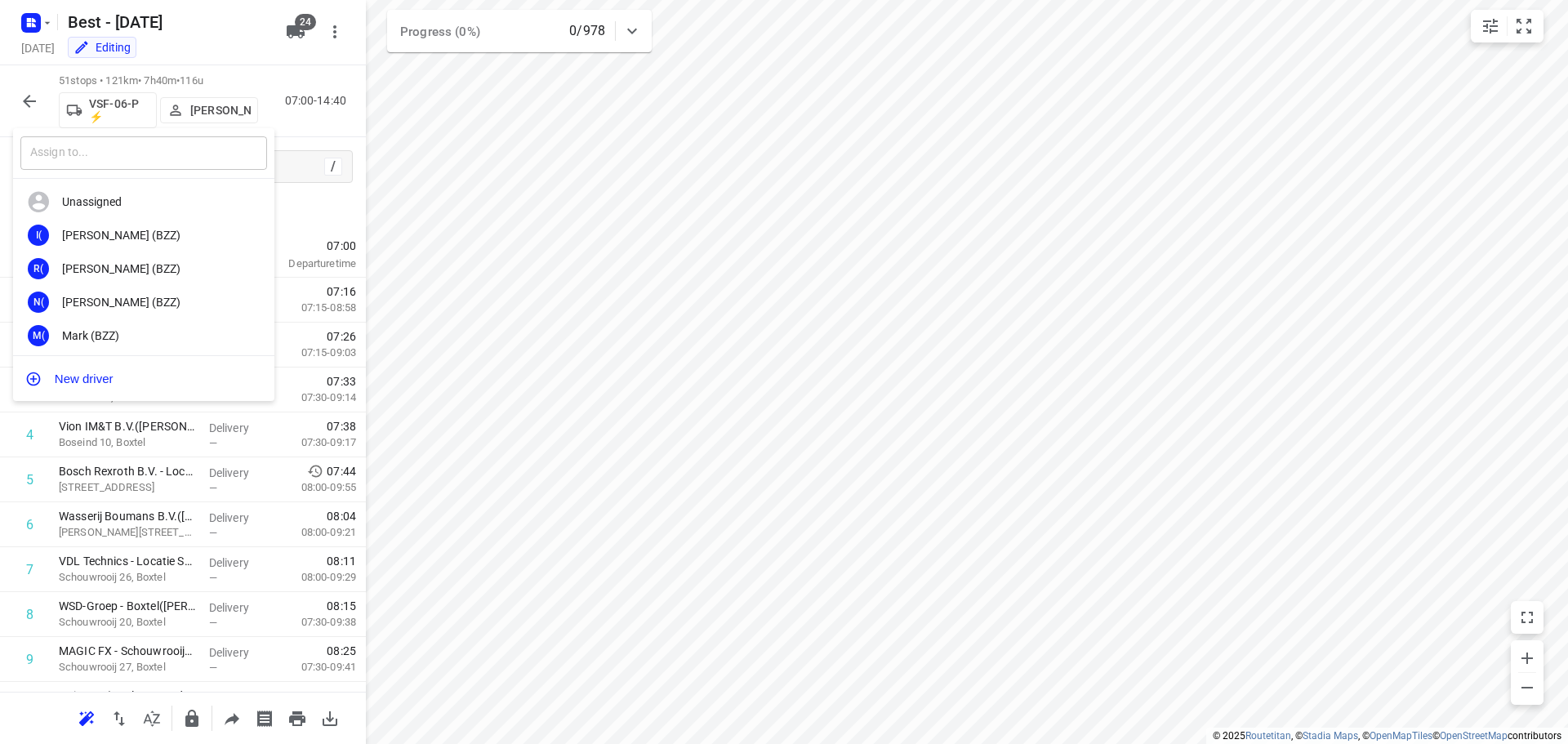
click at [141, 154] on input "text" at bounding box center [143, 153] width 246 height 33
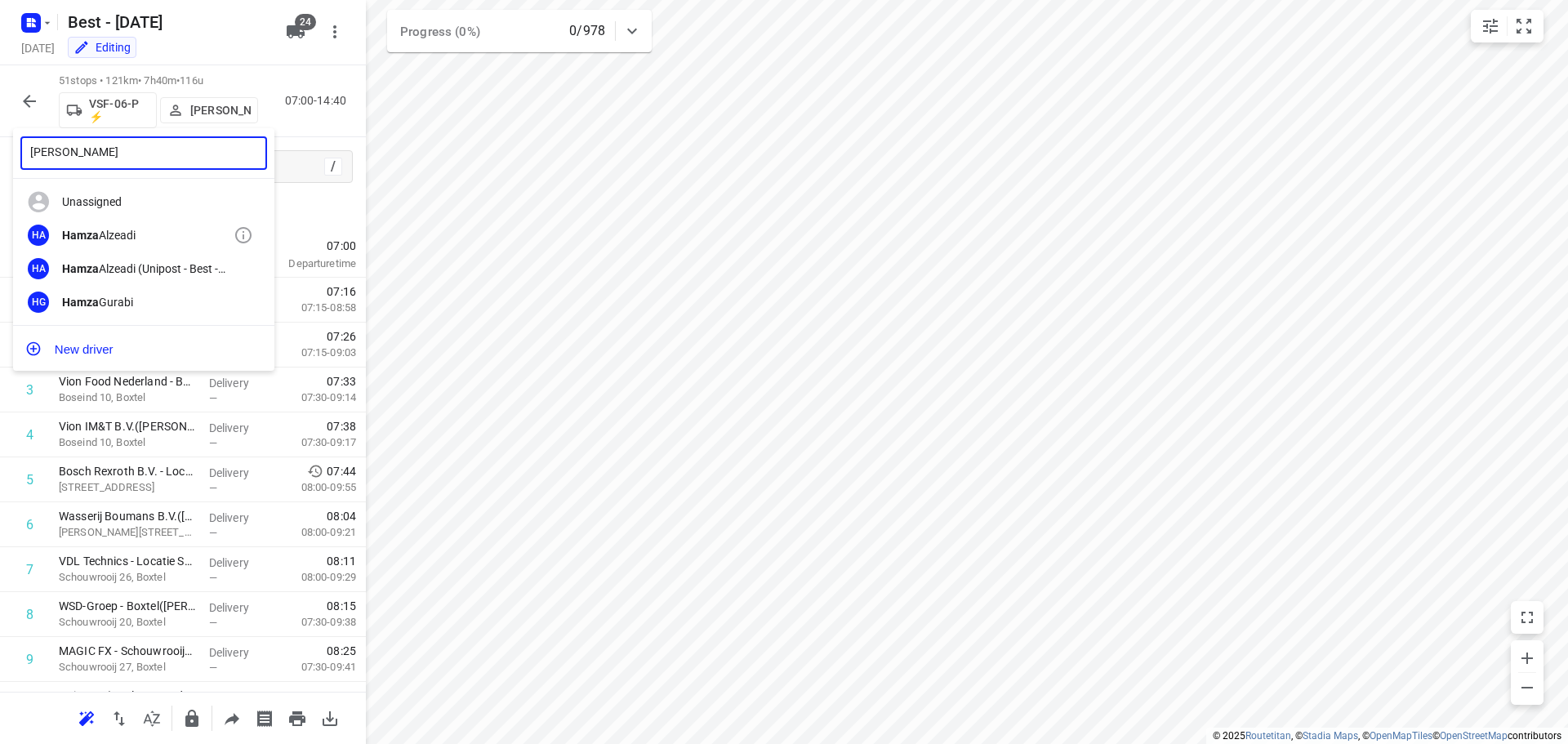
type input "[PERSON_NAME]"
click at [123, 239] on div "[PERSON_NAME]" at bounding box center [148, 235] width 171 height 13
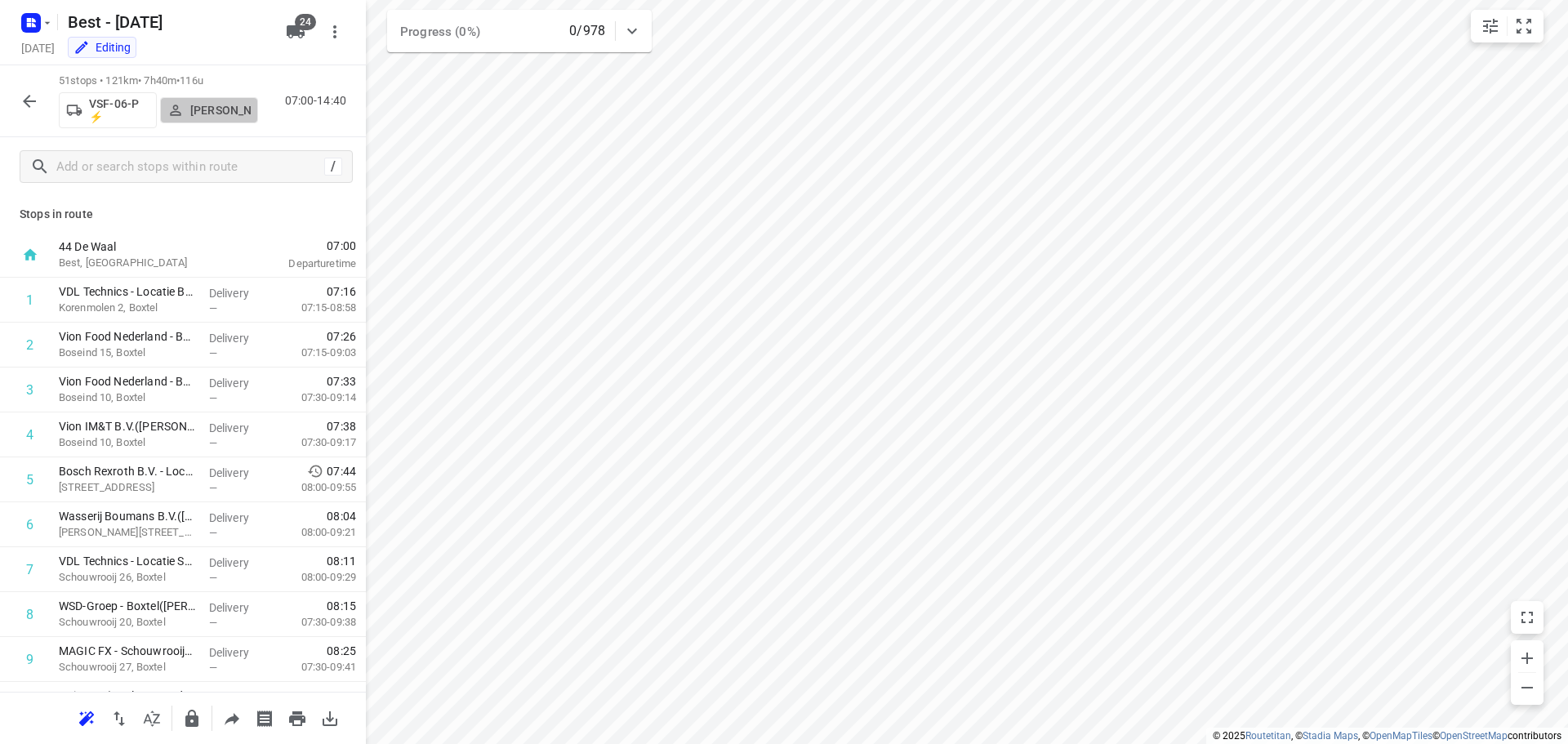
click at [210, 109] on p "[PERSON_NAME]" at bounding box center [220, 110] width 60 height 13
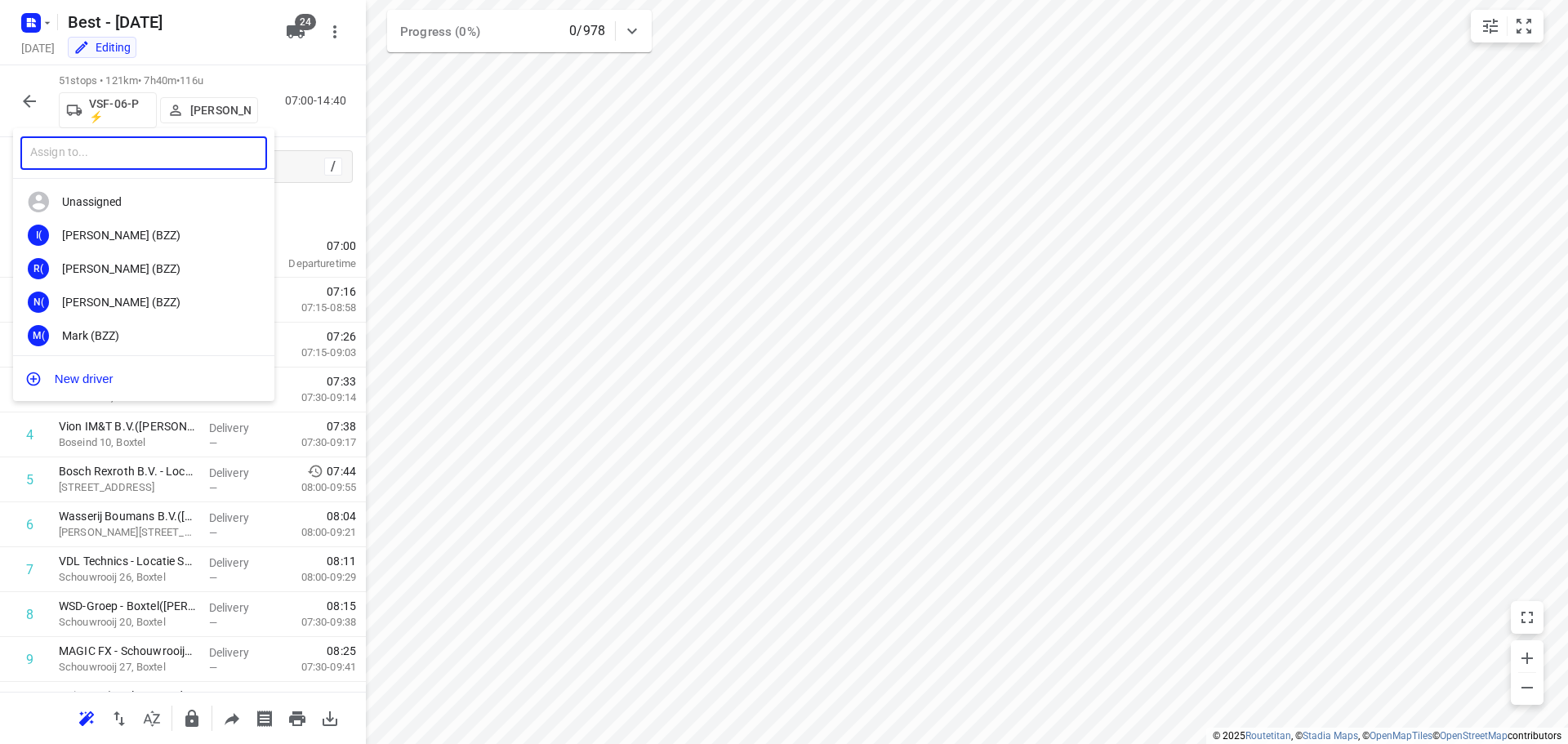
click at [145, 160] on input "text" at bounding box center [143, 153] width 246 height 33
type input "[PERSON_NAME]"
click at [171, 254] on div "HA Hamza Alzeadi (Unipost - Best - ZZP)" at bounding box center [143, 268] width 261 height 33
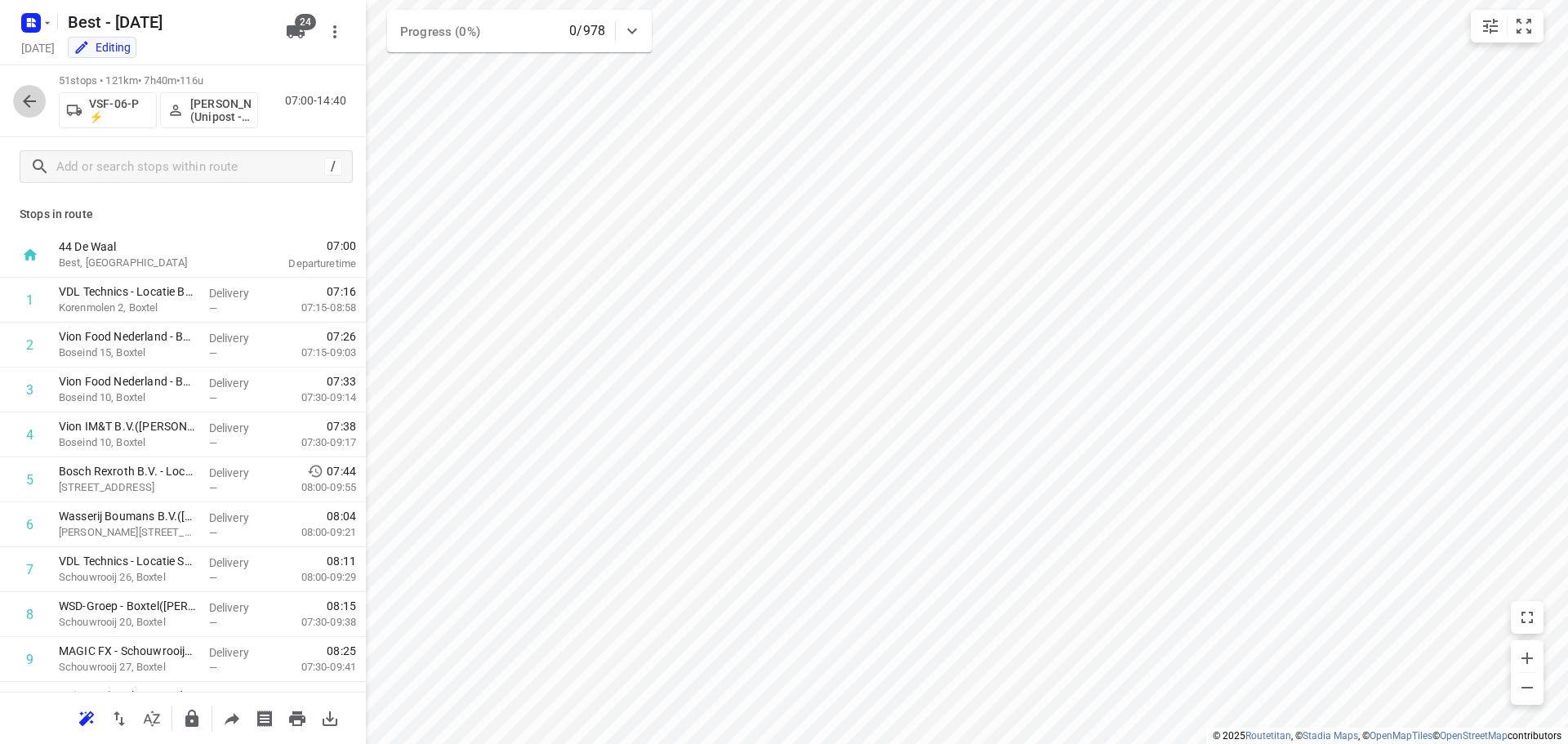
click at [30, 99] on icon "button" at bounding box center [29, 101] width 19 height 19
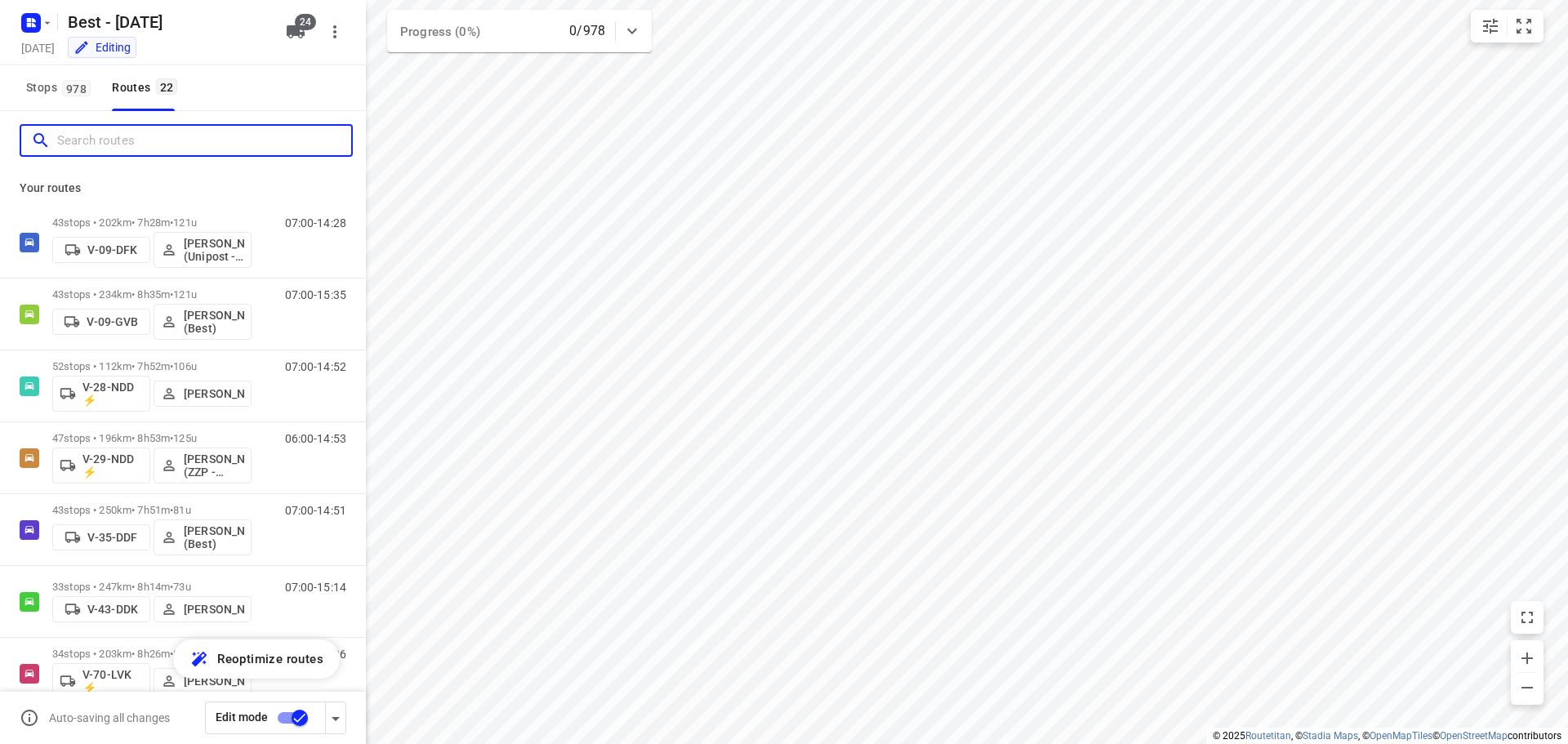
click at [154, 141] on input "Search routes" at bounding box center [204, 141] width 294 height 25
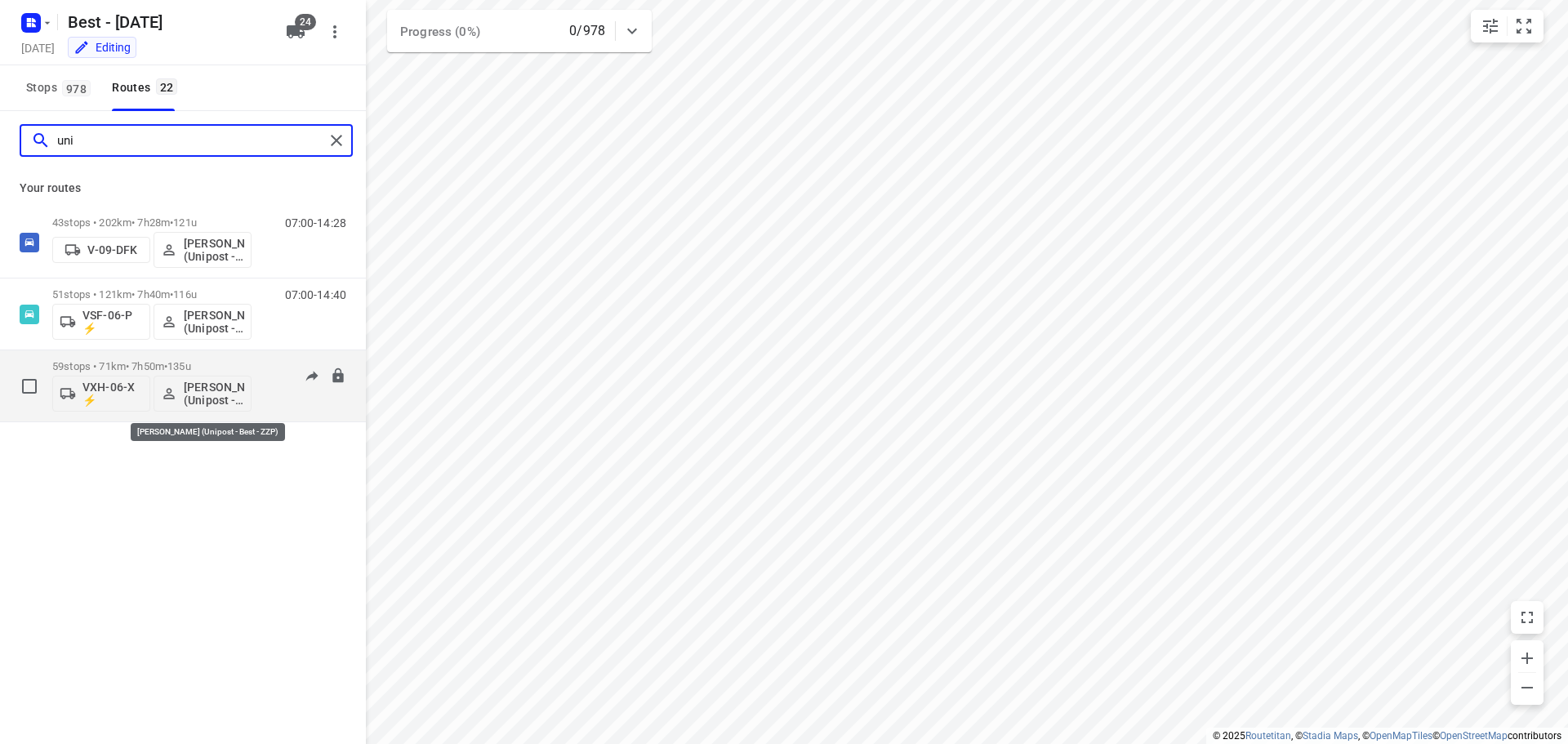
type input "uni"
click at [201, 397] on p "[PERSON_NAME] (Unipost - Best - ZZP)" at bounding box center [214, 393] width 60 height 26
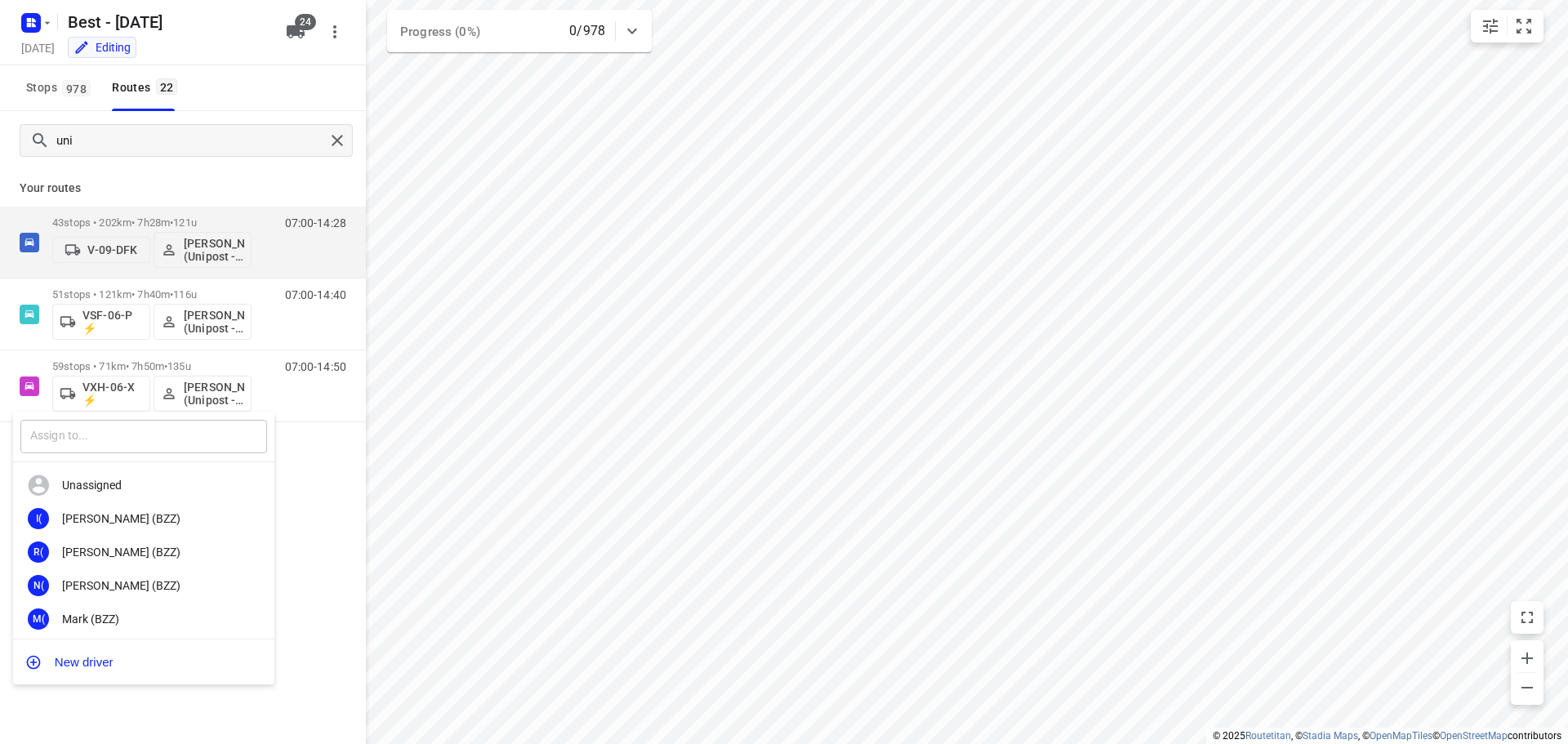
click at [102, 436] on input "text" at bounding box center [143, 436] width 246 height 33
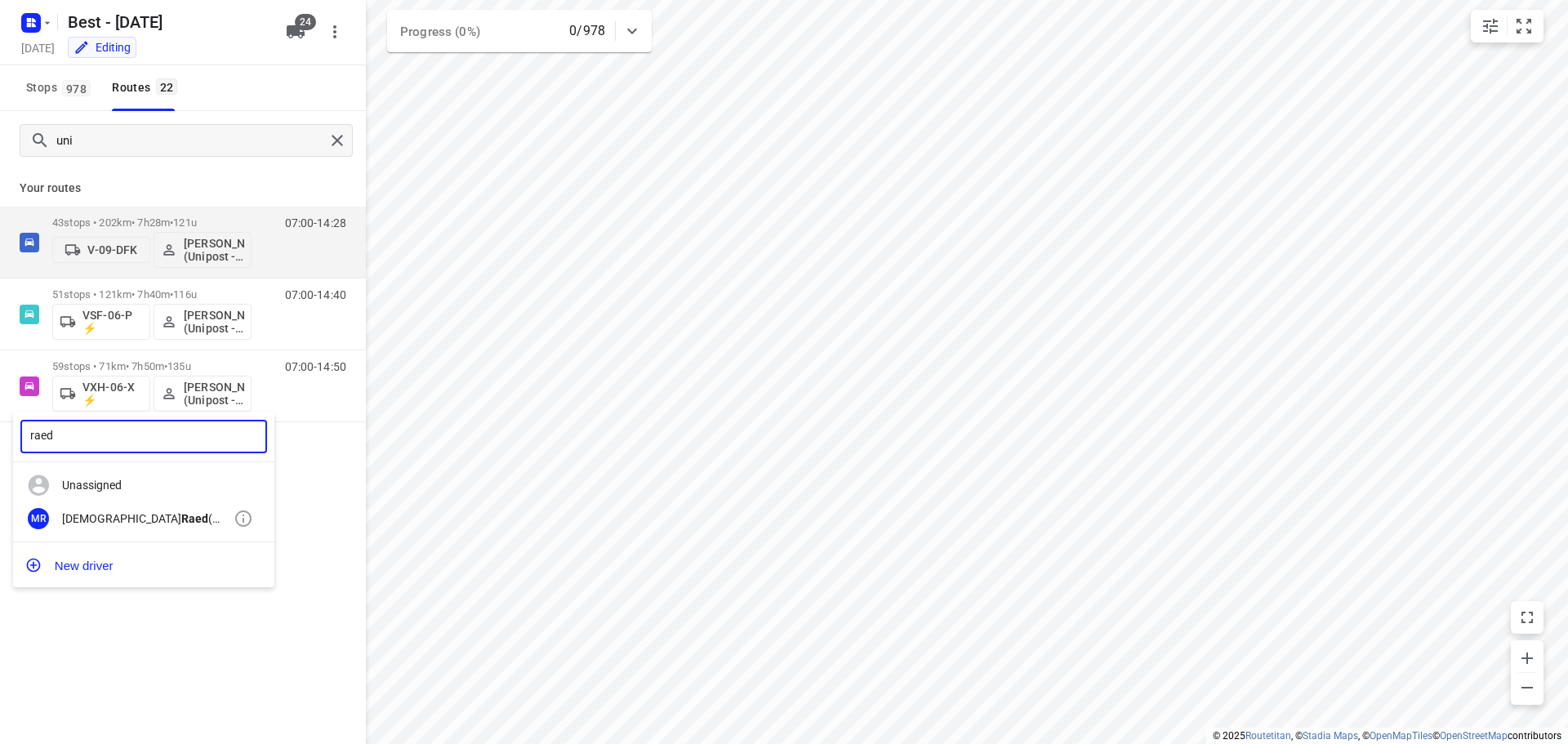
type input "raed"
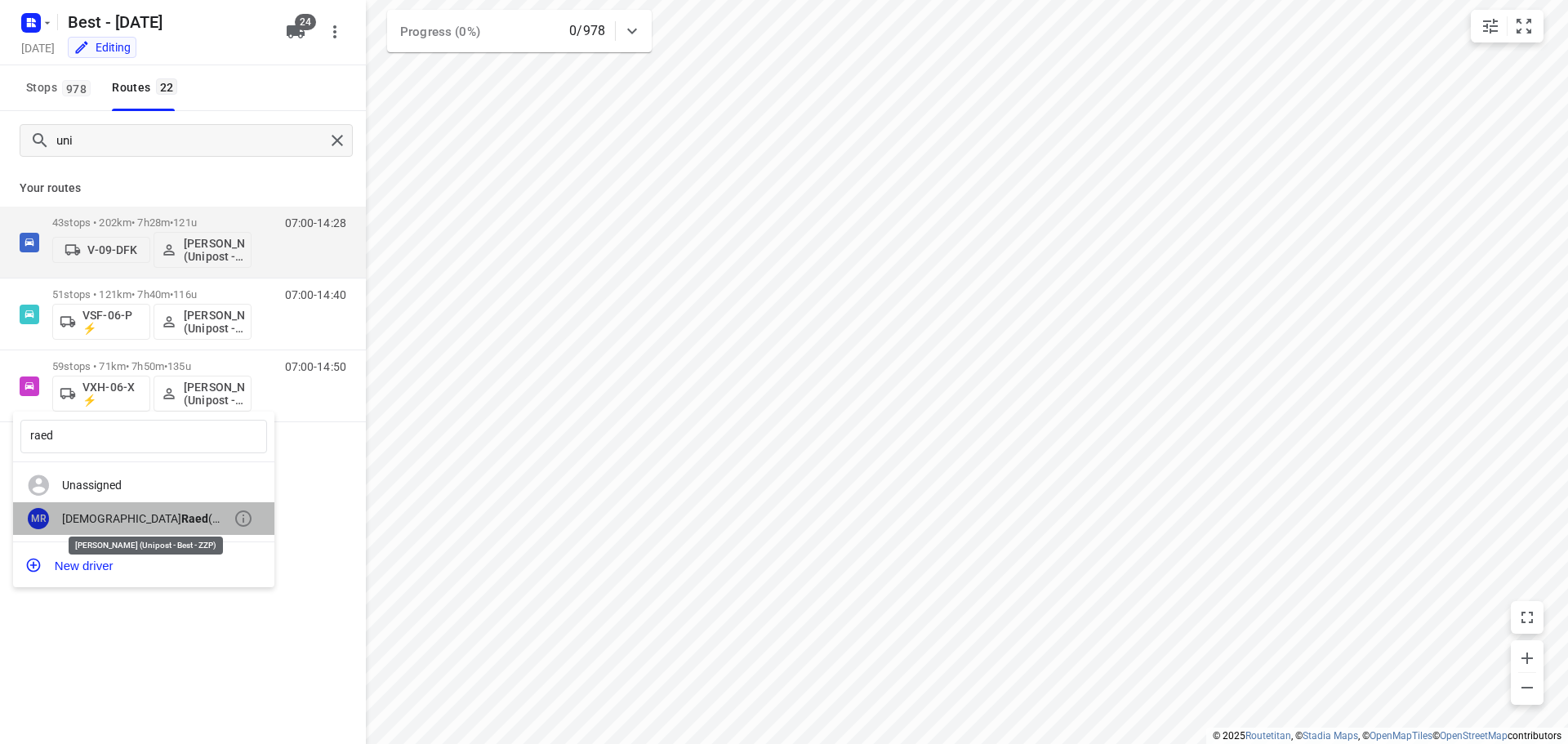
click at [222, 521] on div "[PERSON_NAME] (Unipost - Best - ZZP)" at bounding box center [148, 518] width 171 height 13
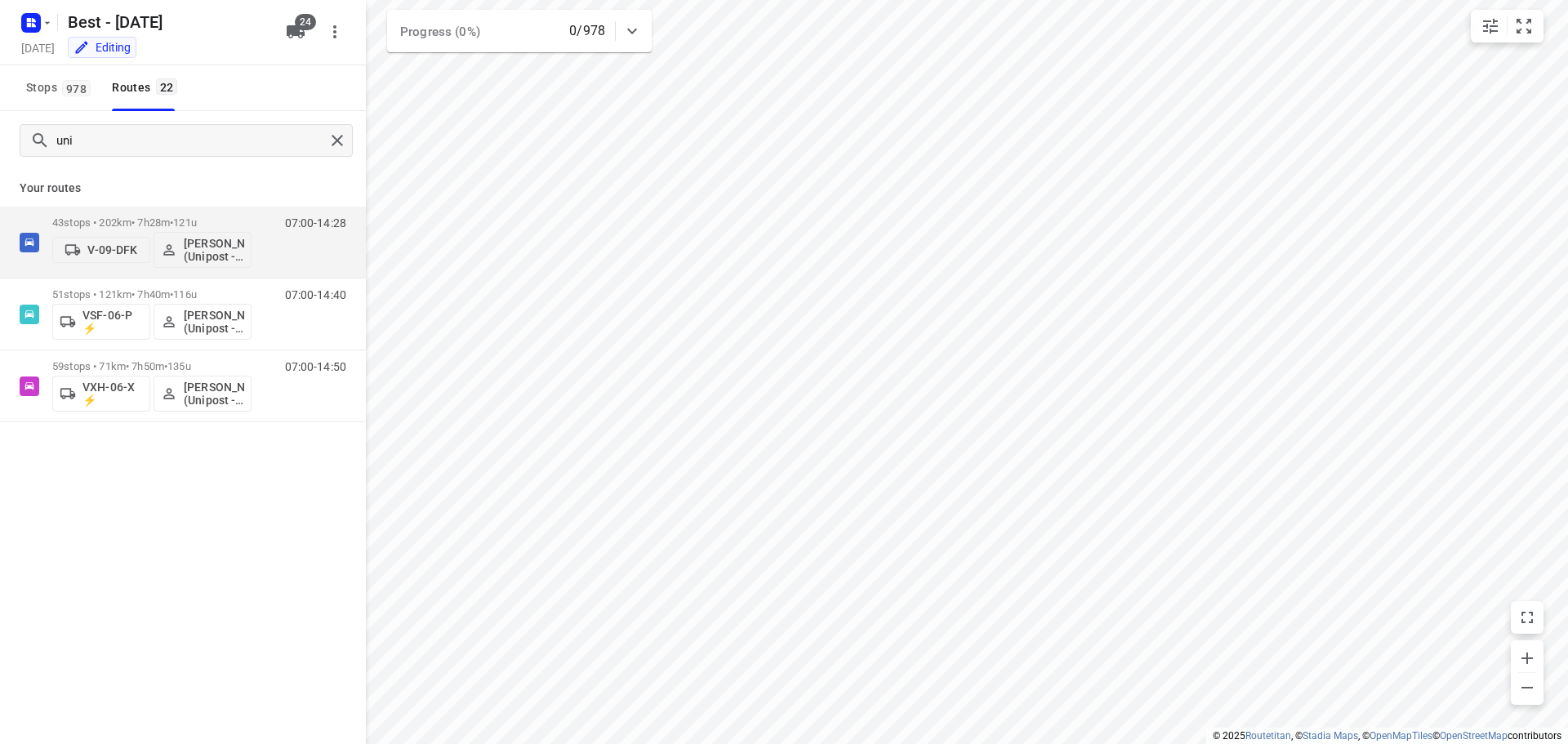
click at [356, 139] on div "uni" at bounding box center [183, 140] width 366 height 58
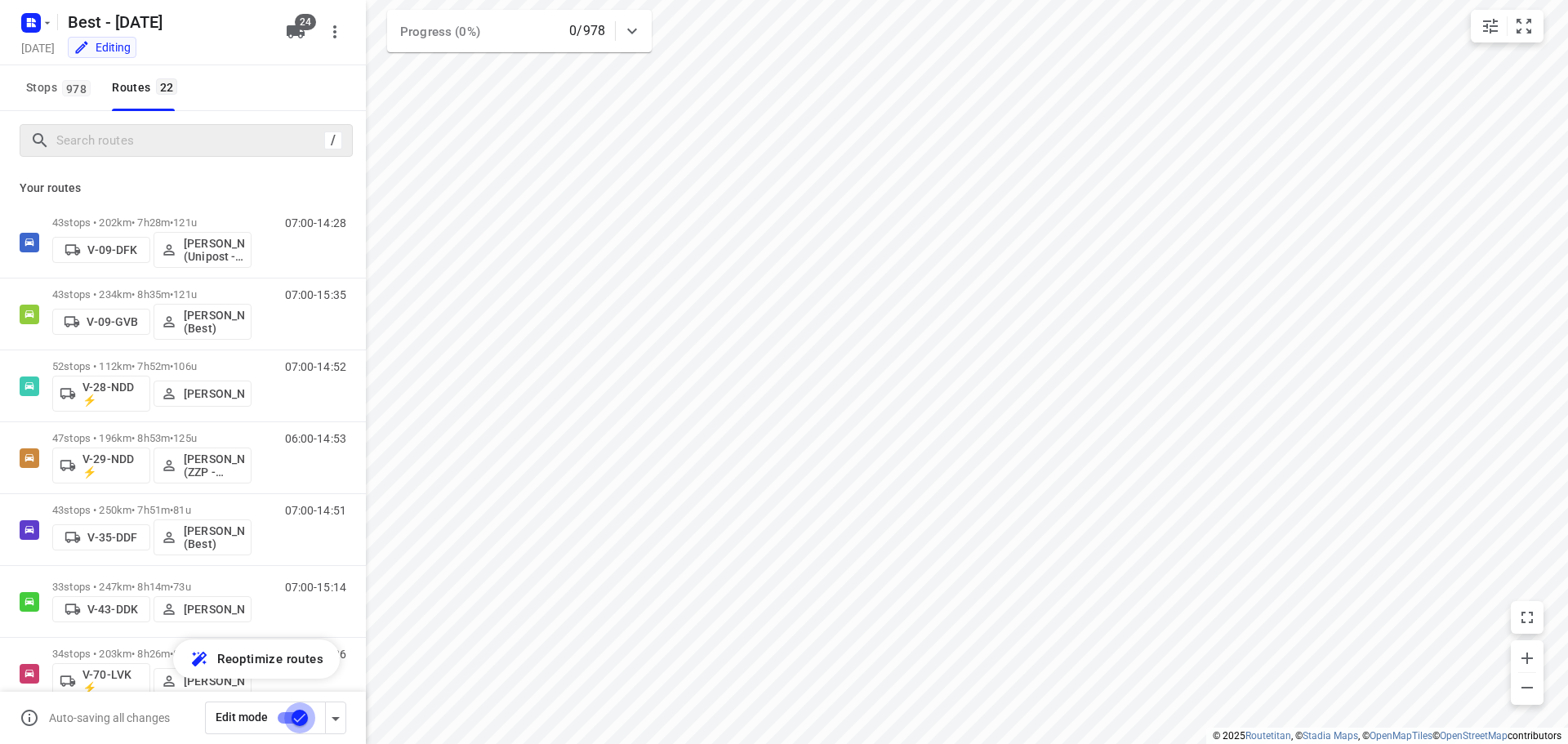
click at [284, 724] on input "checkbox" at bounding box center [300, 719] width 93 height 31
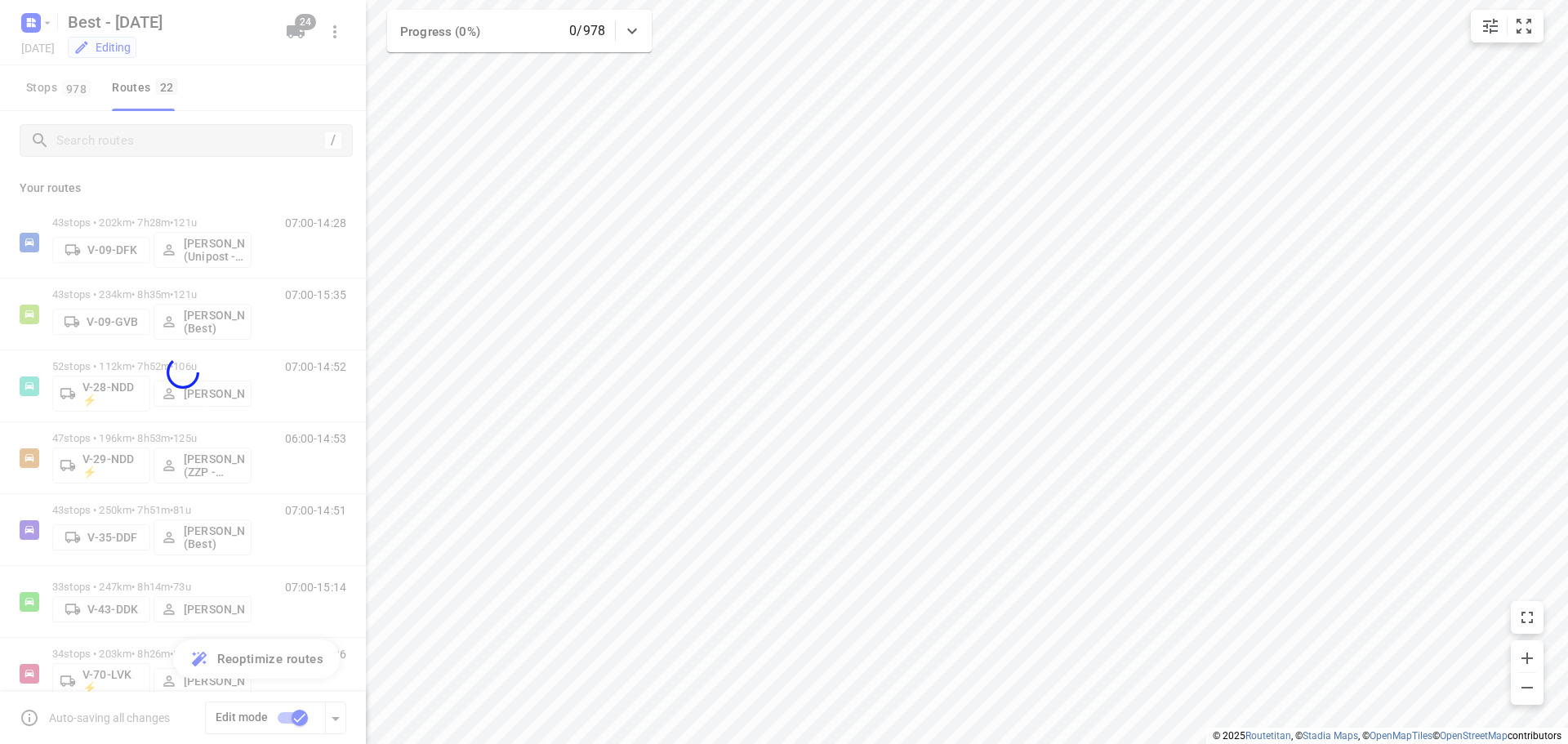
checkbox input "false"
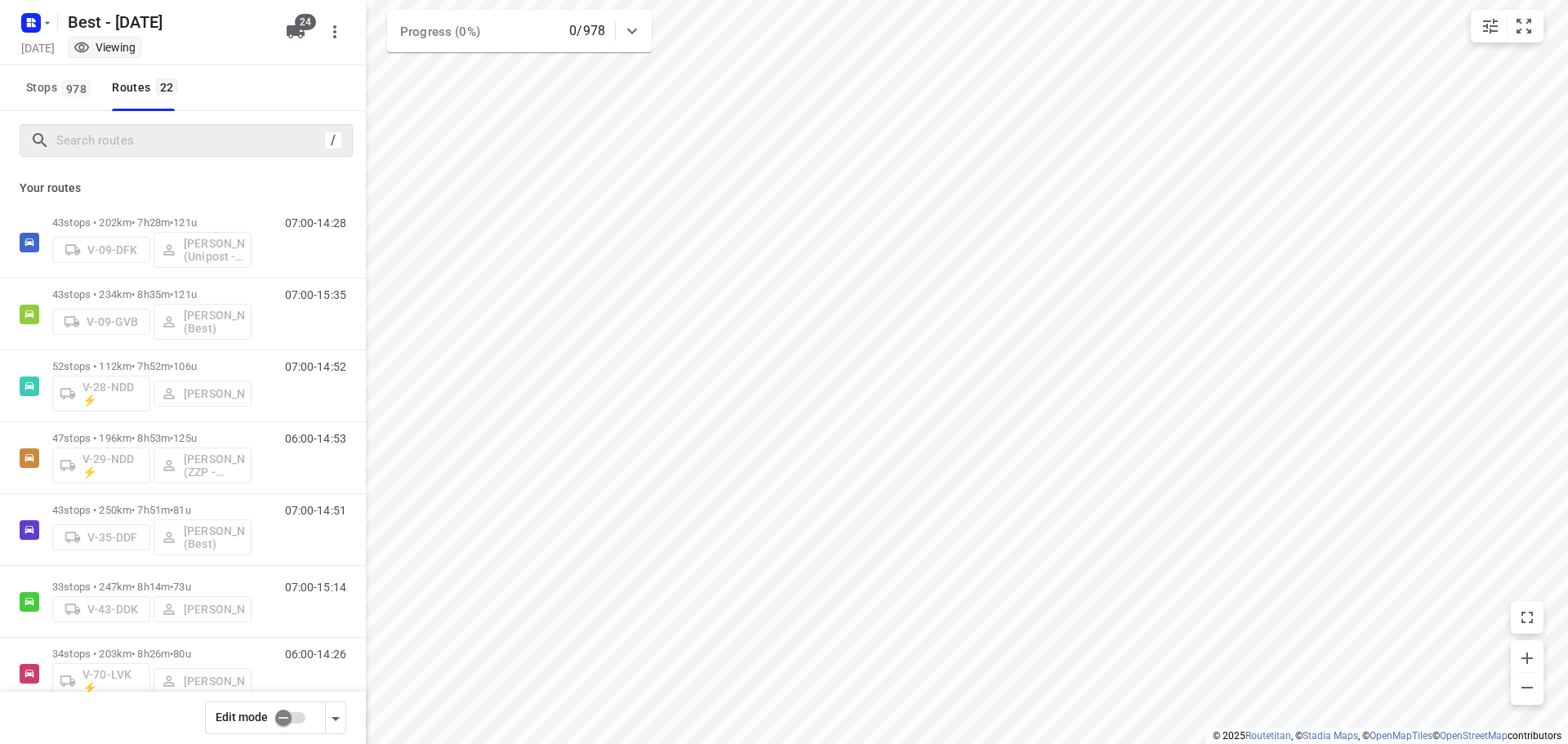
drag, startPoint x: 201, startPoint y: 160, endPoint x: 214, endPoint y: 139, distance: 24.7
click at [201, 160] on div "/" at bounding box center [183, 140] width 366 height 58
click at [214, 139] on input "Search routes" at bounding box center [204, 141] width 294 height 25
type input "dem"
click at [135, 140] on input "Search routes" at bounding box center [191, 141] width 267 height 25
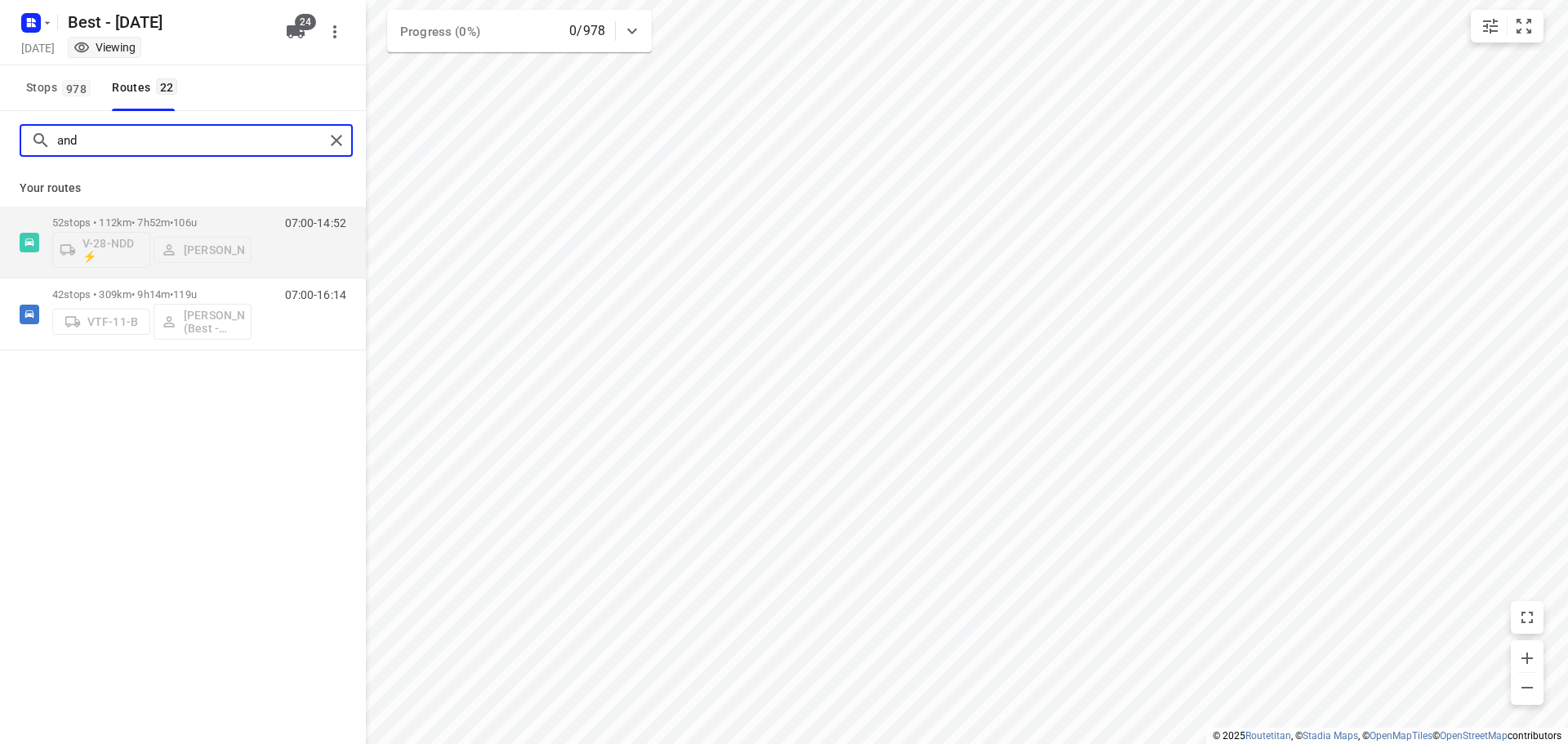
click at [122, 148] on input "and" at bounding box center [191, 141] width 267 height 25
click at [0, 129] on html "i © 2025 Routetitan , © Stadia Maps , © OpenMapTiles © OpenStreetMap contributo…" at bounding box center [784, 372] width 1568 height 744
type input "h"
type input "hamz"
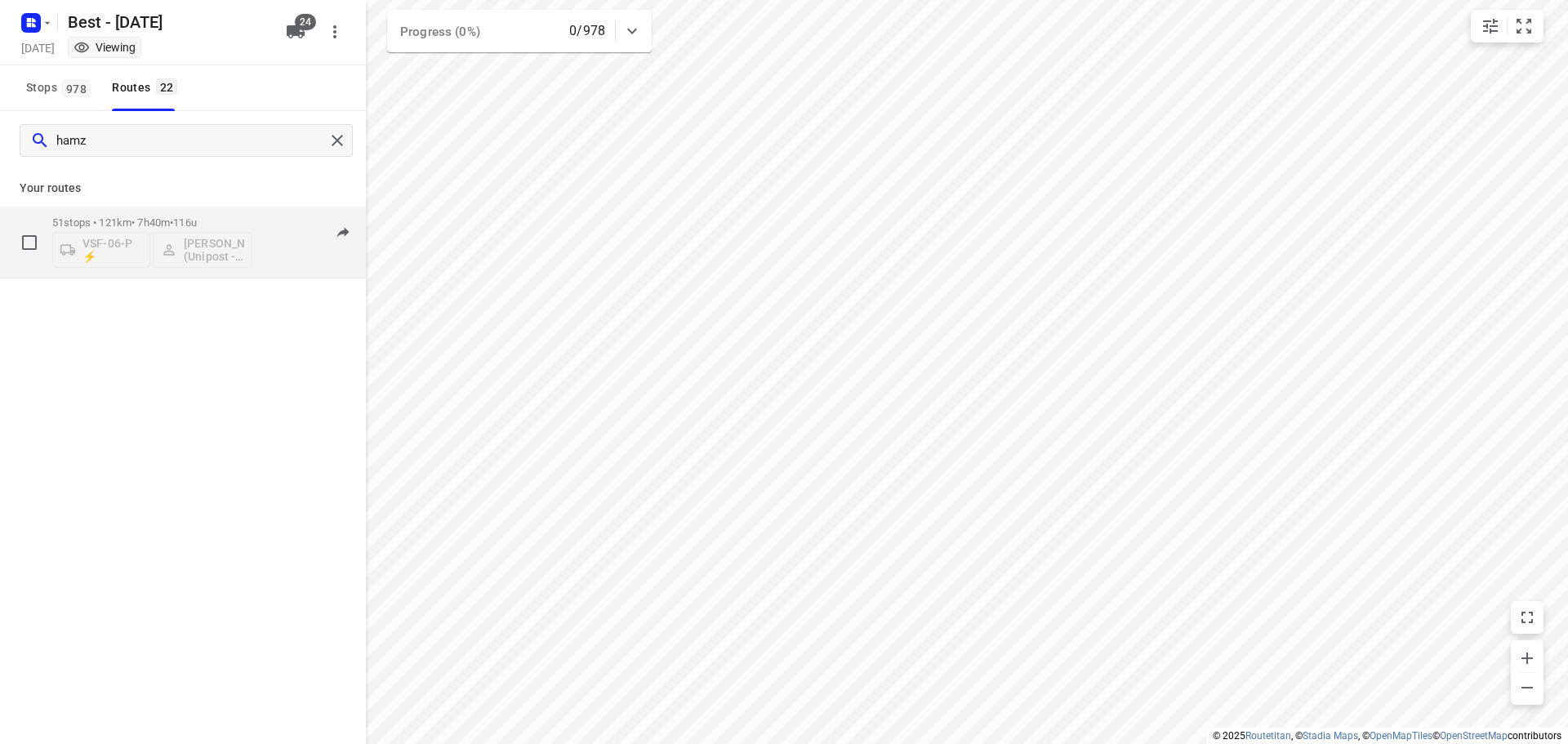
click at [246, 224] on p "51 stops • 121km • 7h40m • 116u" at bounding box center [152, 222] width 200 height 13
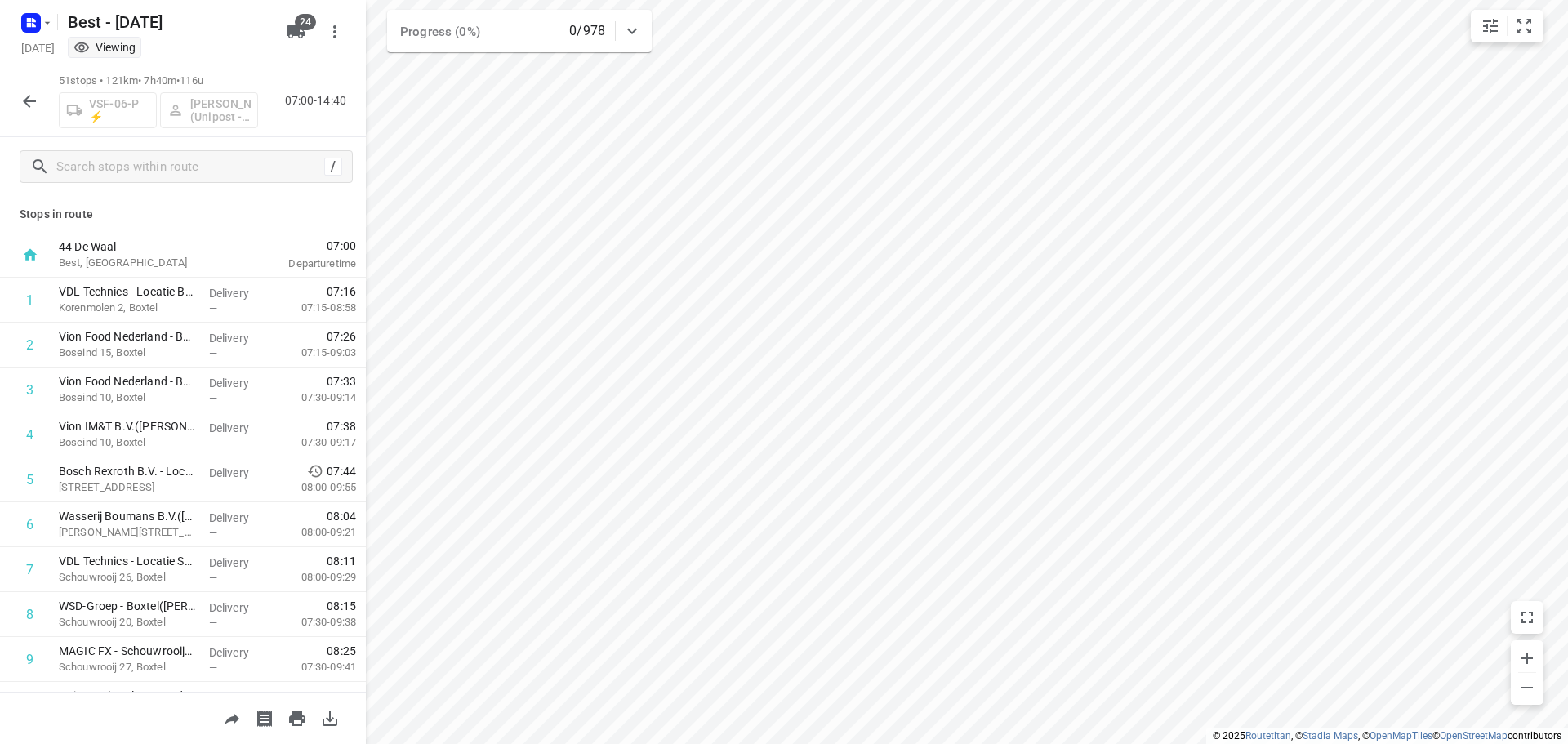
click at [28, 98] on icon "button" at bounding box center [28, 100] width 13 height 13
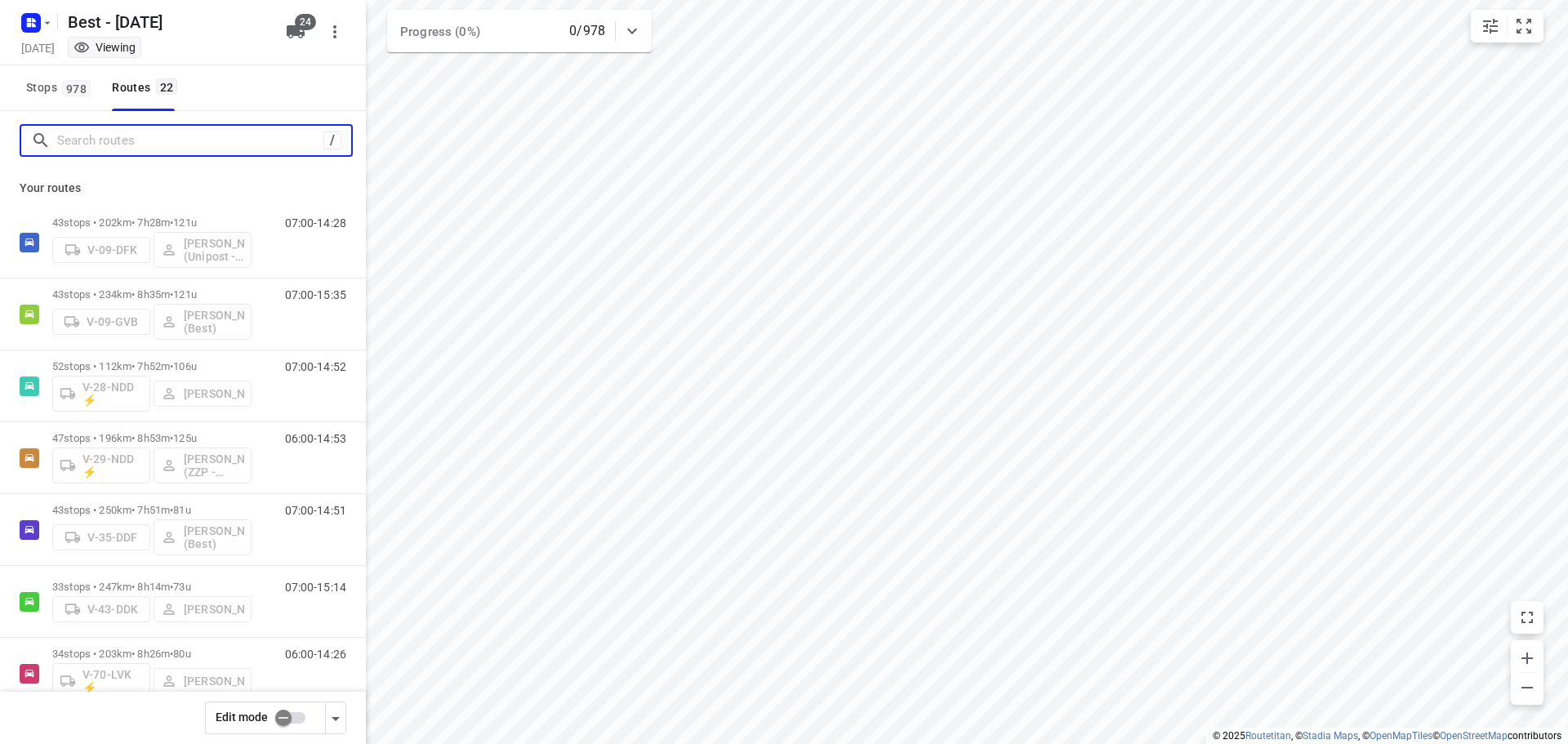
click at [81, 131] on input "Search routes" at bounding box center [191, 141] width 267 height 25
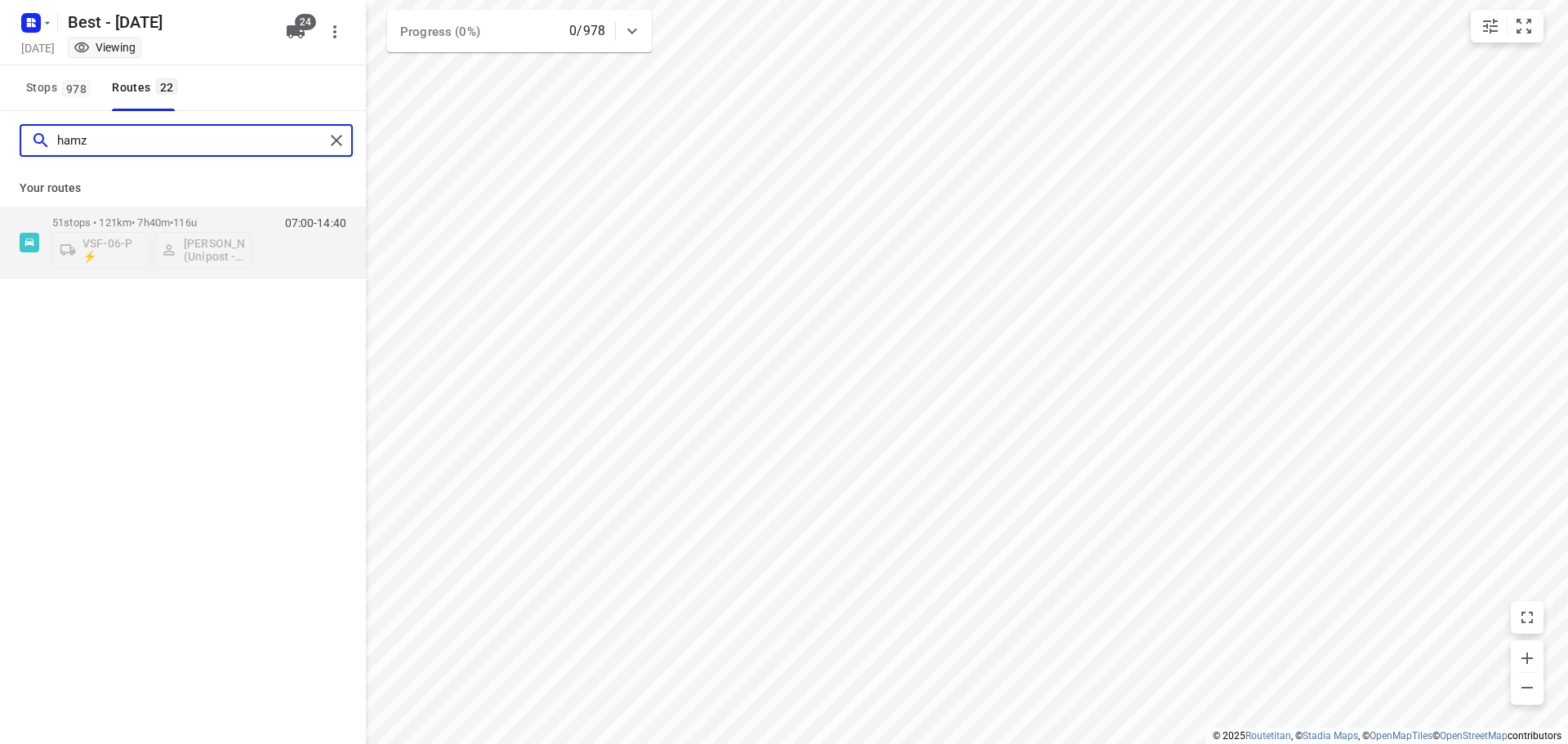
drag, startPoint x: -78, startPoint y: 130, endPoint x: -351, endPoint y: 106, distance: 274.1
click at [0, 106] on html "i © 2025 Routetitan , © Stadia Maps , © OpenMapTiles © OpenStreetMap contributo…" at bounding box center [784, 372] width 1568 height 744
click at [73, 136] on input "[PERSON_NAME]" at bounding box center [191, 141] width 267 height 25
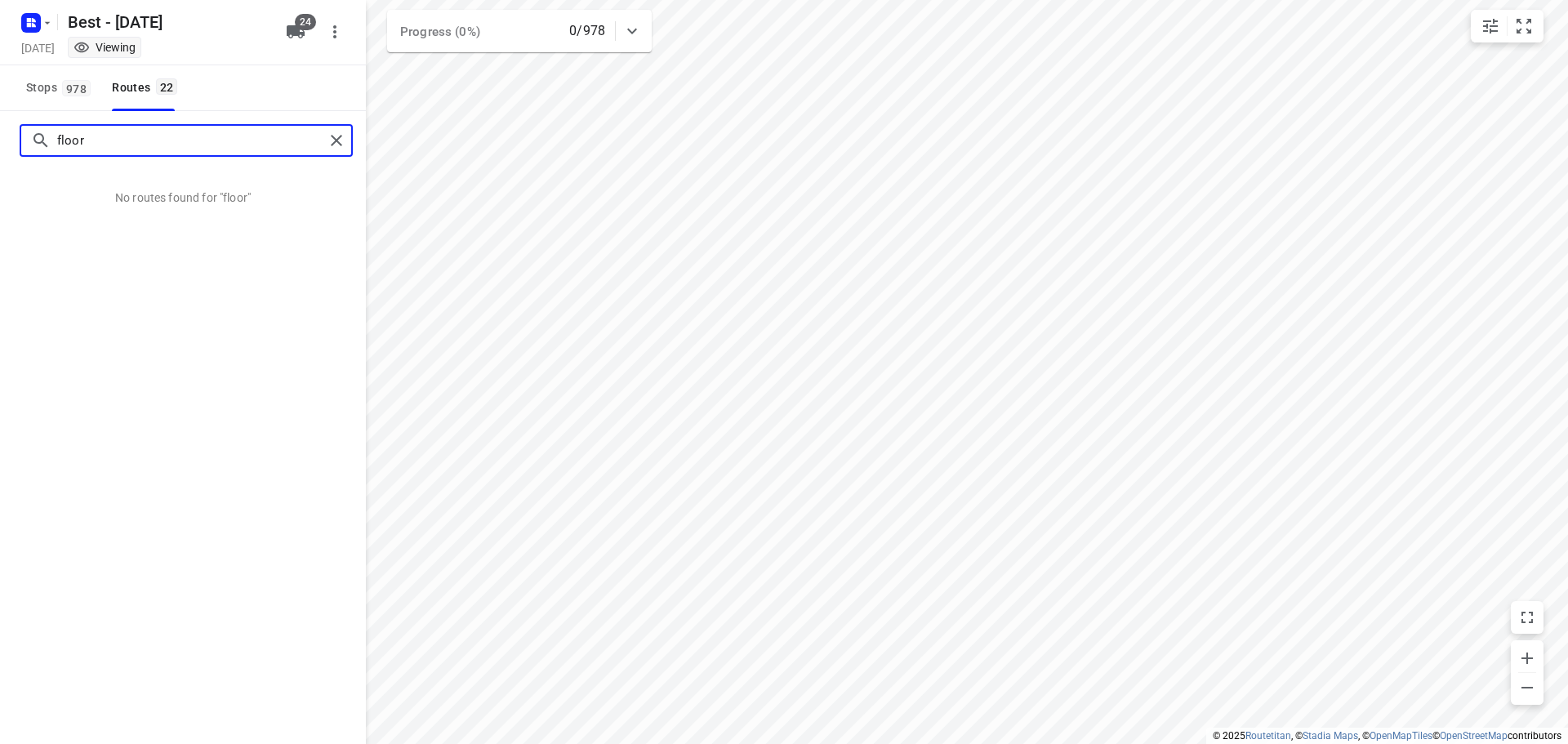
drag, startPoint x: 79, startPoint y: 148, endPoint x: -155, endPoint y: 116, distance: 236.2
click at [0, 116] on html "i © 2025 Routetitan , © Stadia Maps , © OpenMapTiles © OpenStreetMap contributo…" at bounding box center [784, 372] width 1568 height 744
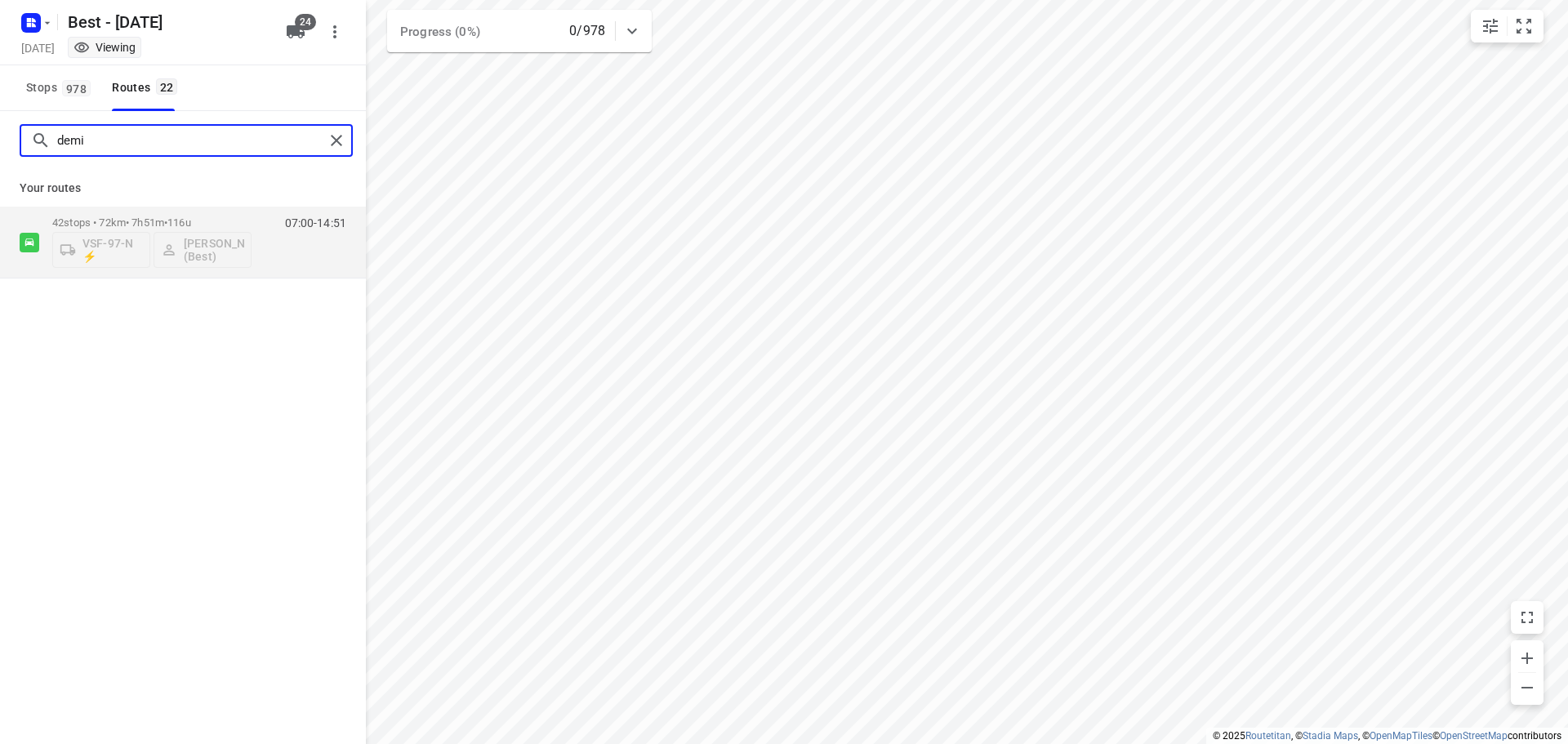
click at [107, 142] on input "demi" at bounding box center [191, 141] width 267 height 25
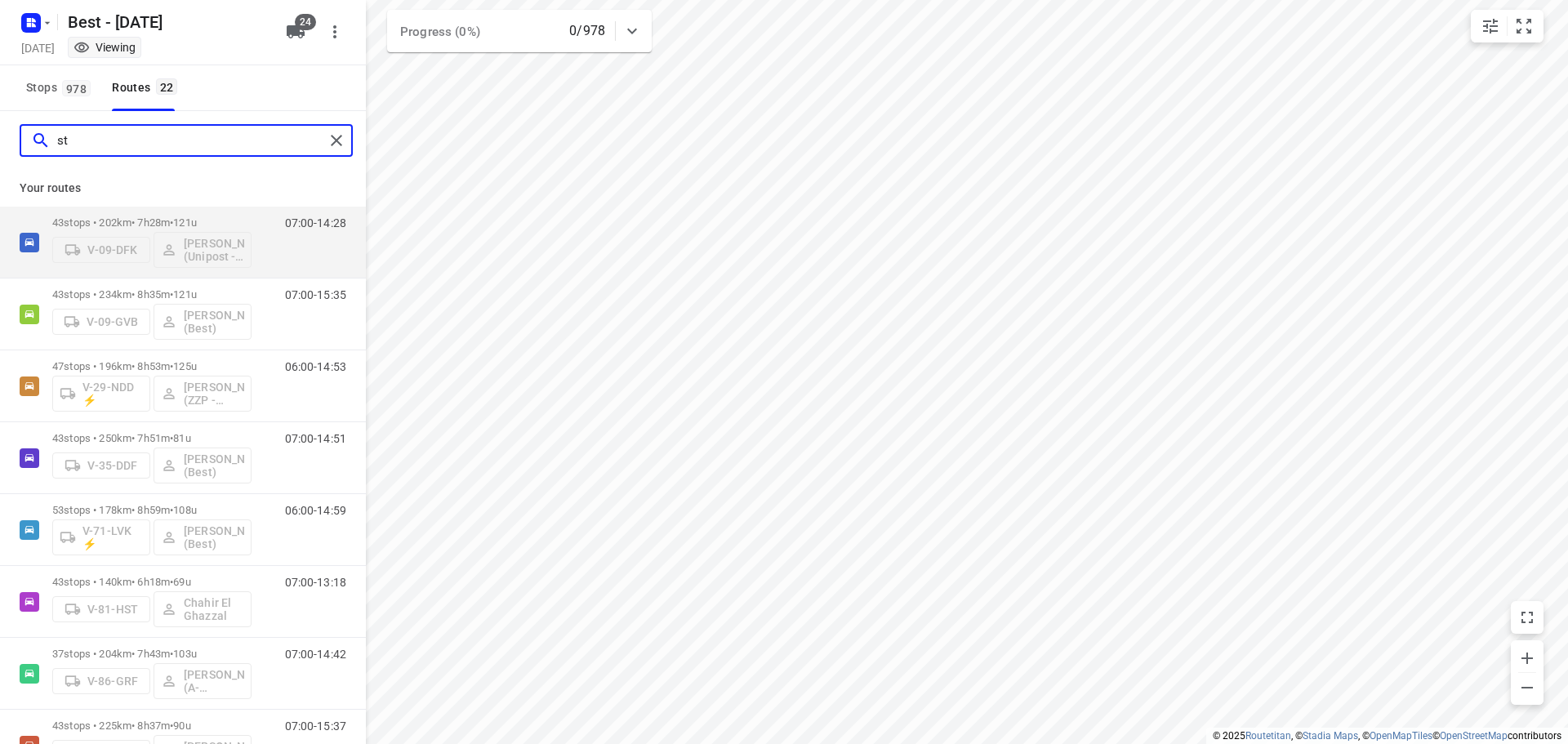
type input "s"
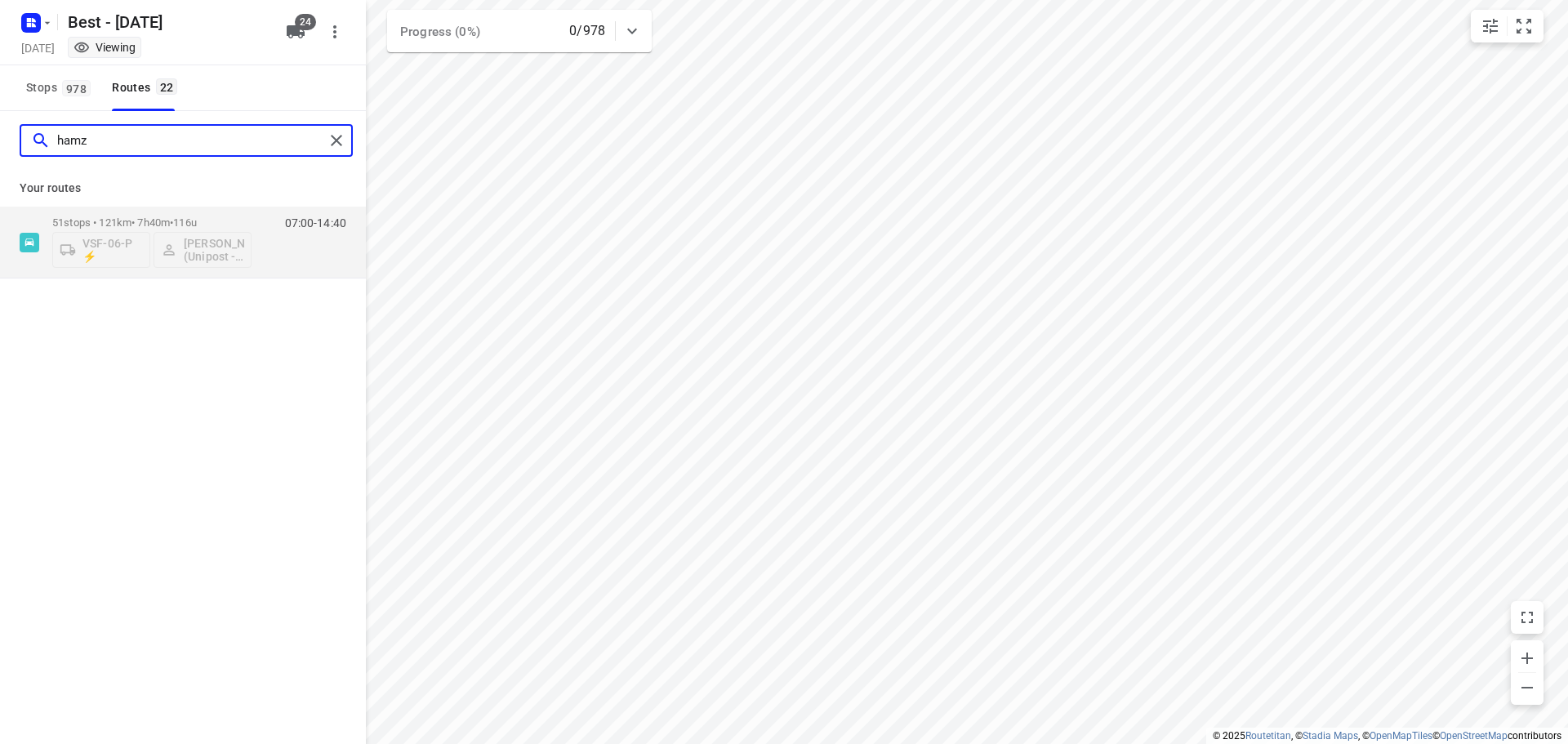
drag, startPoint x: 91, startPoint y: 148, endPoint x: -77, endPoint y: 116, distance: 171.0
click at [0, 116] on html "i © 2025 Routetitan , © Stadia Maps , © OpenMapTiles © OpenStreetMap contributo…" at bounding box center [784, 372] width 1568 height 744
drag, startPoint x: 65, startPoint y: 148, endPoint x: -335, endPoint y: 164, distance: 400.3
click at [0, 164] on html "i © 2025 Routetitan , © Stadia Maps , © OpenMapTiles © OpenStreetMap contributo…" at bounding box center [784, 372] width 1568 height 744
drag, startPoint x: 196, startPoint y: 134, endPoint x: 191, endPoint y: 144, distance: 11.2
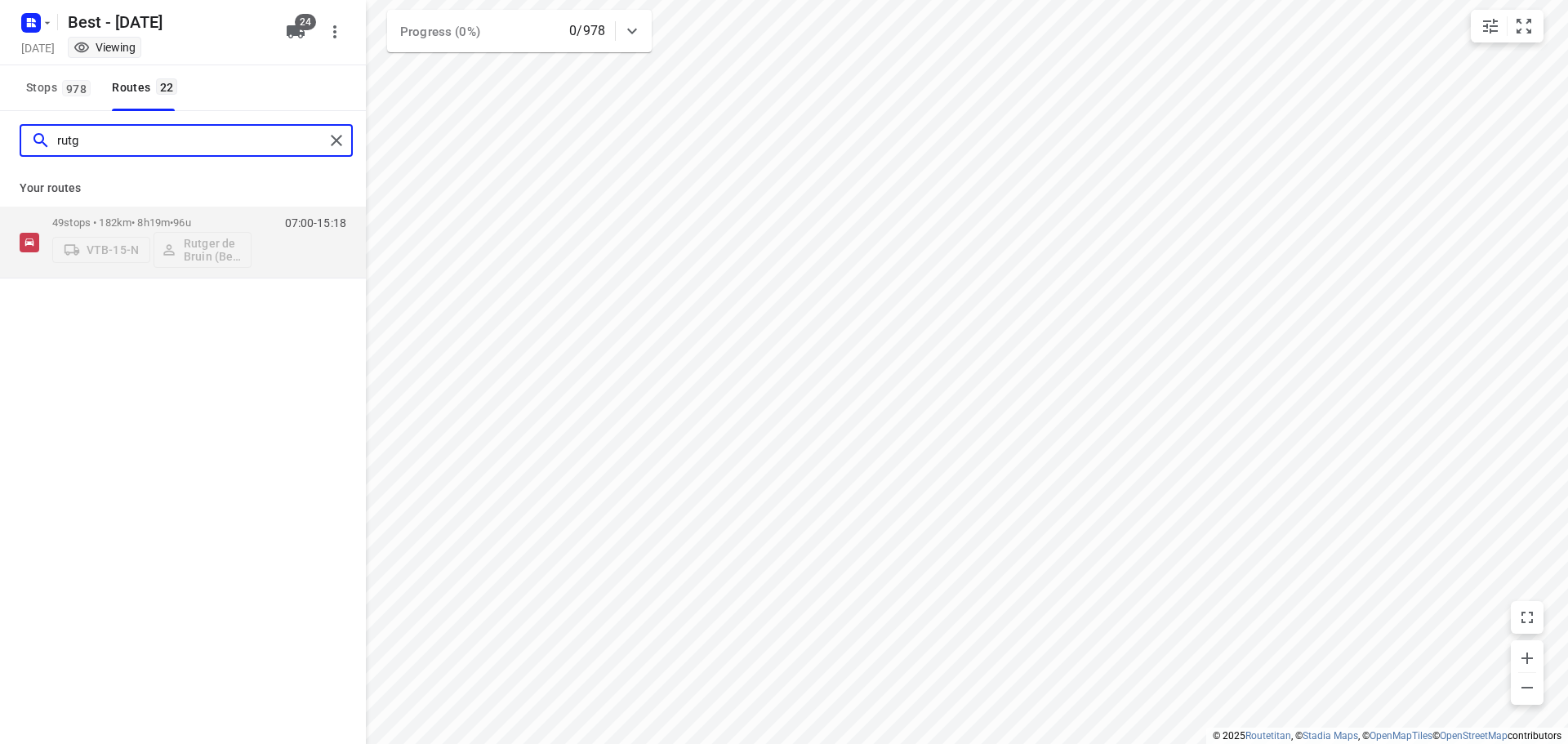
click at [191, 140] on input "rutg" at bounding box center [191, 141] width 267 height 25
click at [141, 134] on input "merijn" at bounding box center [191, 141] width 267 height 25
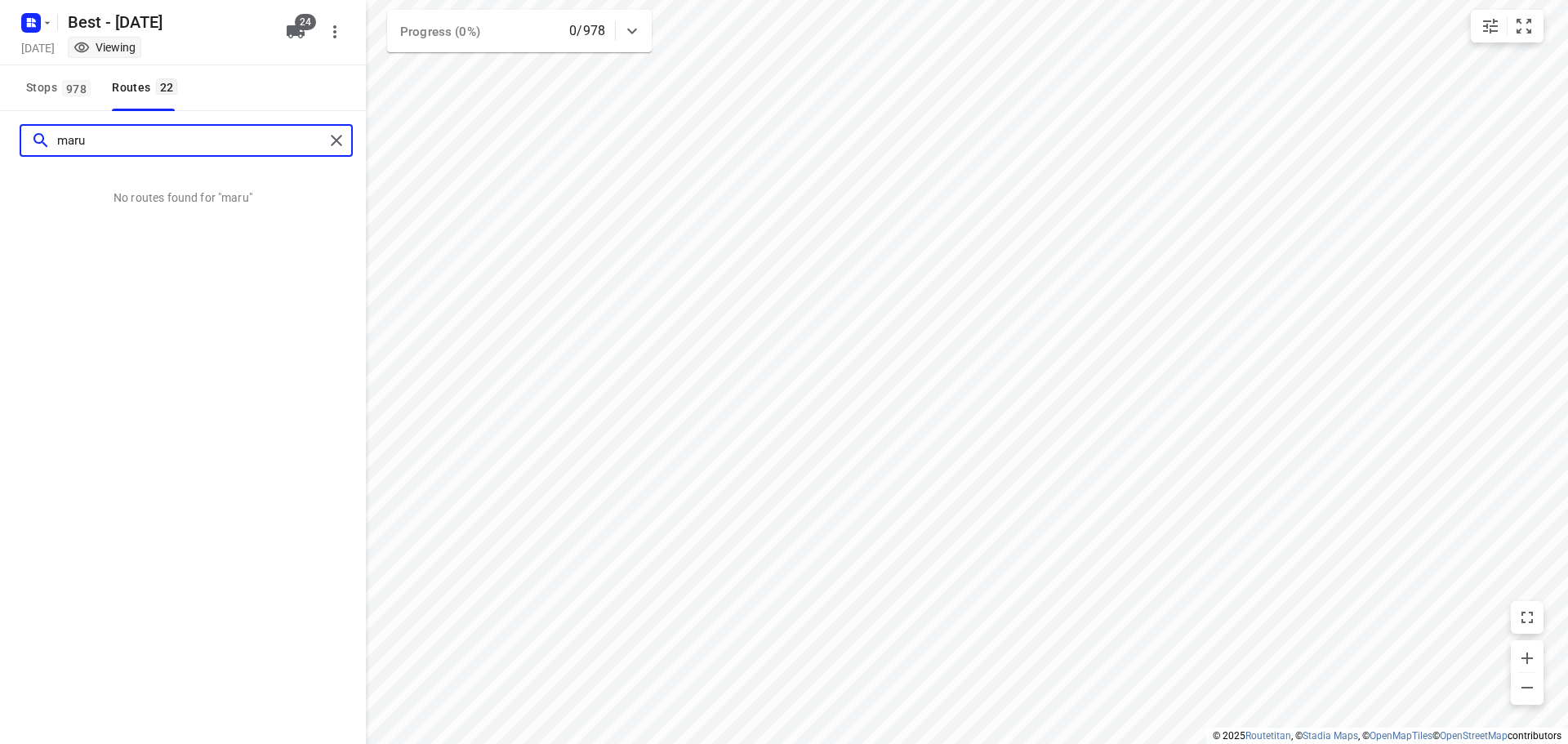
drag, startPoint x: 94, startPoint y: 148, endPoint x: -104, endPoint y: 156, distance: 198.2
click at [0, 156] on html "i © 2025 Routetitan , © Stadia Maps , © OpenMapTiles © OpenStreetMap contributo…" at bounding box center [784, 372] width 1568 height 744
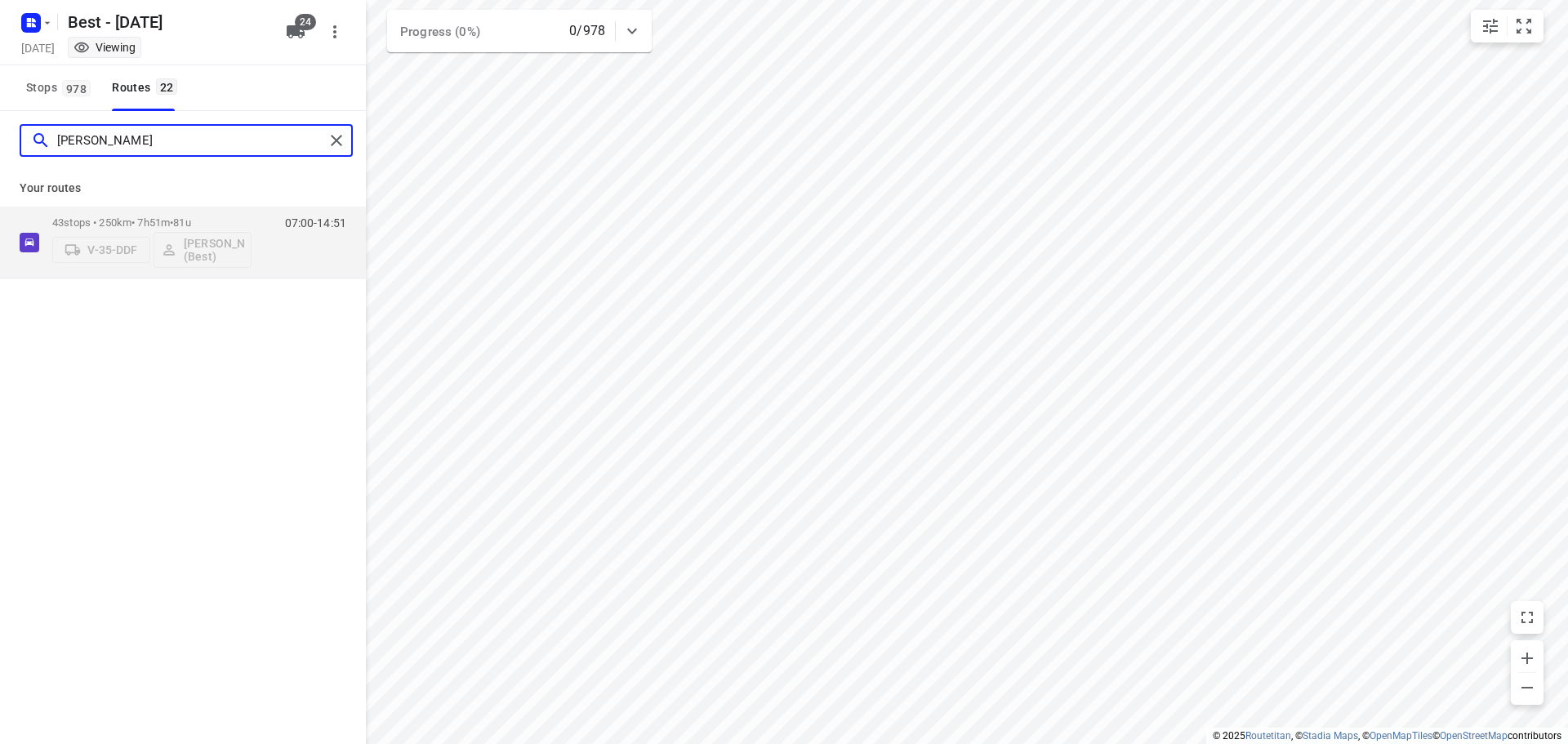
drag, startPoint x: 125, startPoint y: 148, endPoint x: 19, endPoint y: 136, distance: 106.7
click at [19, 136] on div "[PERSON_NAME]" at bounding box center [186, 141] width 333 height 33
click at [187, 151] on input "[PERSON_NAME]" at bounding box center [191, 141] width 267 height 25
type input "o"
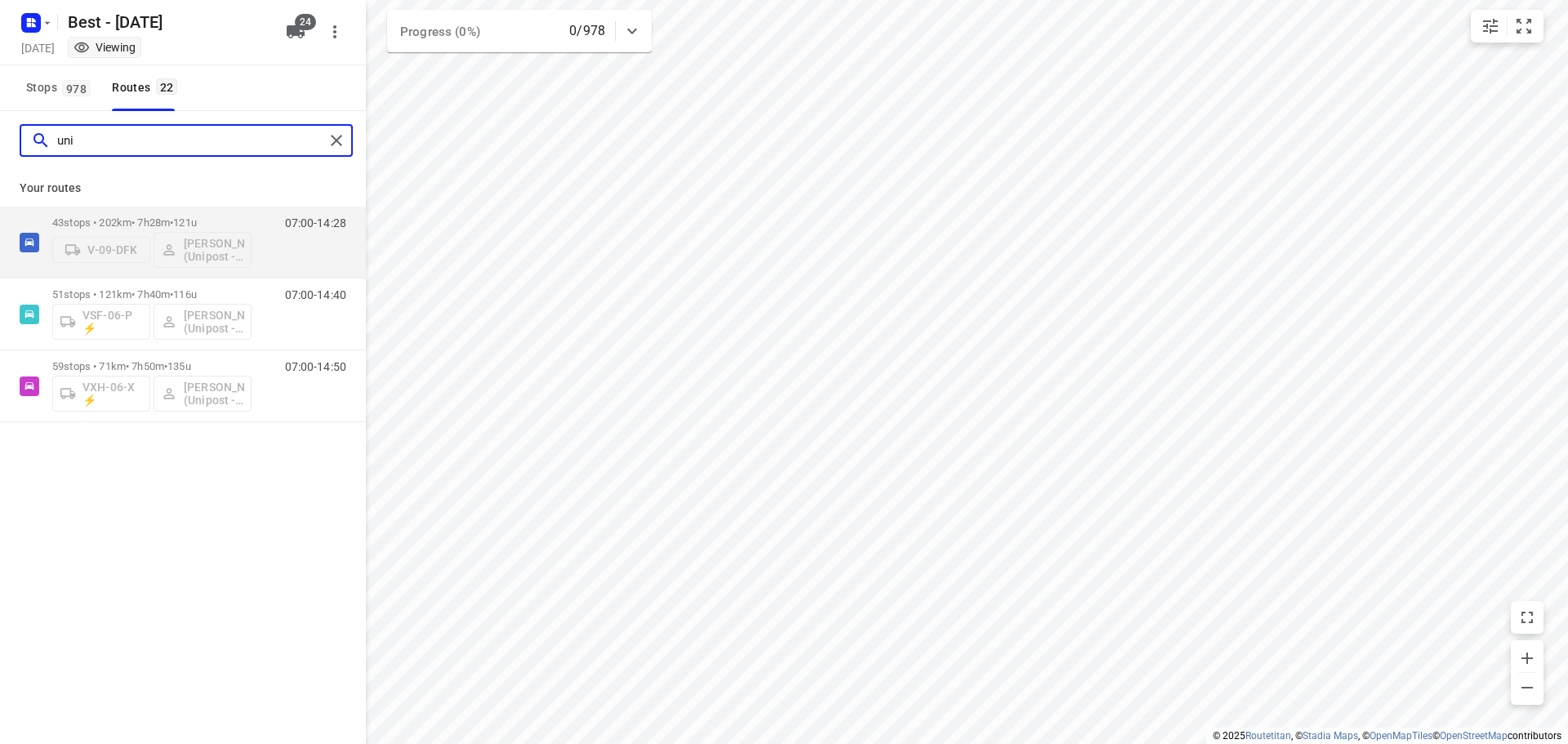
drag, startPoint x: 167, startPoint y: 143, endPoint x: -324, endPoint y: 139, distance: 491.0
click at [0, 139] on html "i © 2025 Routetitan , © Stadia Maps , © OpenMapTiles © OpenStreetMap contributo…" at bounding box center [784, 372] width 1568 height 744
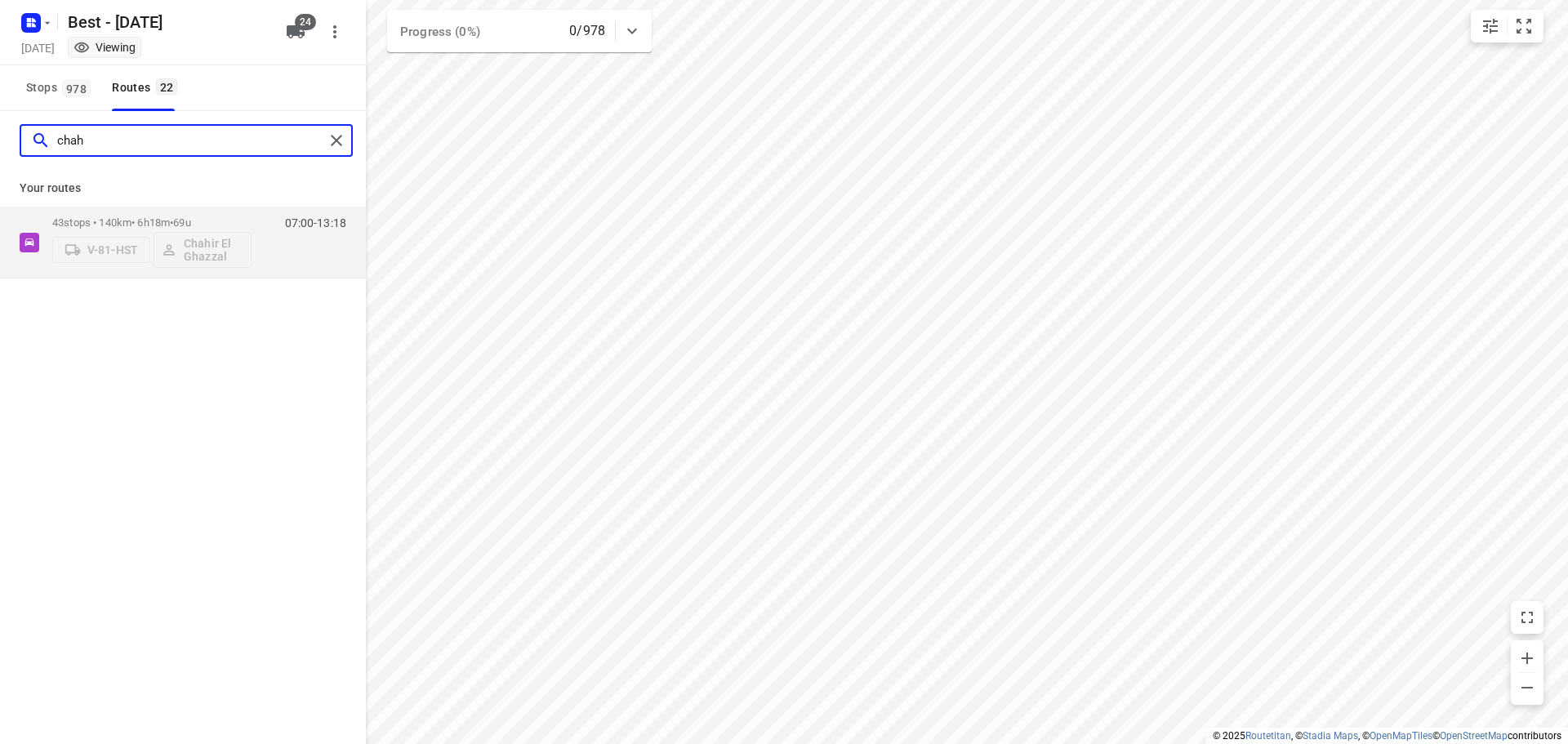
click at [134, 148] on input "chah" at bounding box center [191, 141] width 267 height 25
type input "je"
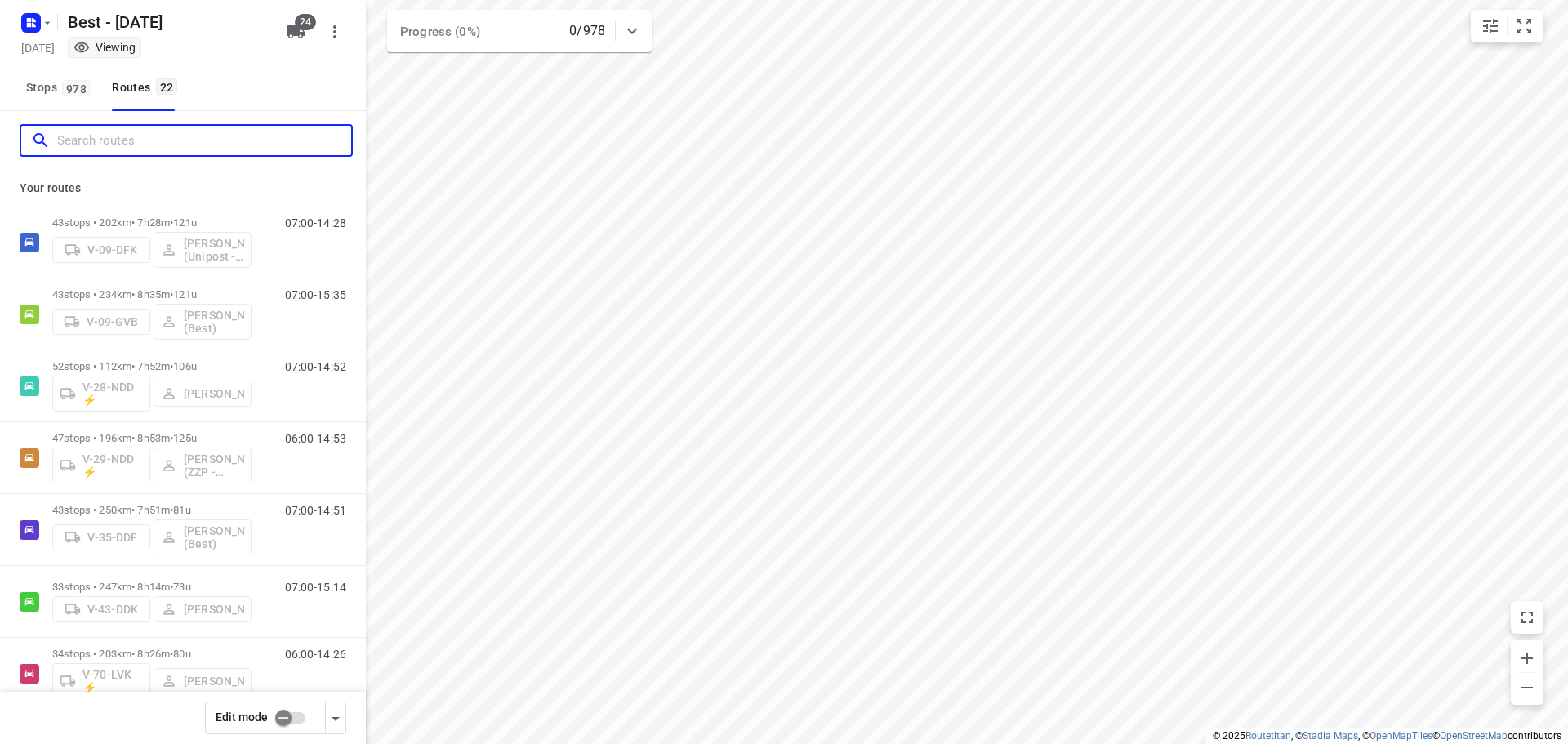
click at [217, 133] on input "Search routes" at bounding box center [204, 141] width 294 height 25
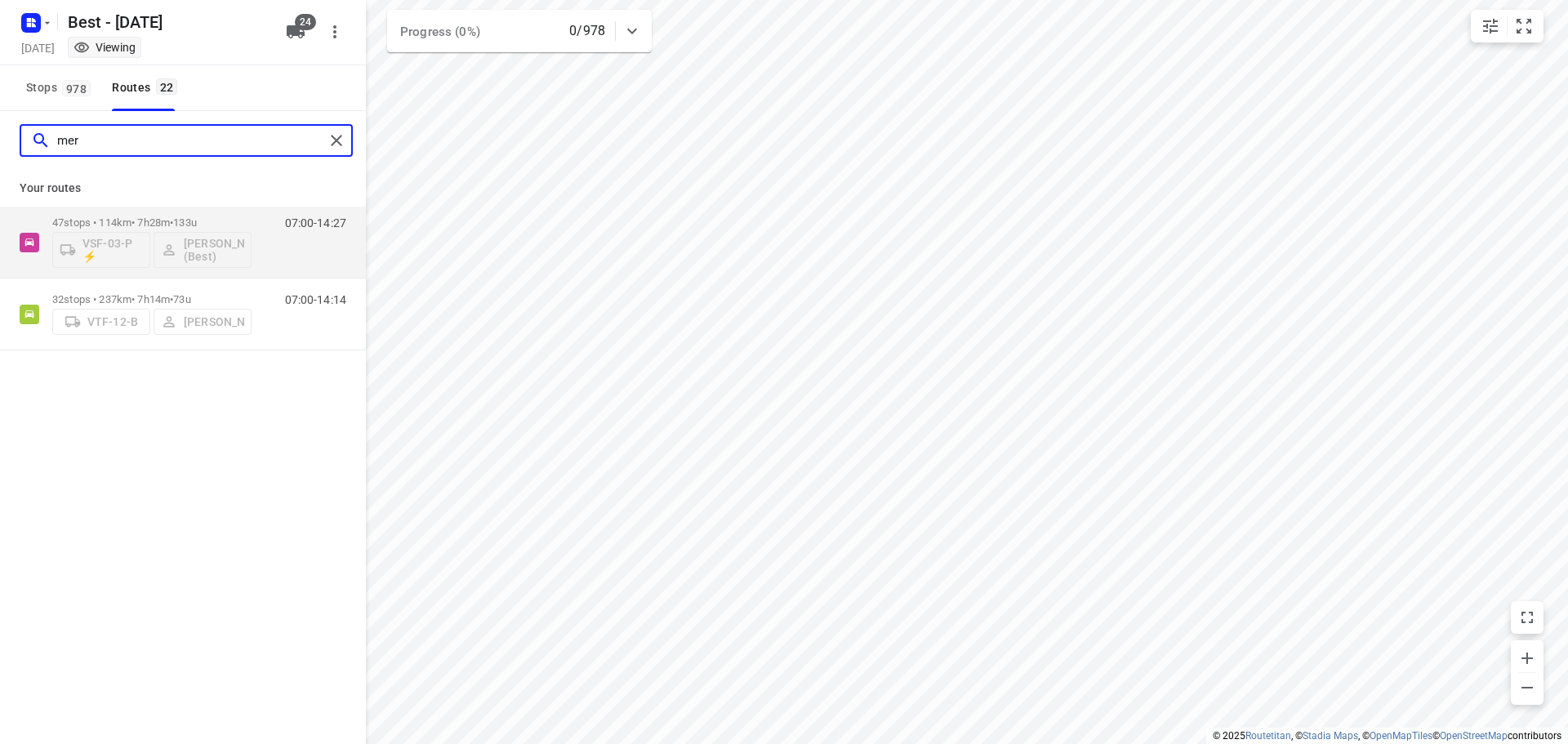
drag, startPoint x: 205, startPoint y: 141, endPoint x: -33, endPoint y: 190, distance: 243.0
click at [0, 190] on html "i © 2025 Routetitan , © Stadia Maps , © OpenMapTiles © OpenStreetMap contributo…" at bounding box center [784, 372] width 1568 height 744
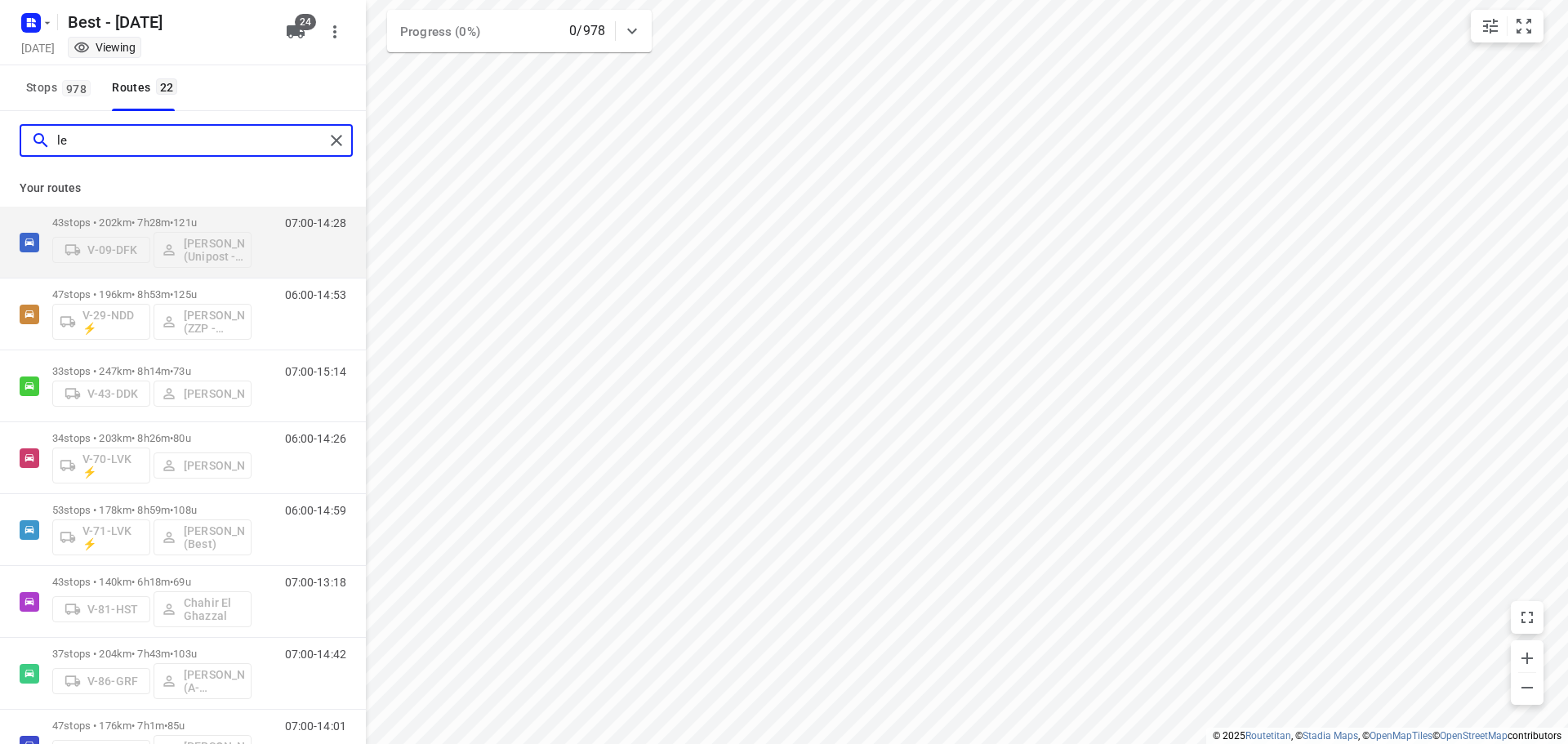
type input "ler"
